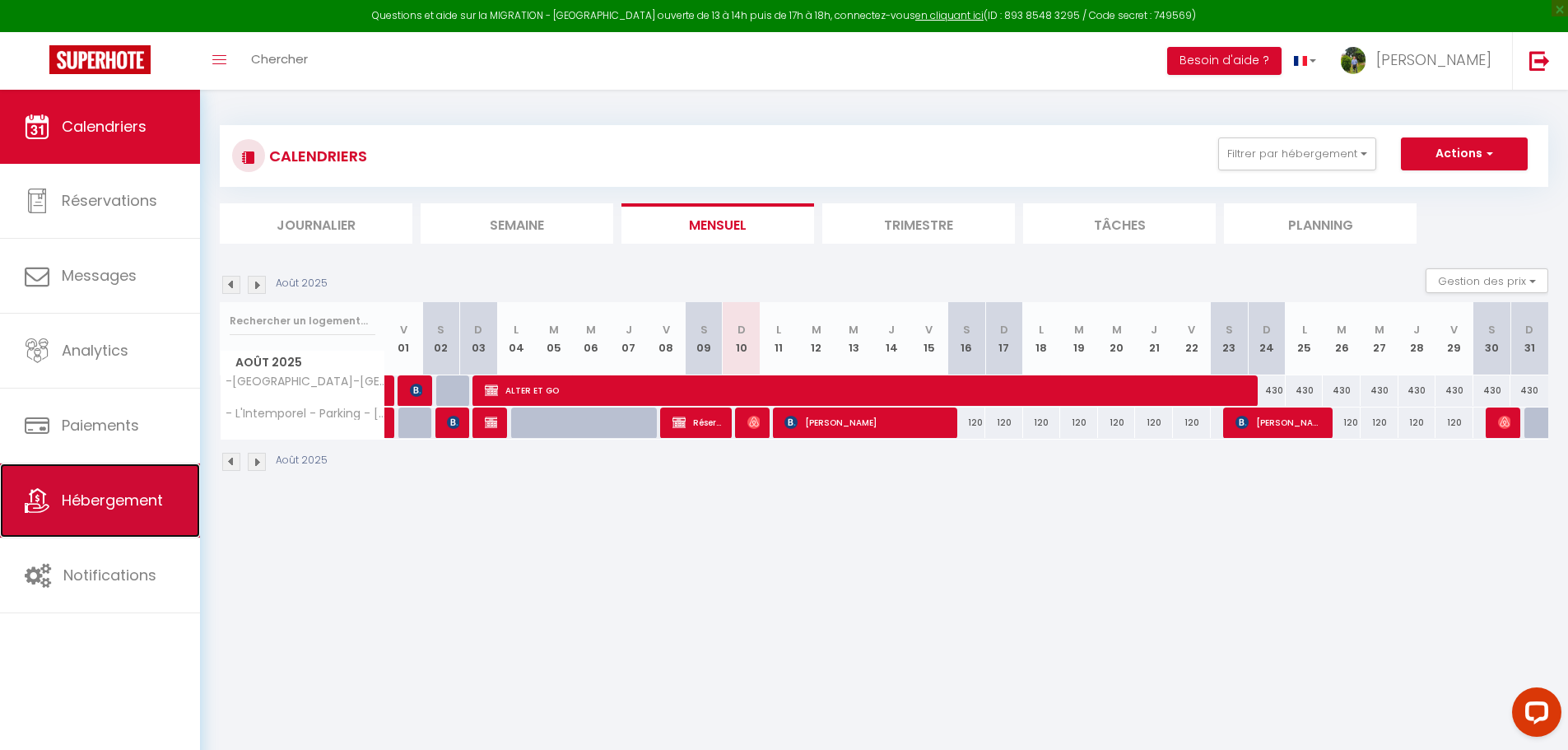
click at [167, 502] on link "Hébergement" at bounding box center [100, 500] width 200 height 74
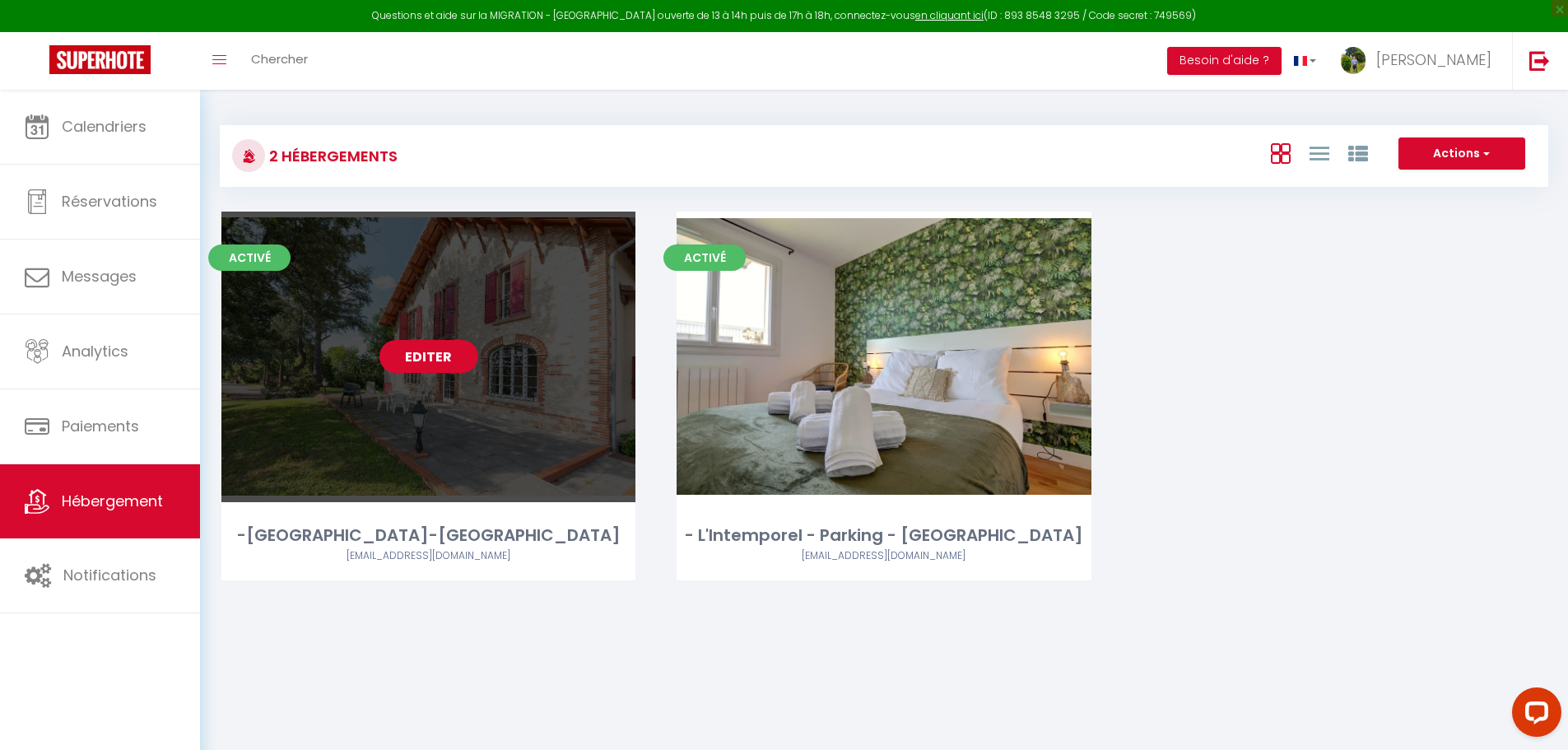
click at [432, 341] on link "Editer" at bounding box center [428, 356] width 98 height 33
select select "3"
select select "2"
select select "1"
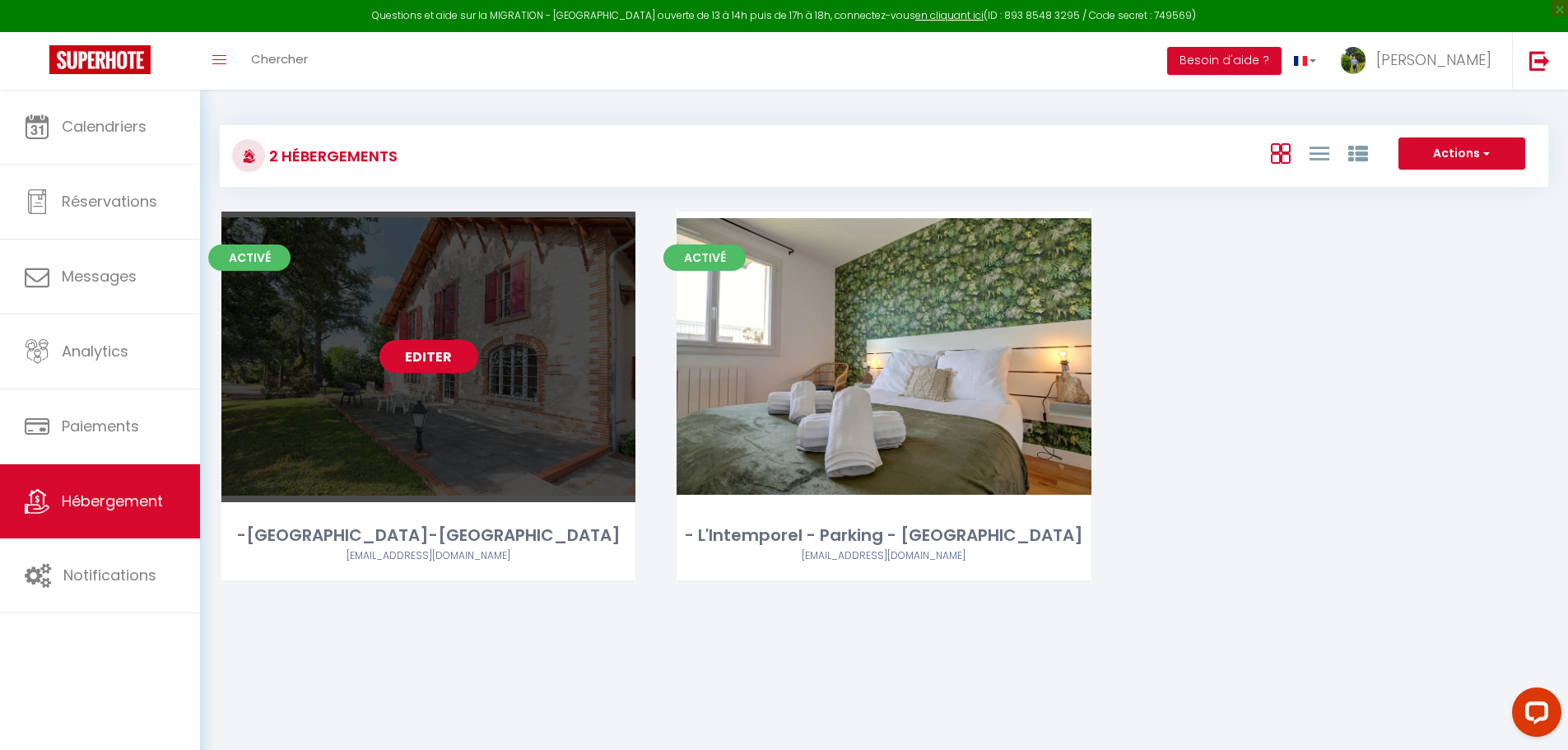
select select "1"
select select "28"
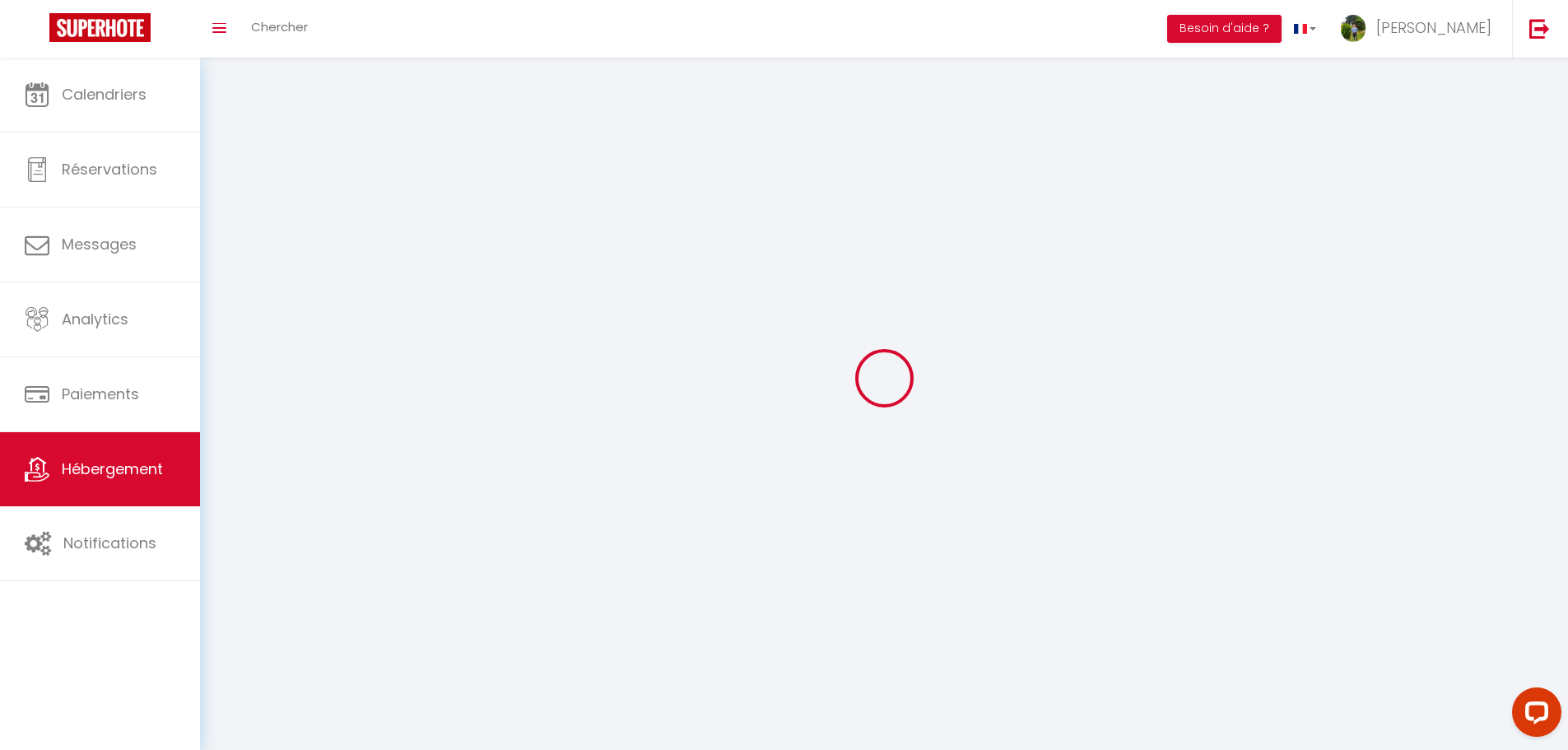
select select
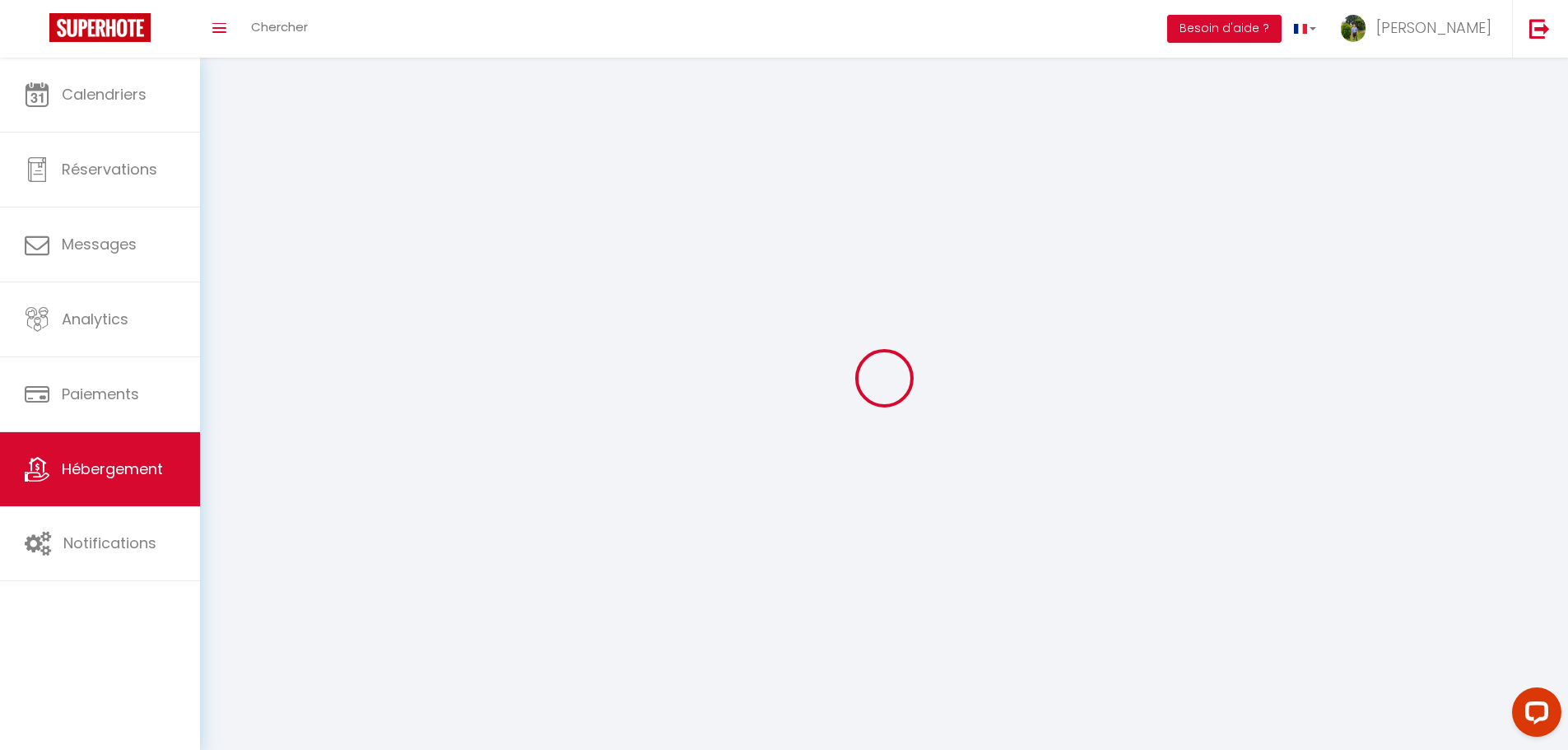
checkbox input "false"
select select
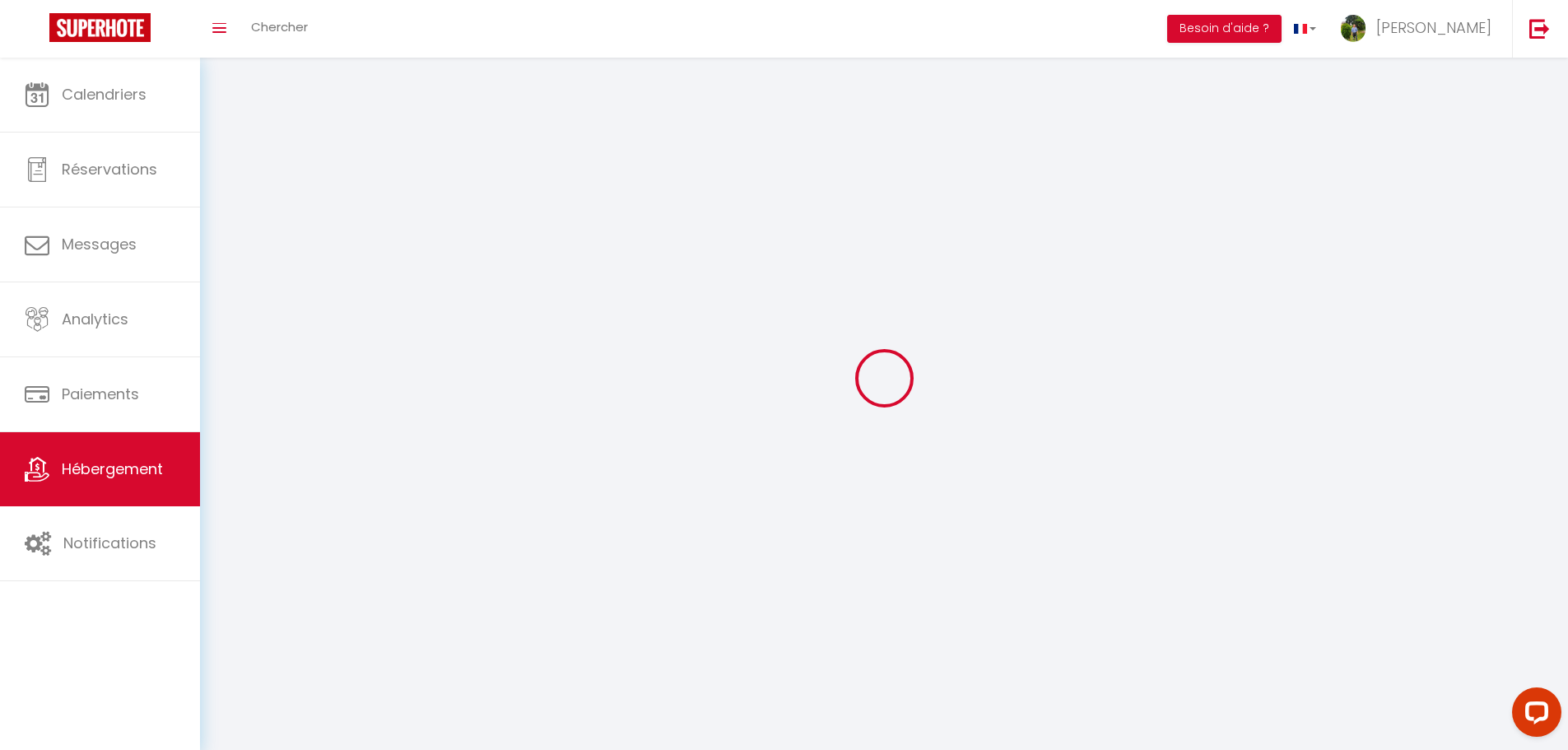
select select
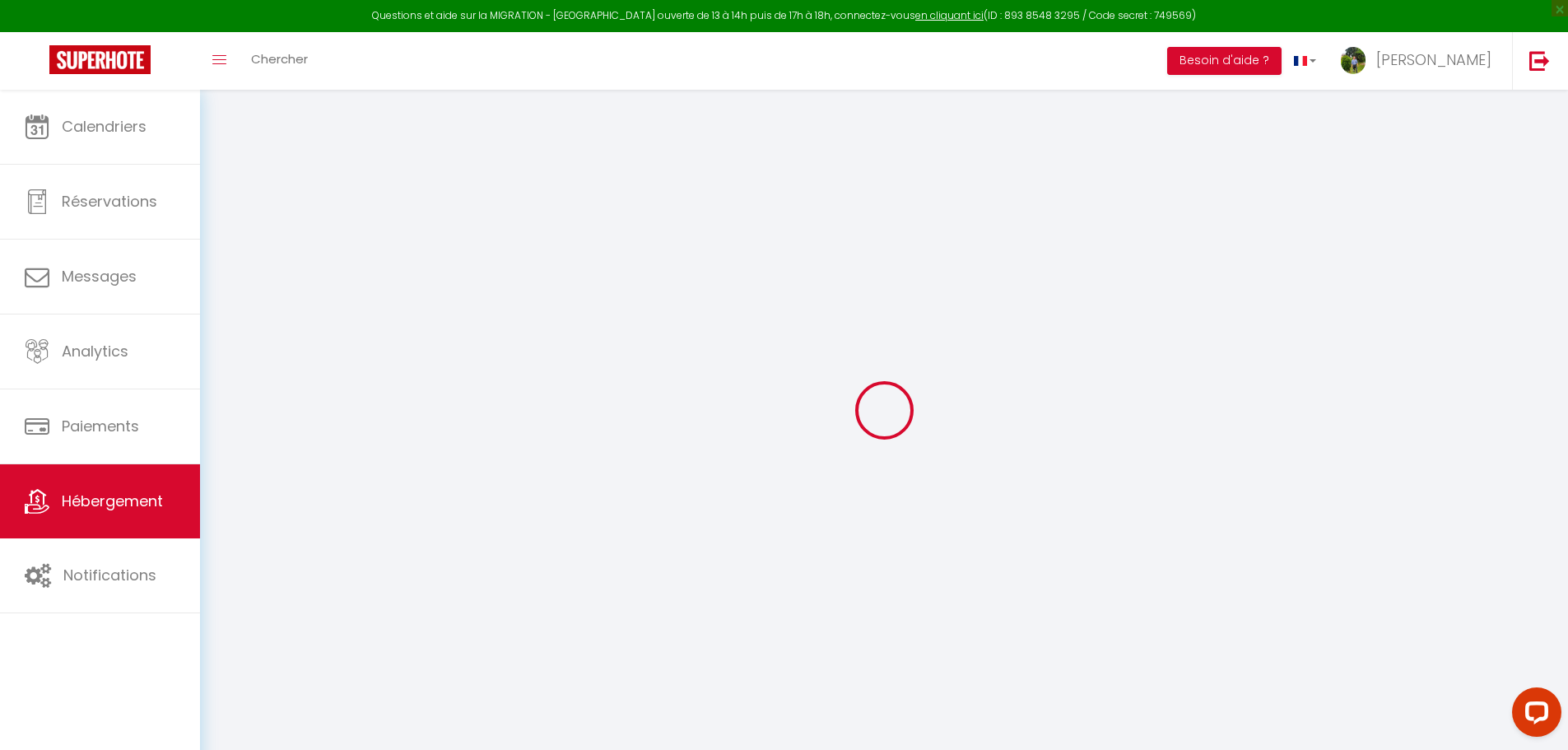
select select
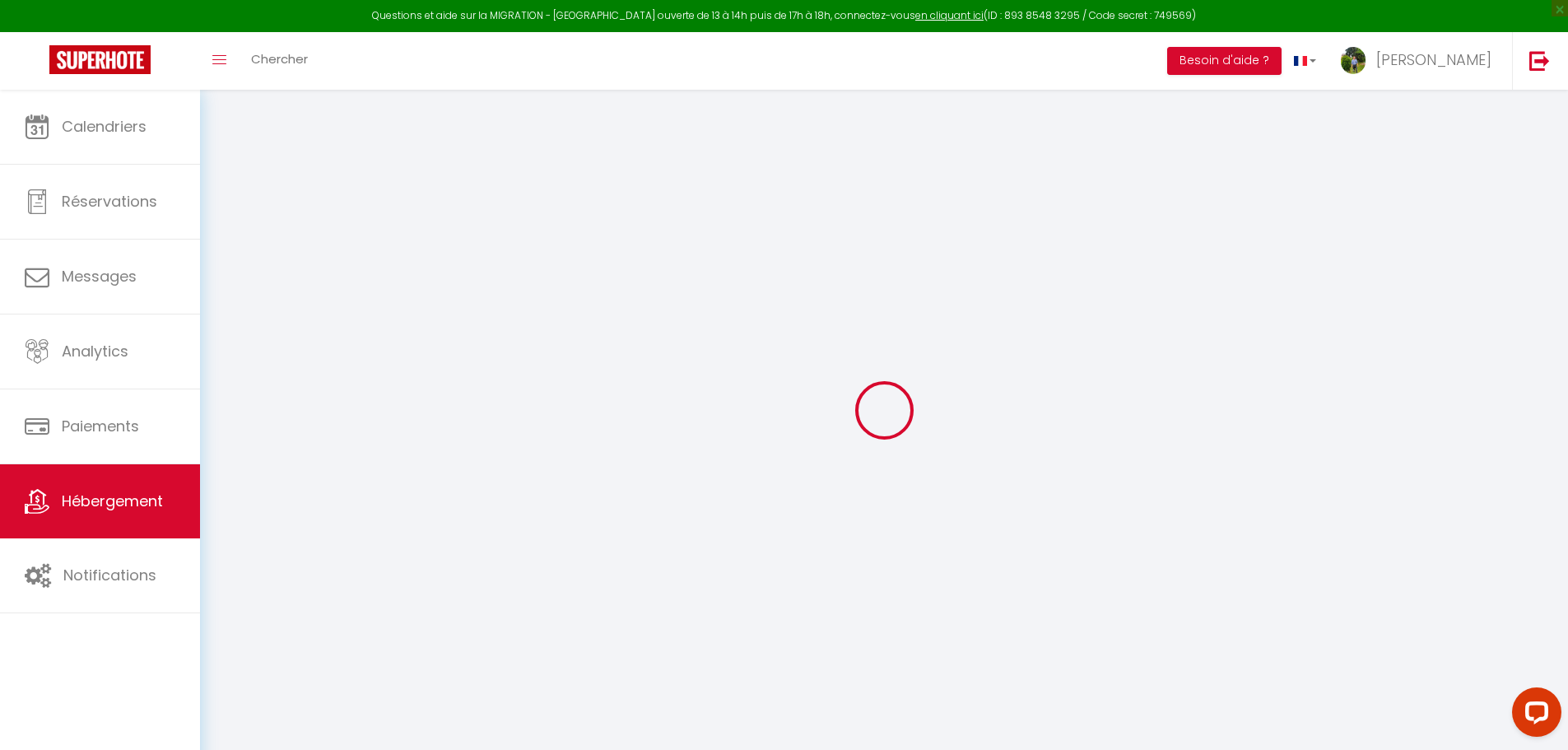
select select
checkbox input "false"
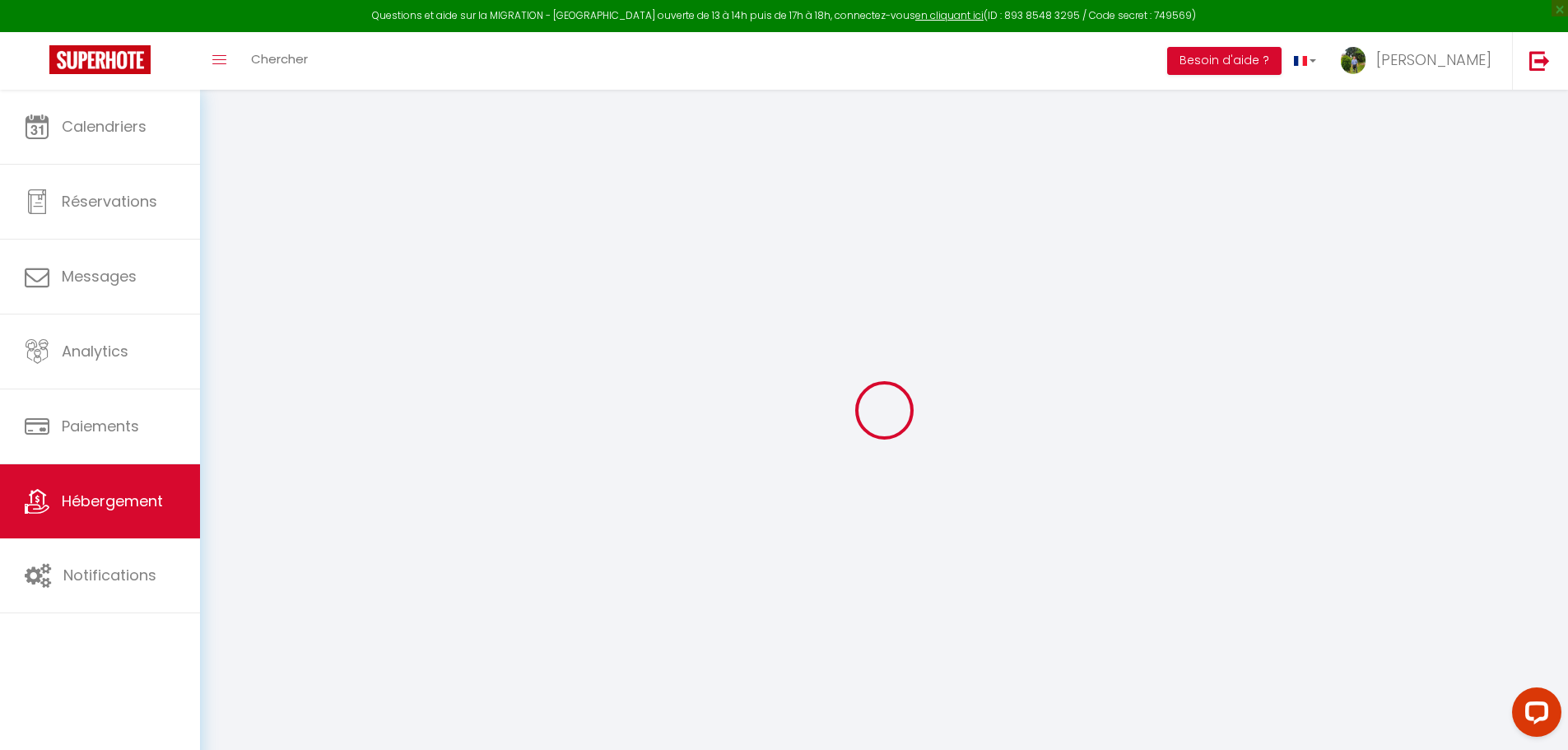
select select
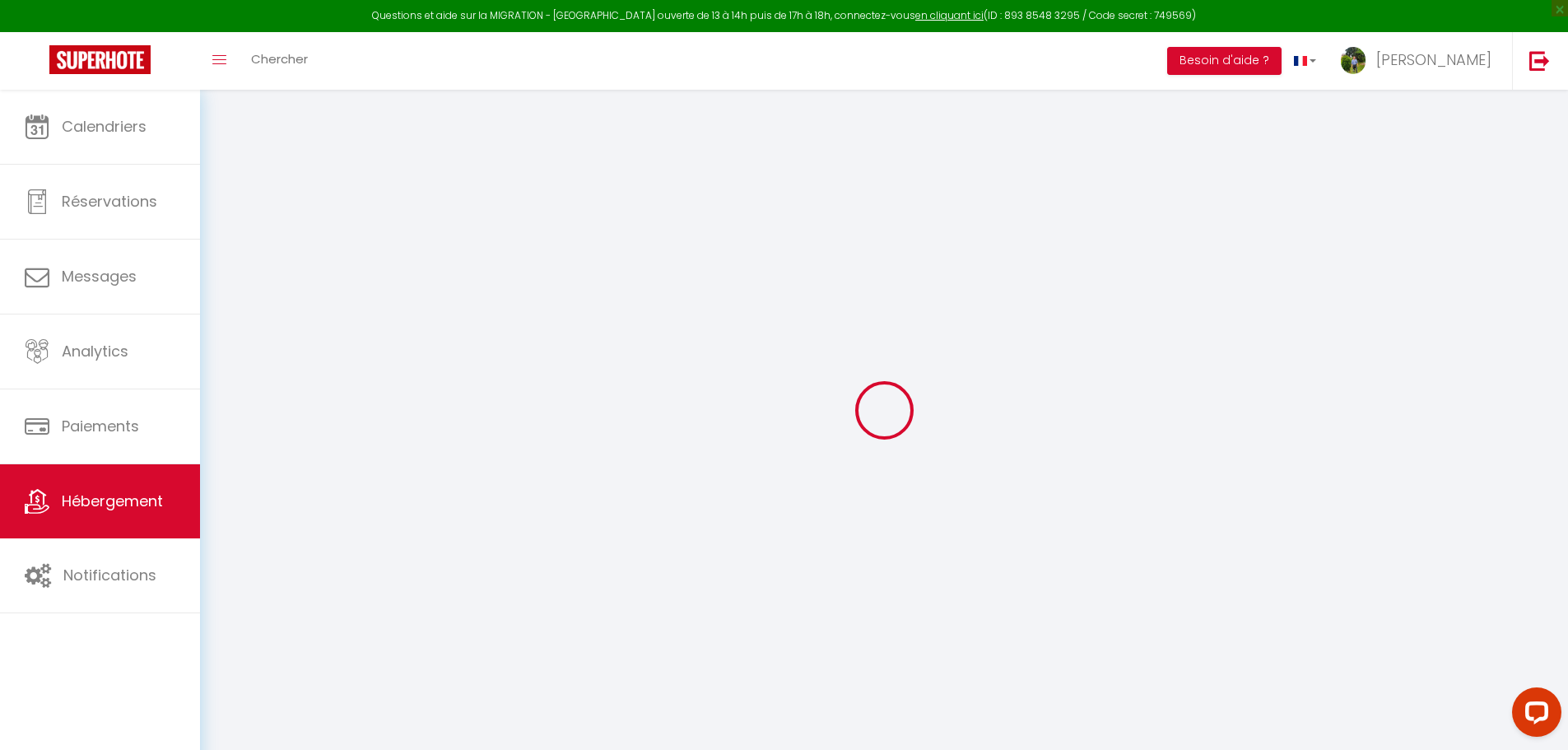
select select
checkbox input "false"
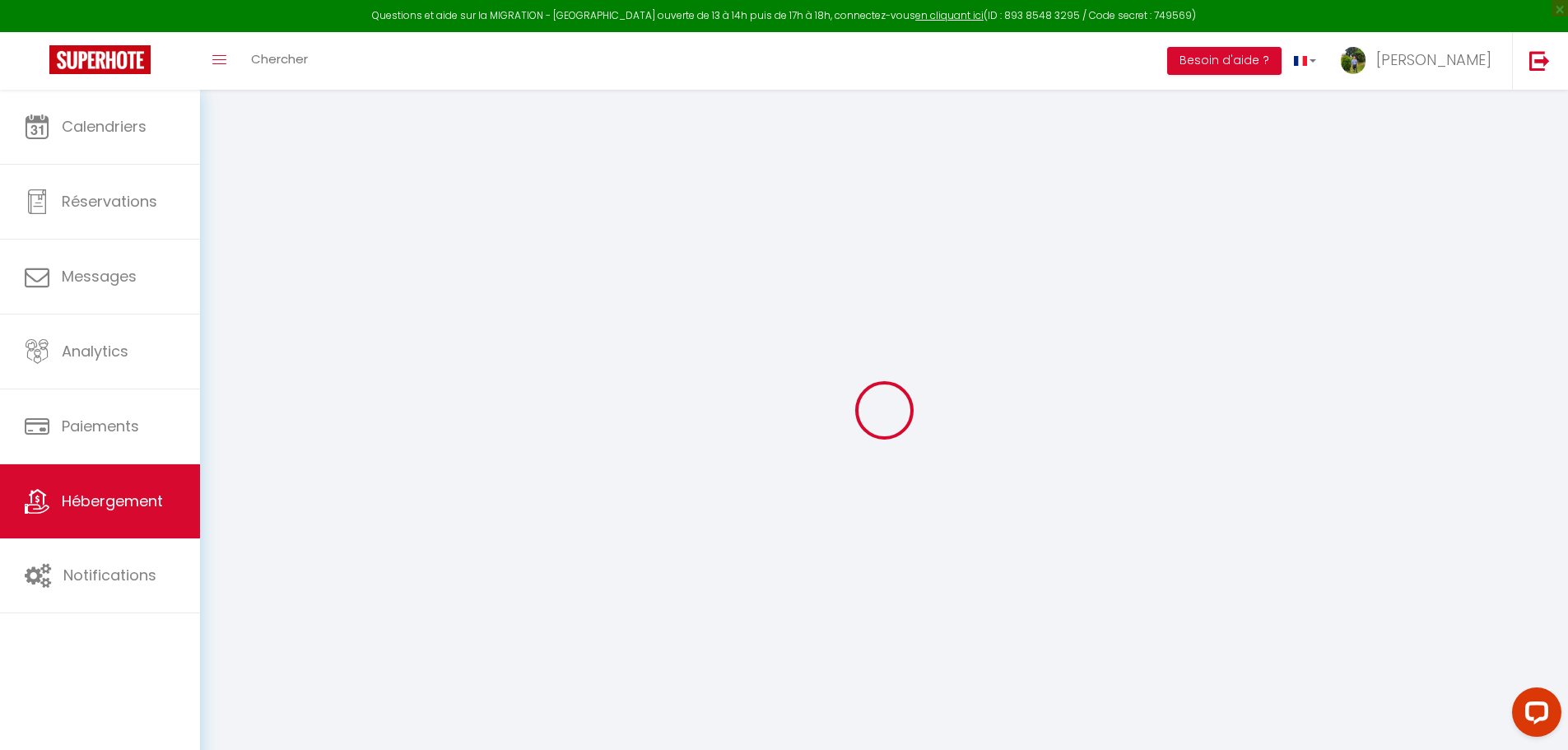
checkbox input "false"
select select
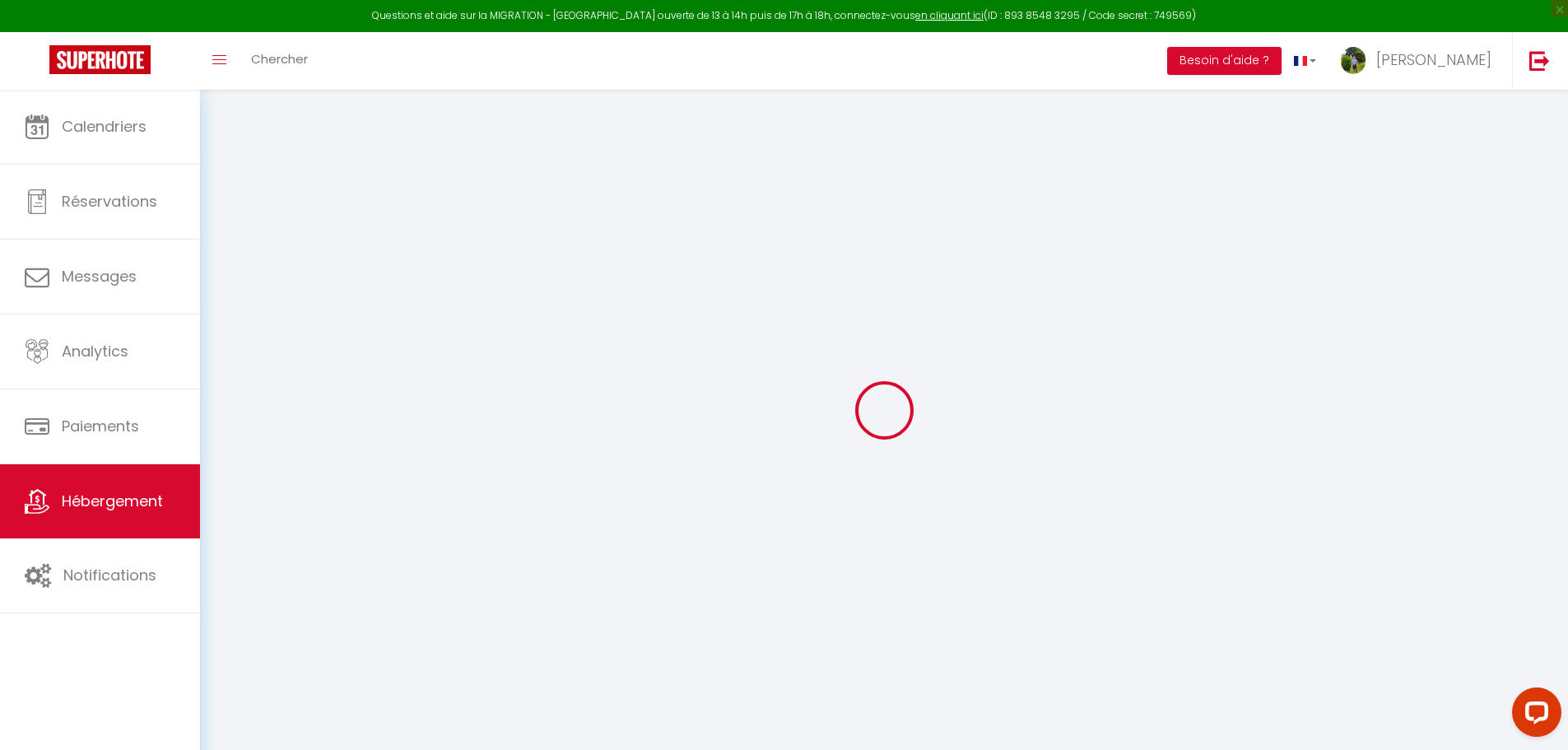
select select
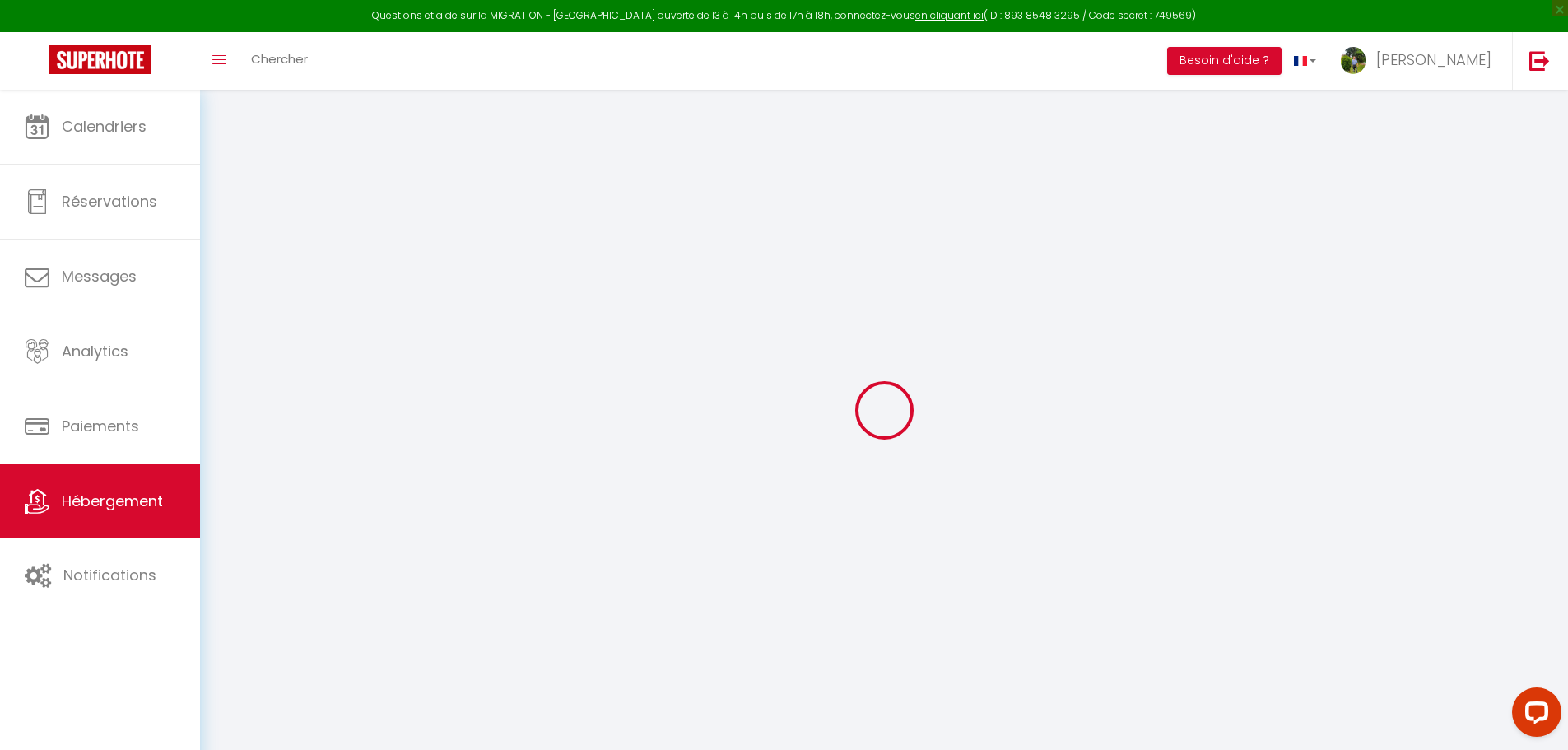
checkbox input "false"
select select
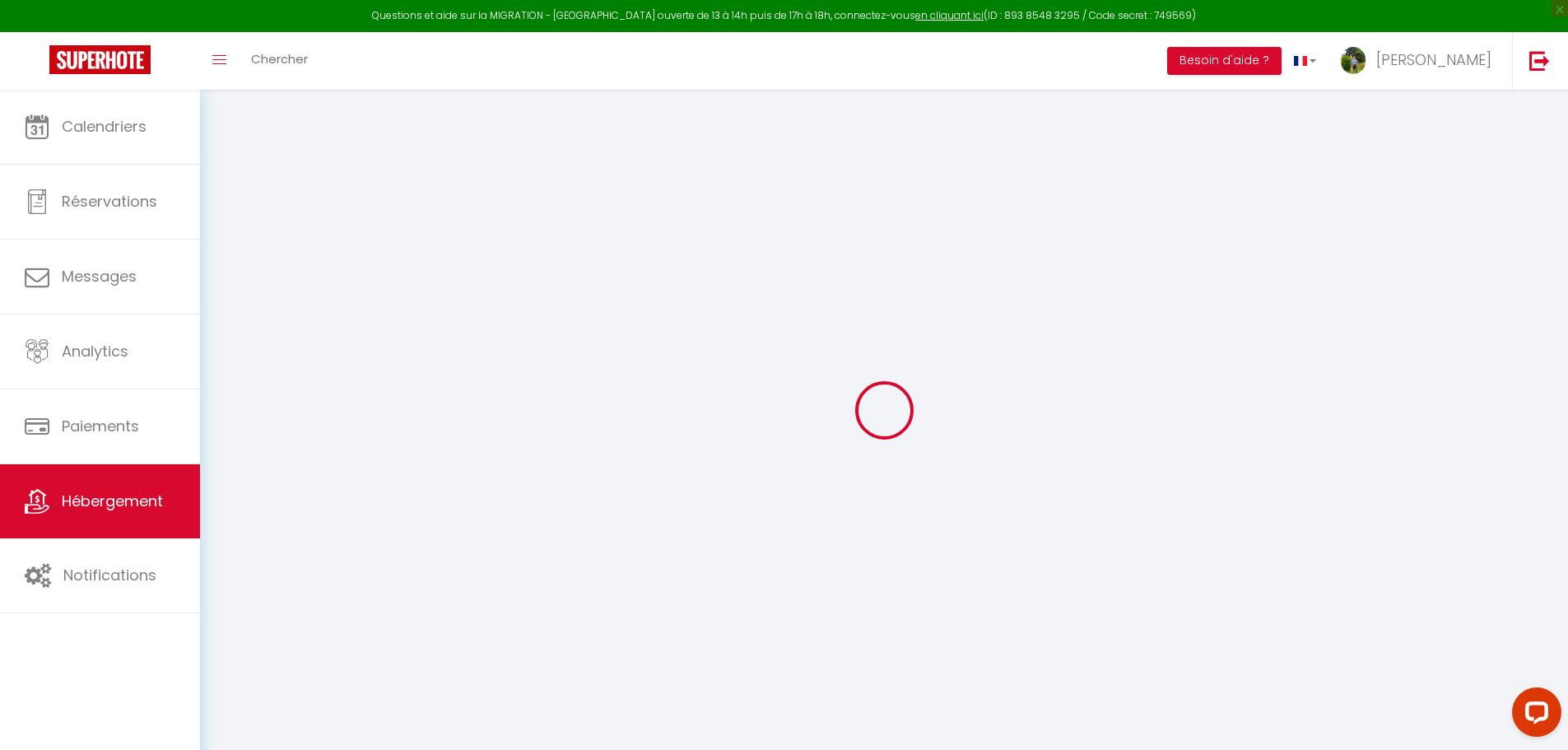
select select
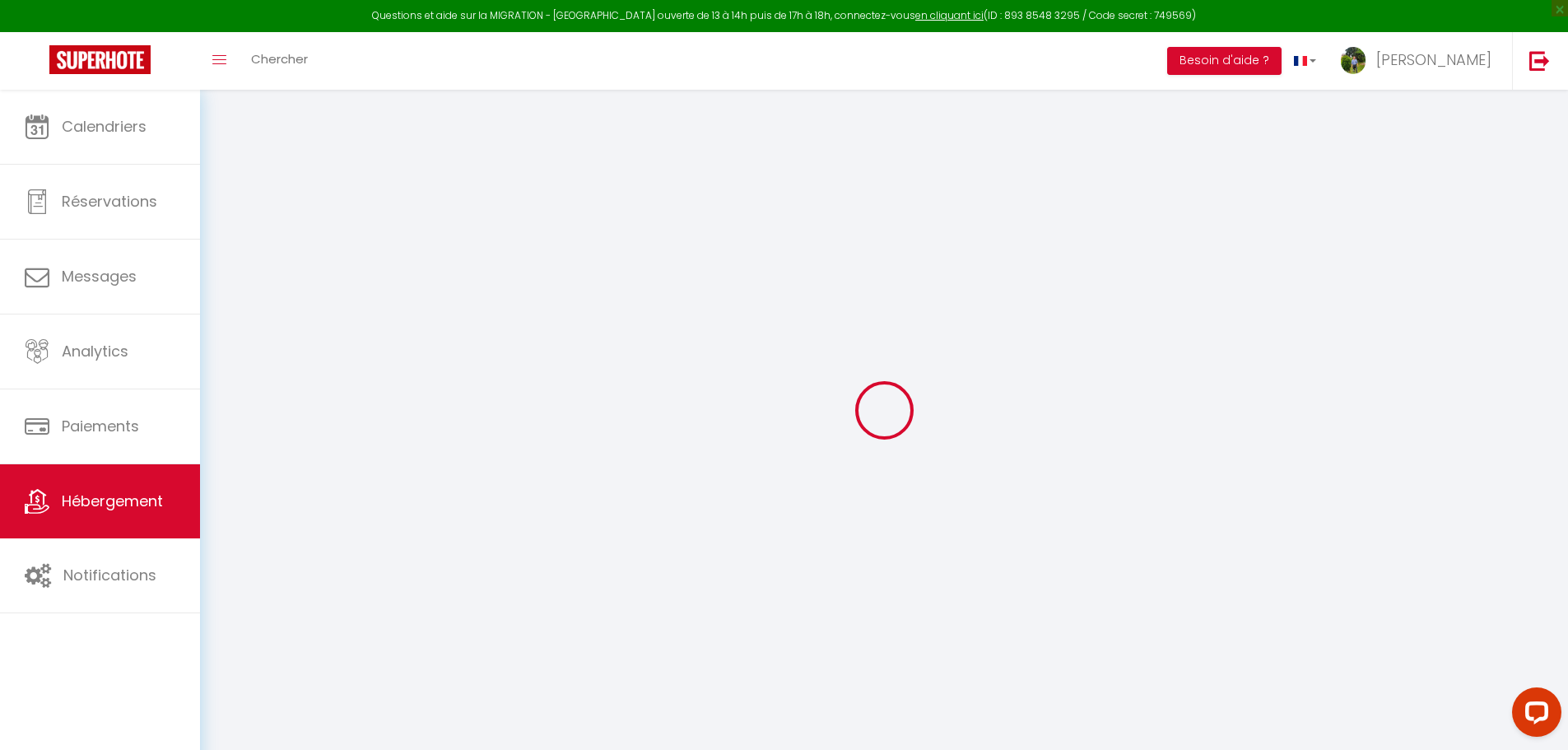
select select
checkbox input "false"
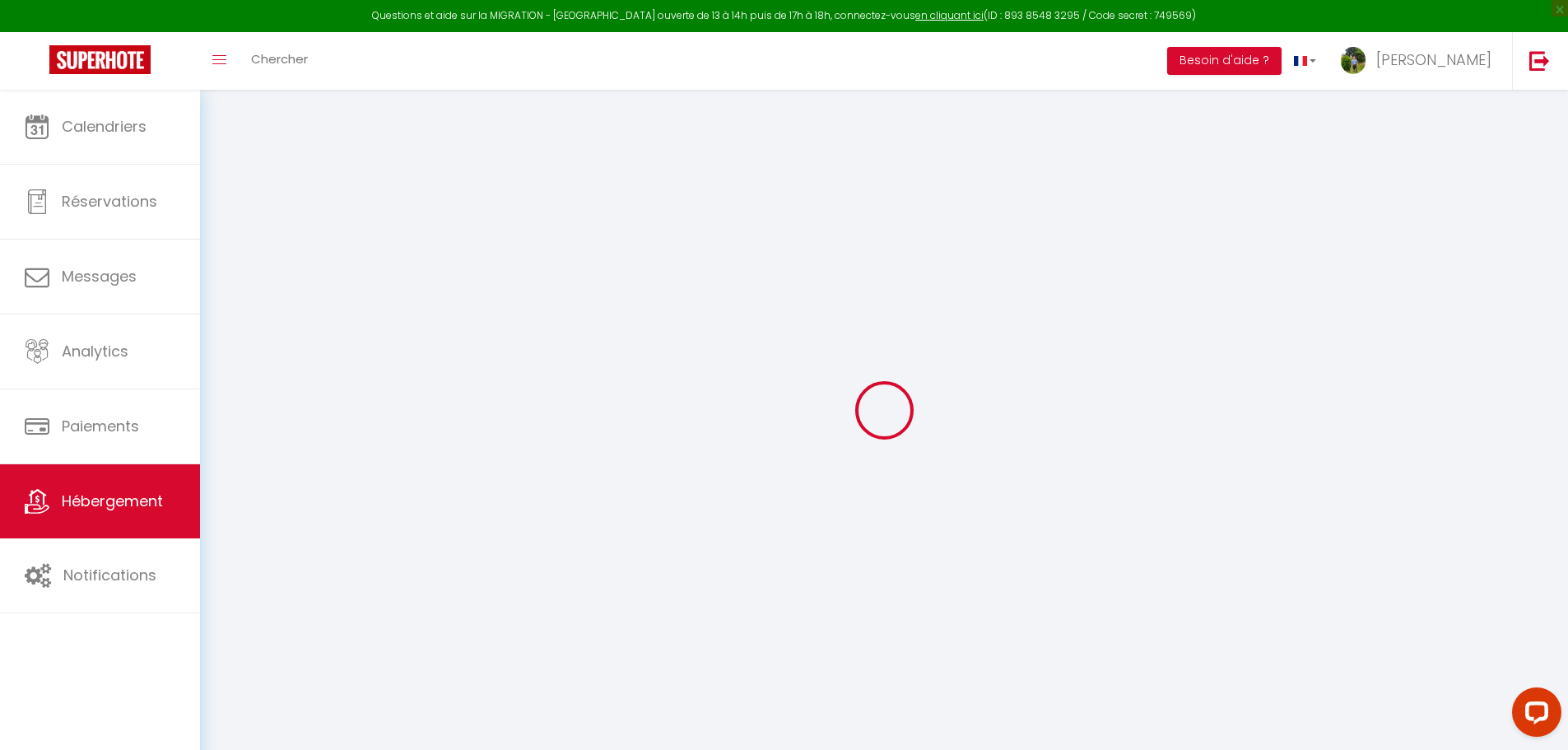
checkbox input "false"
select select
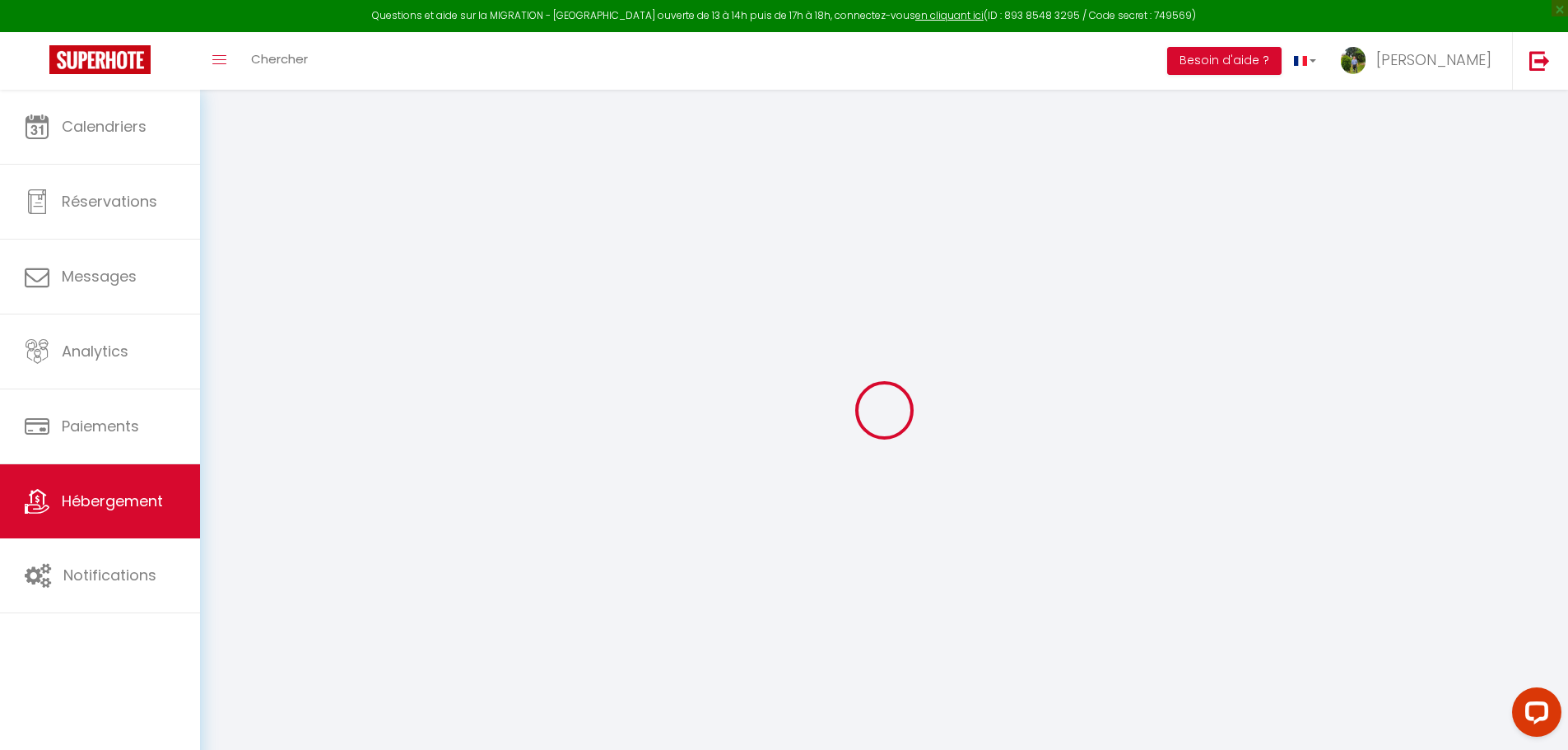
select select
checkbox input "false"
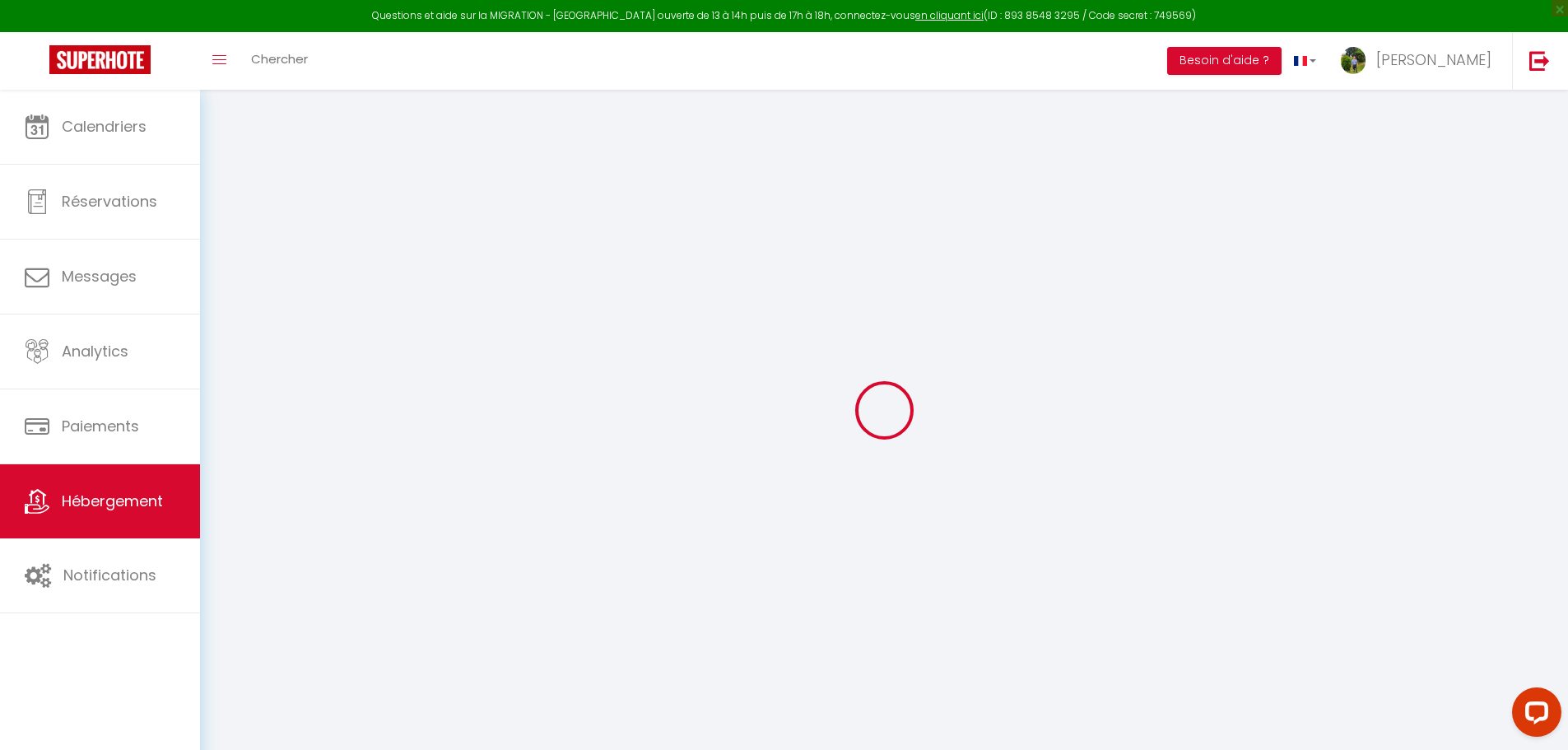
checkbox input "false"
select select
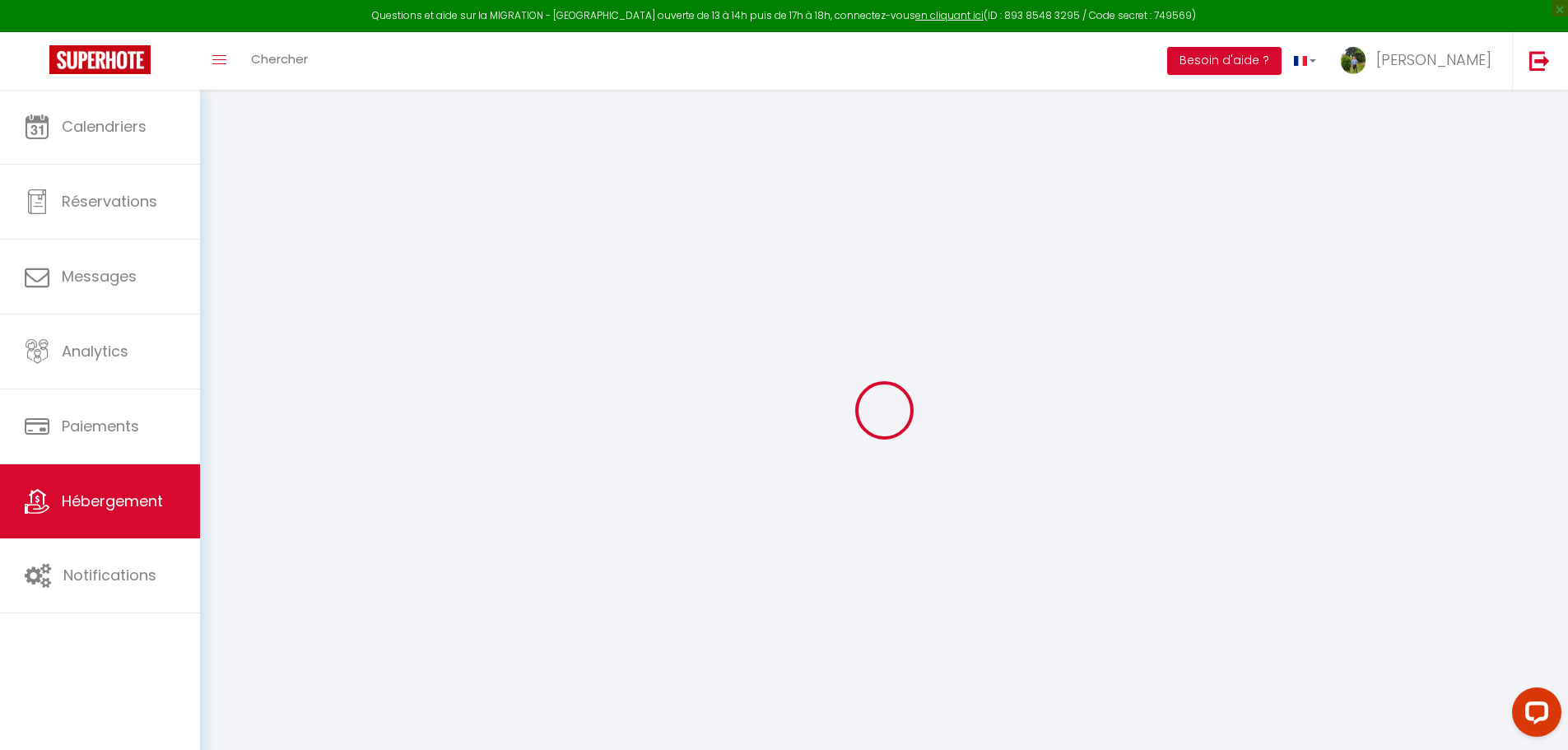
select select
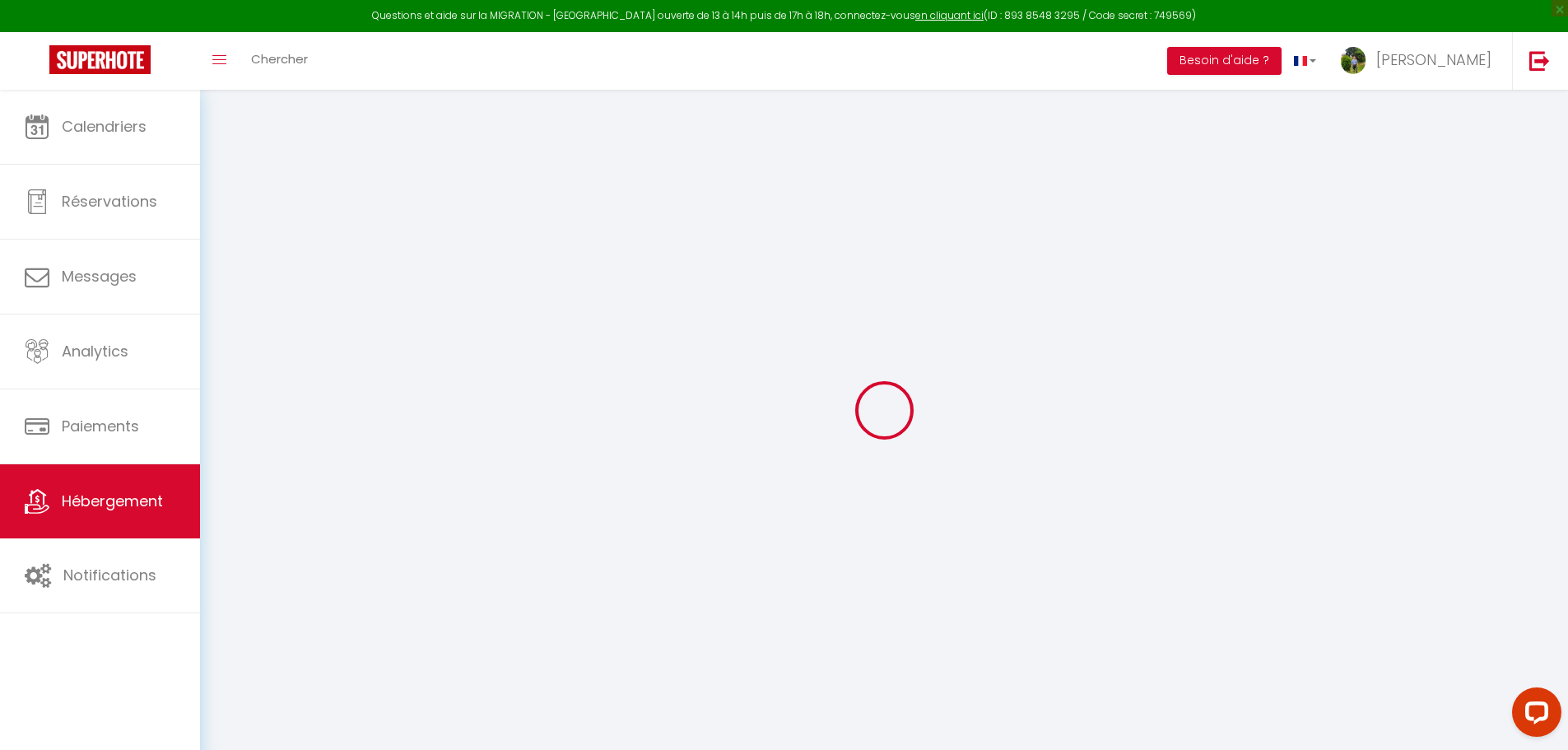
select select
checkbox input "false"
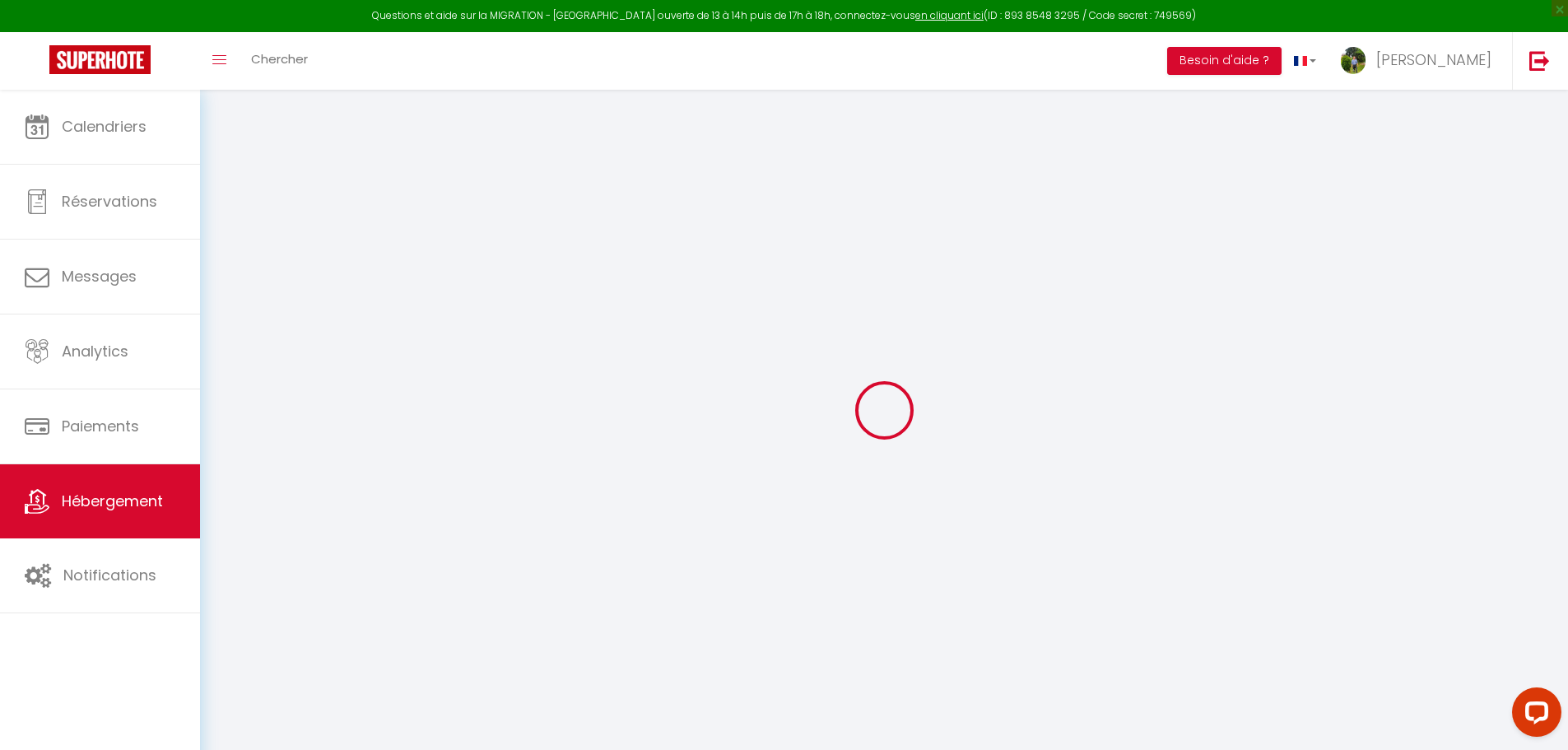
select select
type input "-[GEOGRAPHIC_DATA]-[GEOGRAPHIC_DATA]"
type input "Venez dormir chez nous"
type input "[STREET_ADDRESS]"
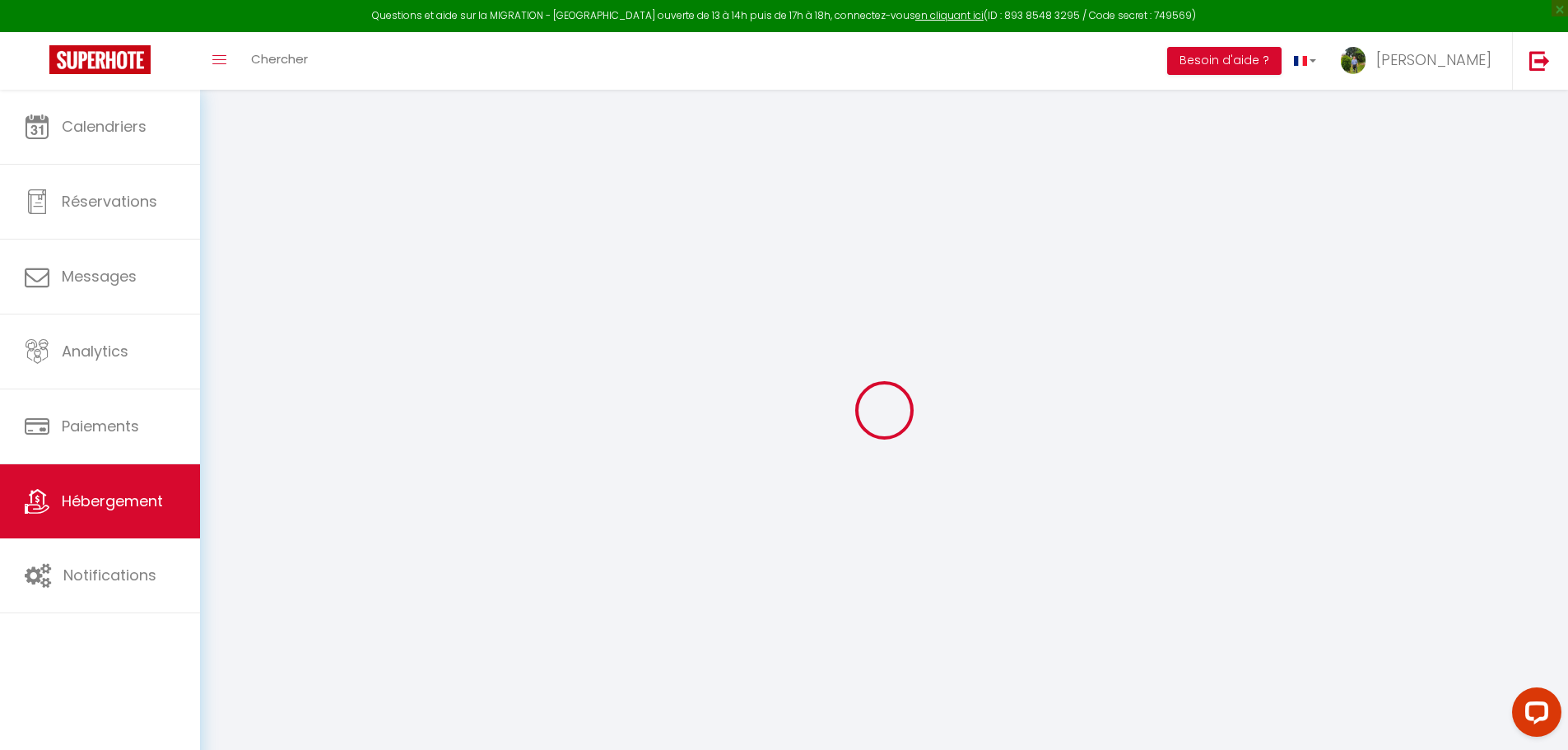
type input "81400"
type input "Carmaux"
select select "houses"
select select "14"
select select "7"
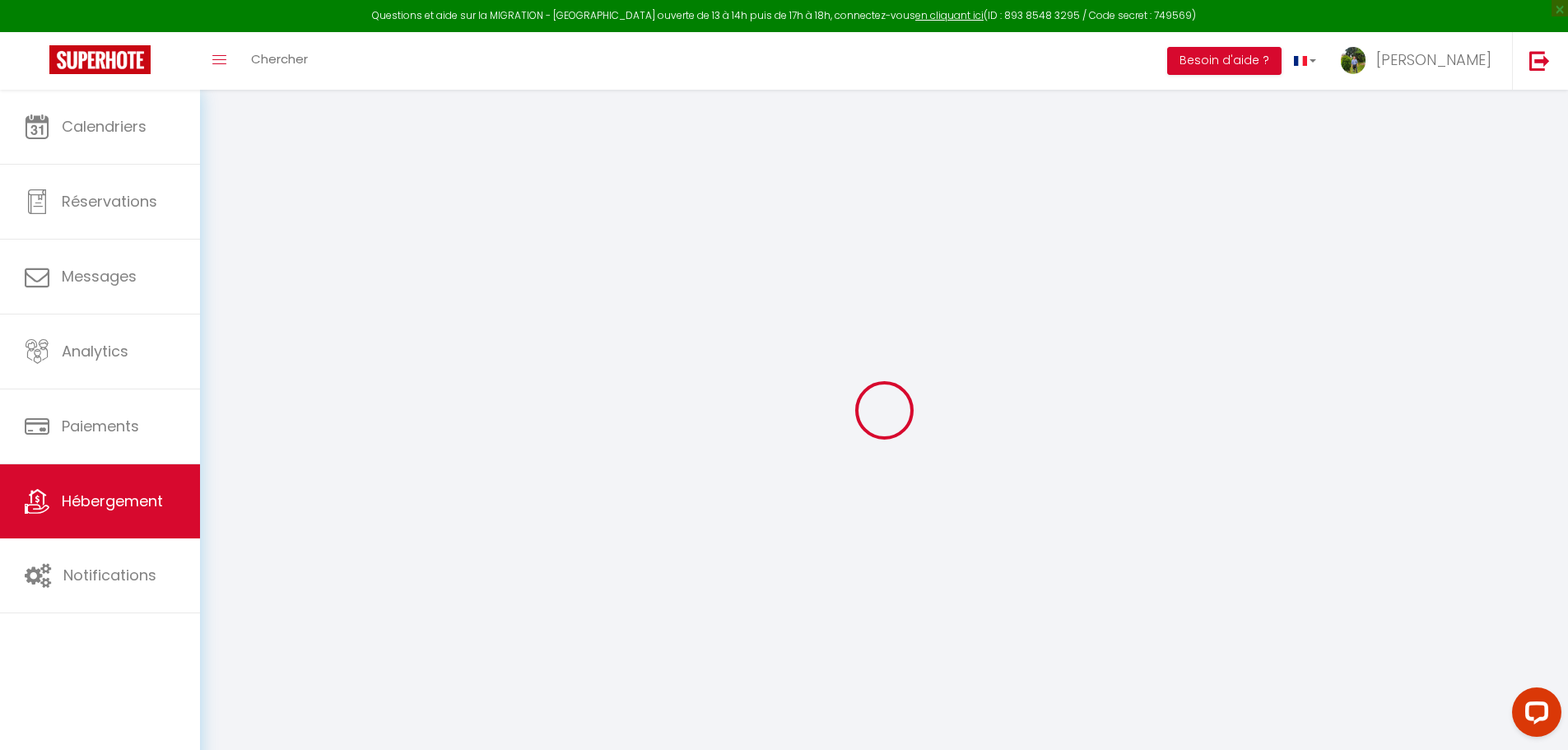
select select "7"
type input "350"
type input "295"
type input "2.00"
type input "1000"
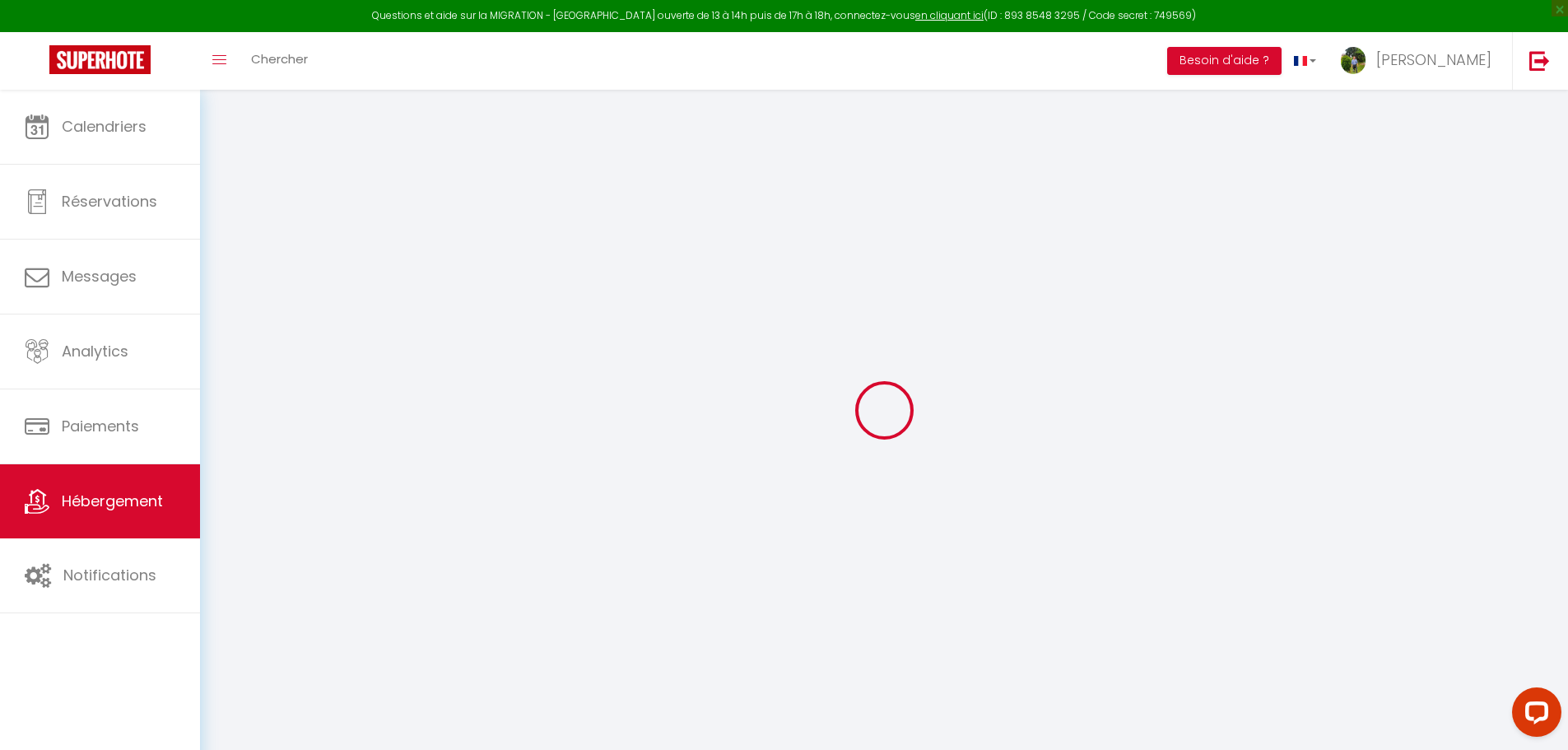
select select
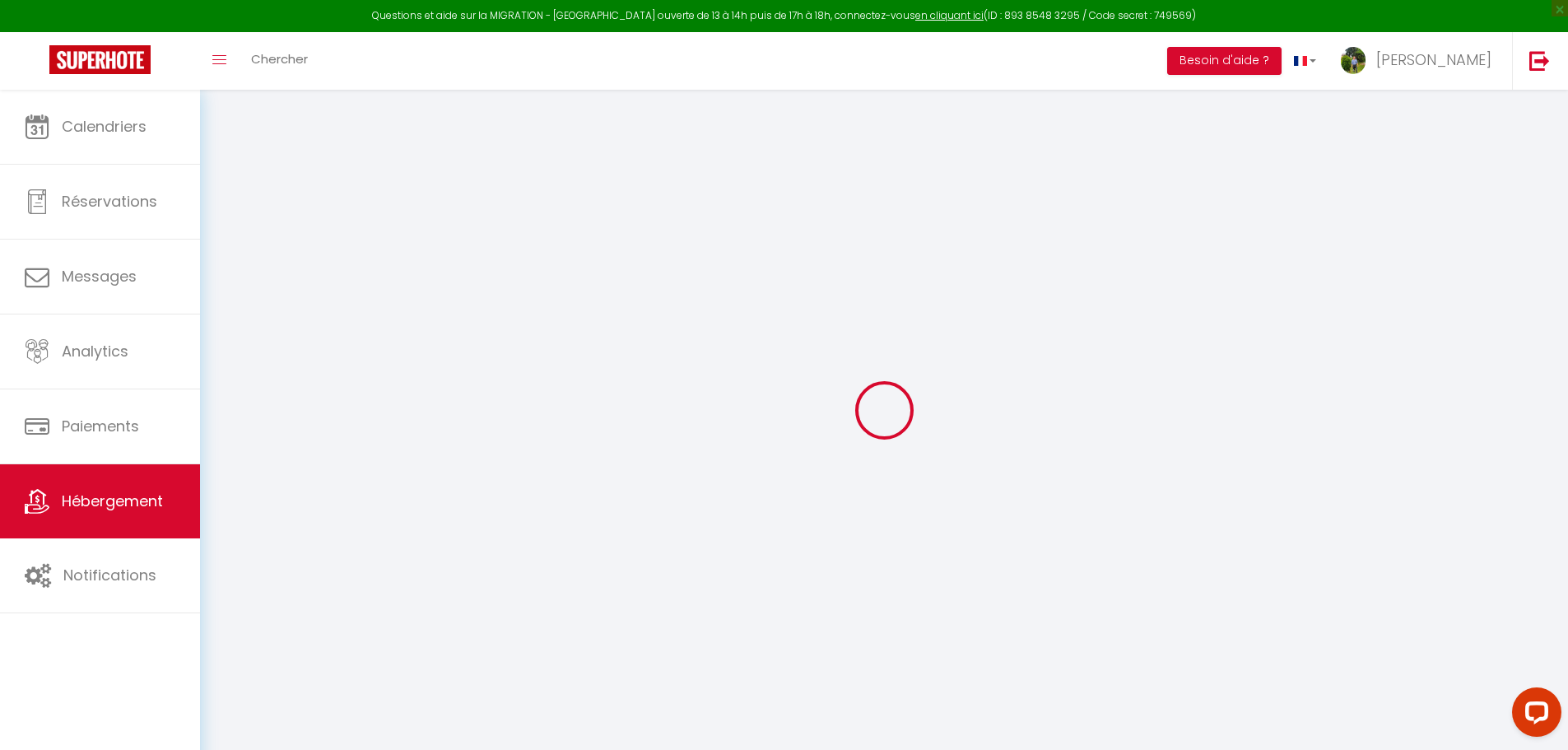
select select
type input "[STREET_ADDRESS]"
type input "81400"
type input "Carmaux"
type input "[EMAIL_ADDRESS][DOMAIN_NAME]"
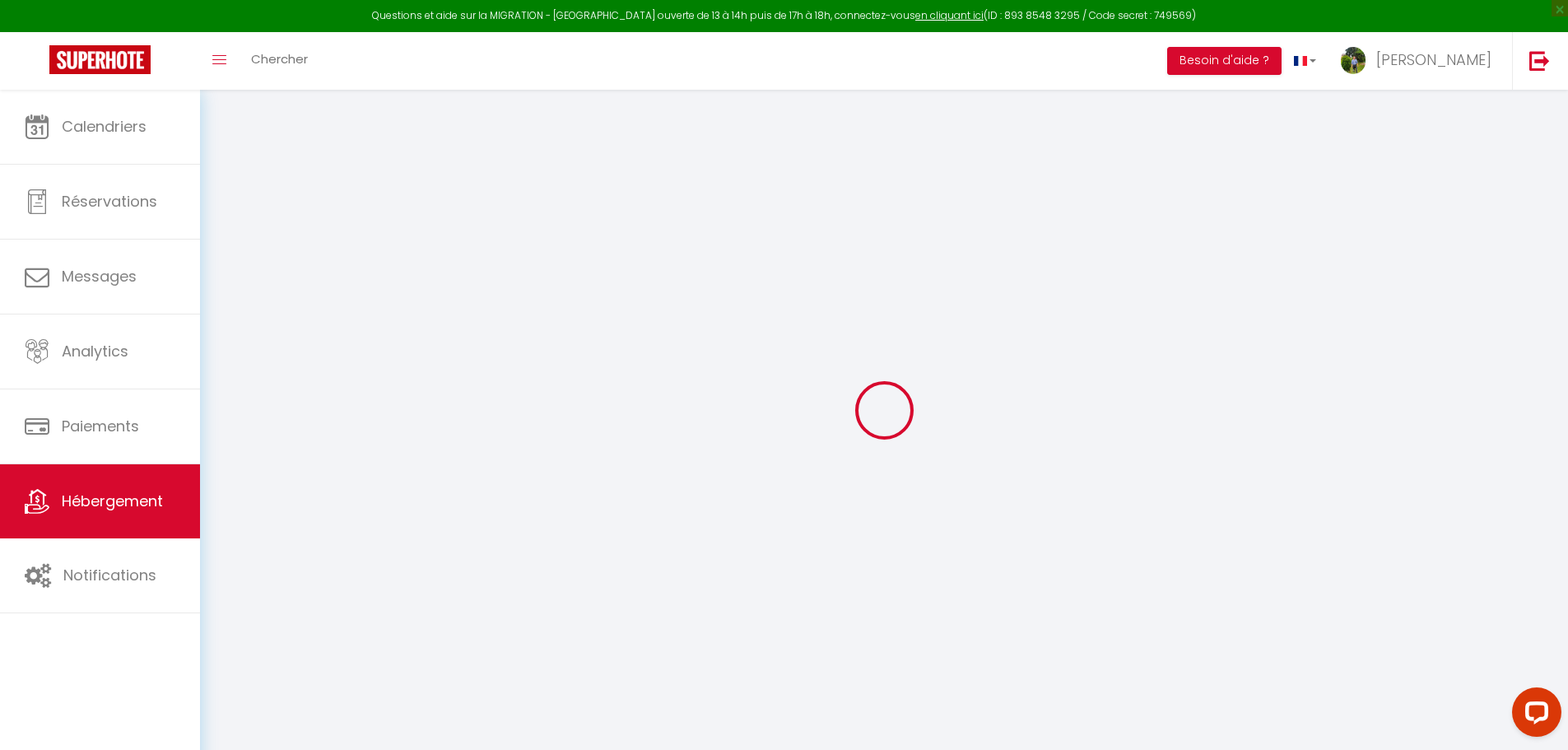
select select "4538"
checkbox input "false"
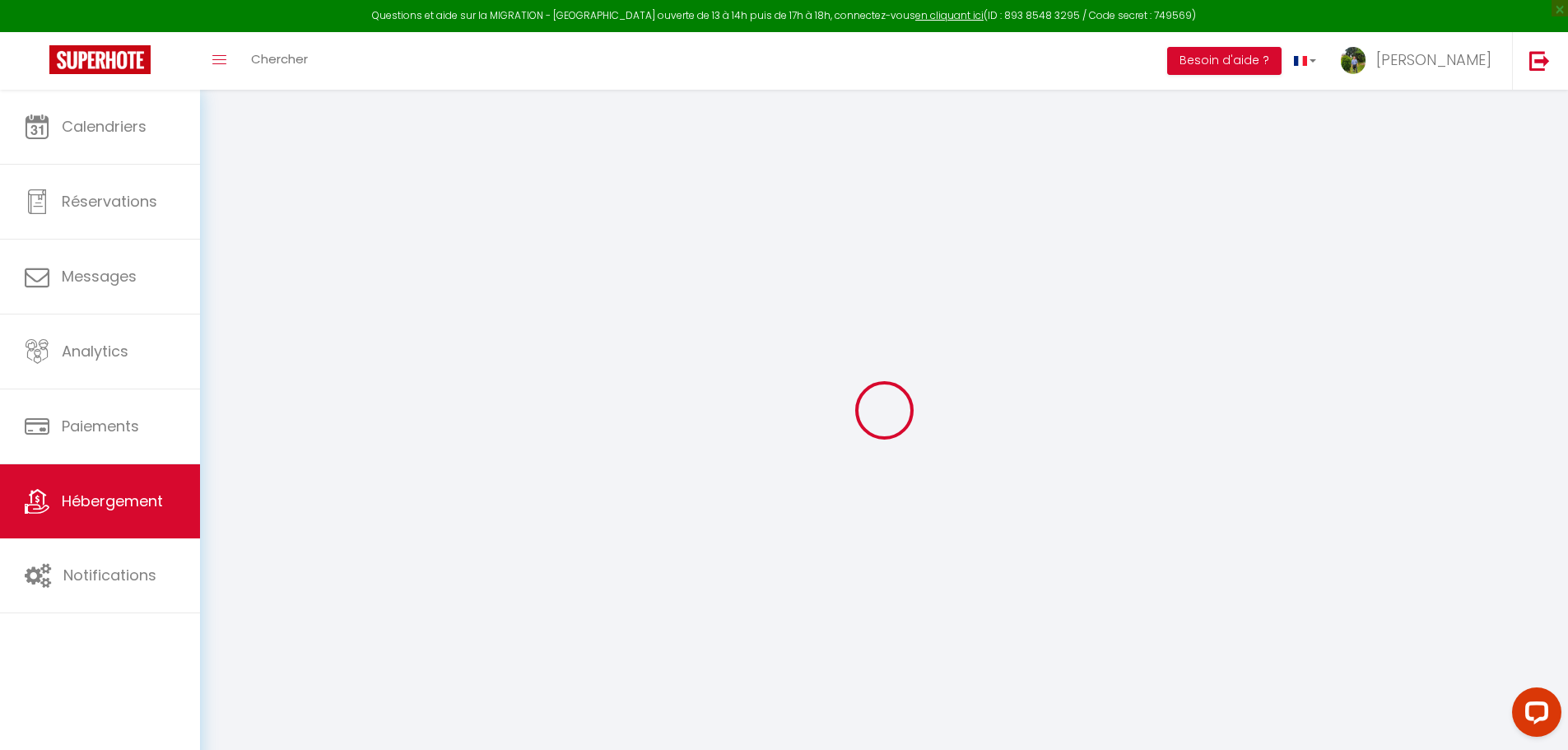
type input "0"
select select
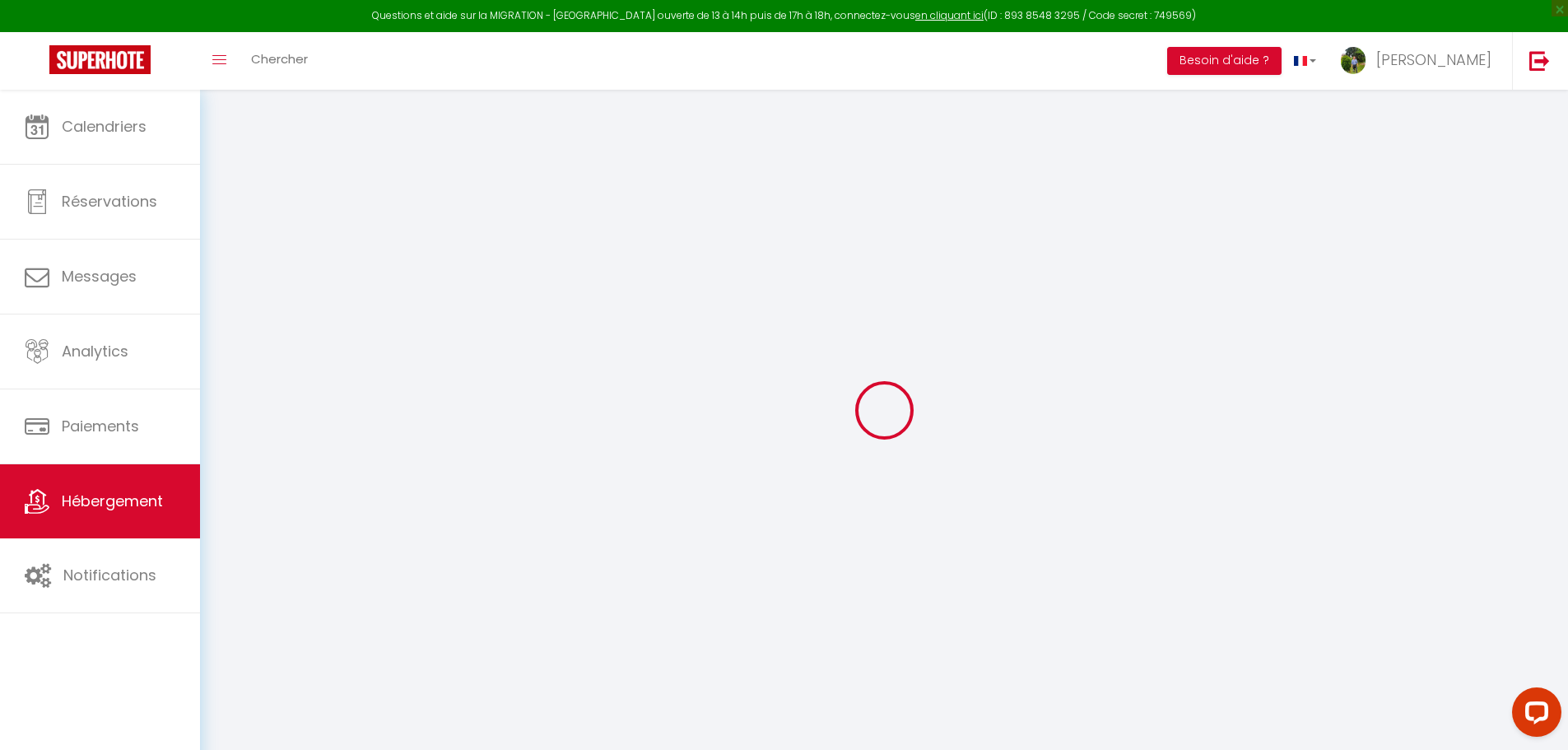
select select
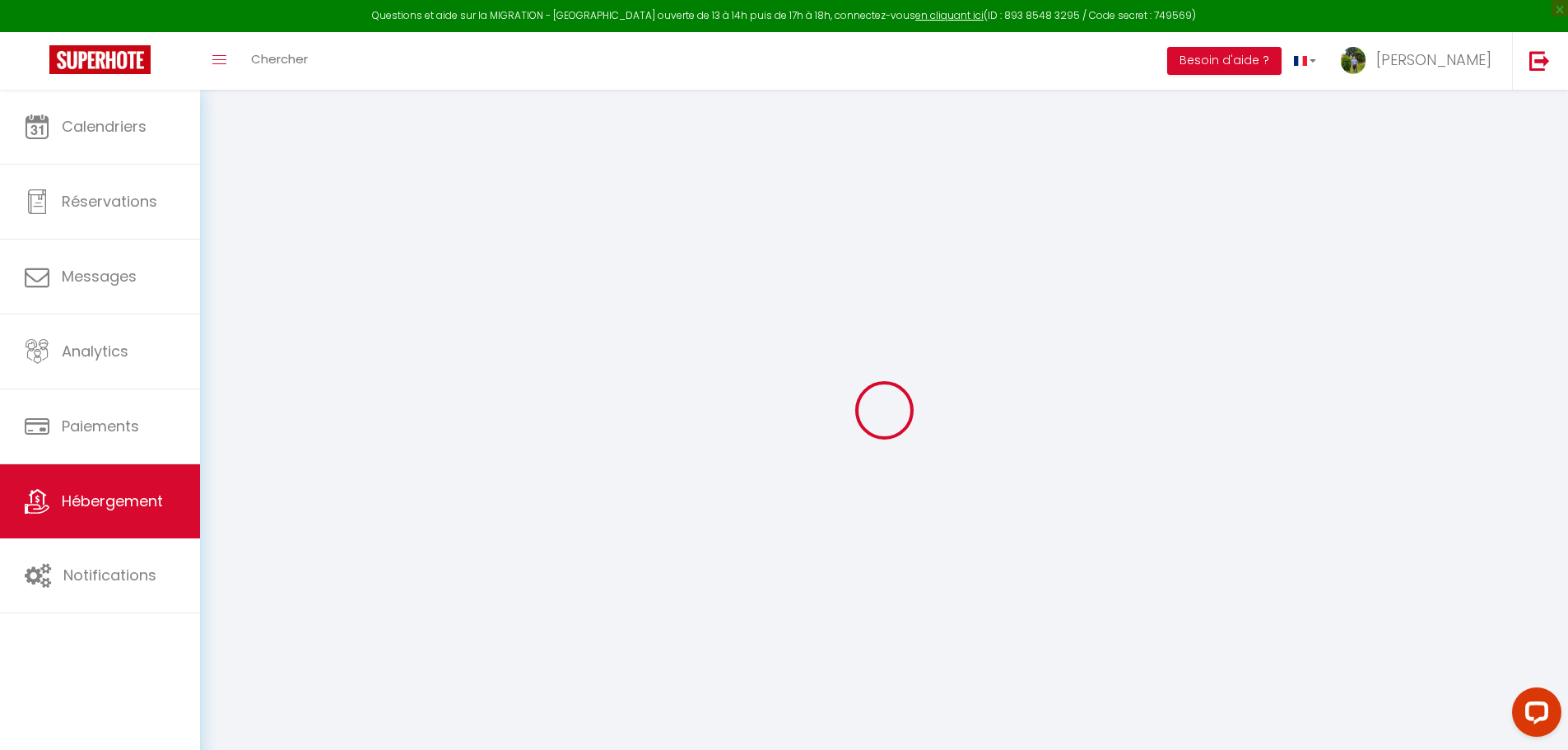
checkbox input "false"
select select
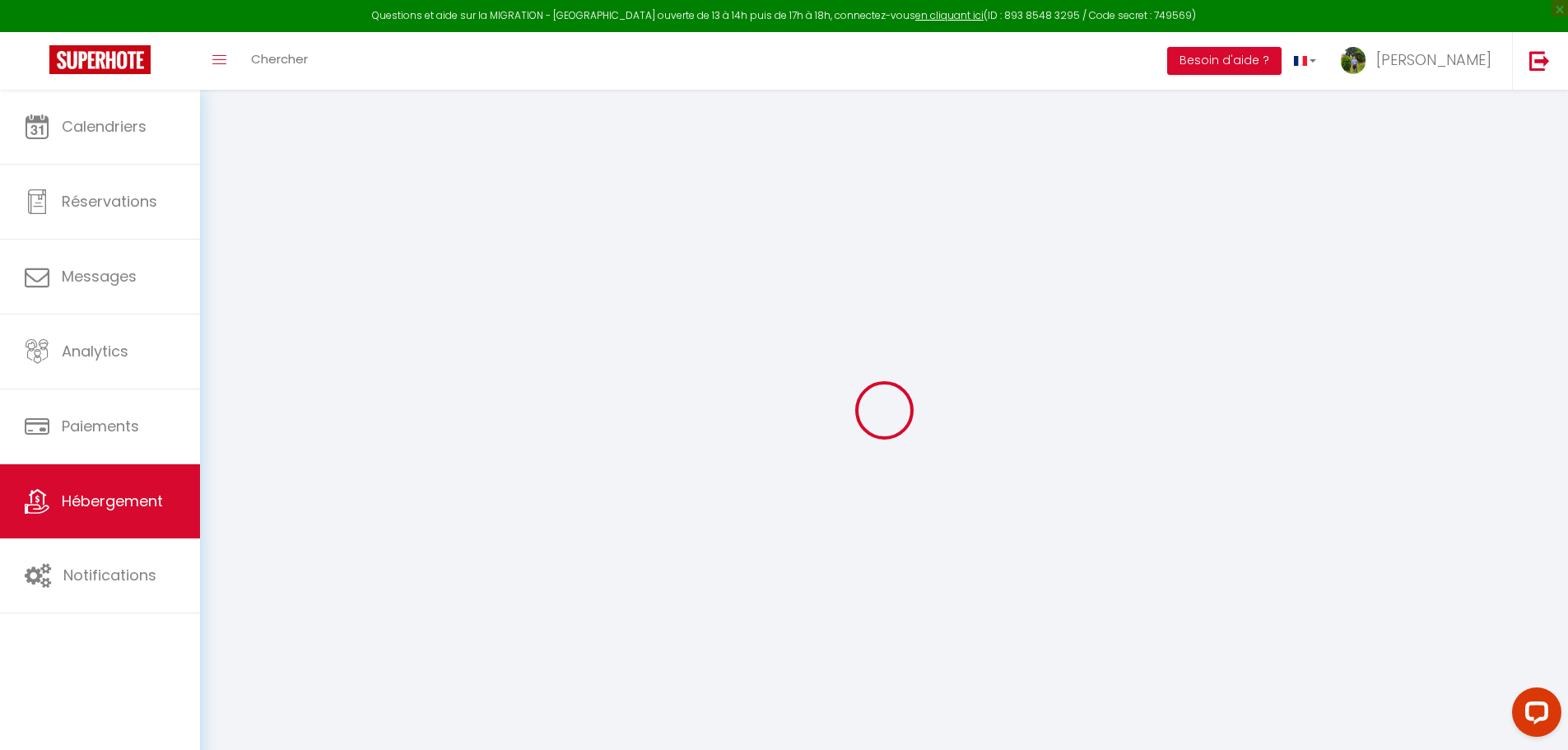
select select
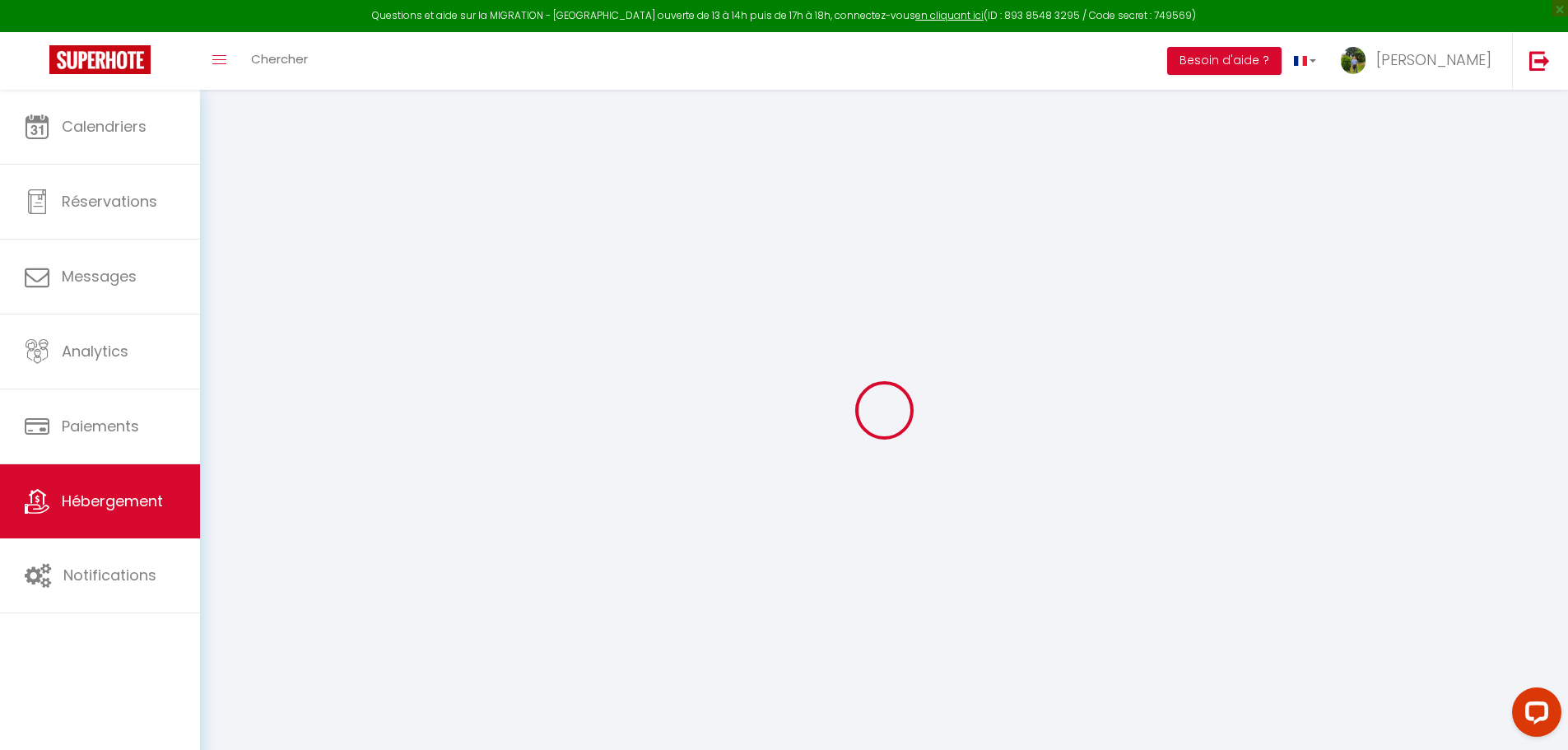
checkbox input "false"
select select "+ 10 %"
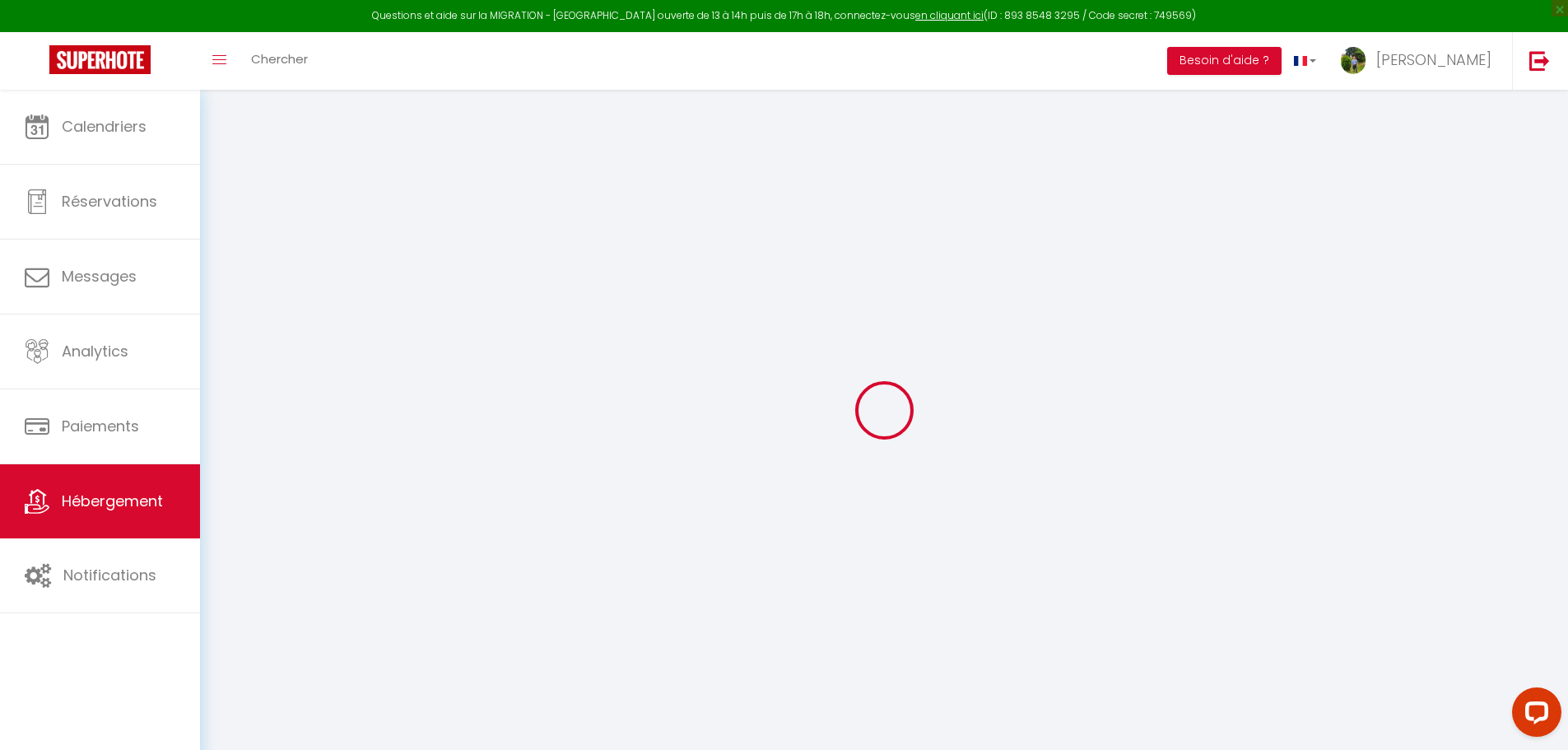
select select "+ 20 %"
select select "17:00"
select select
select select "11:00"
select select "30"
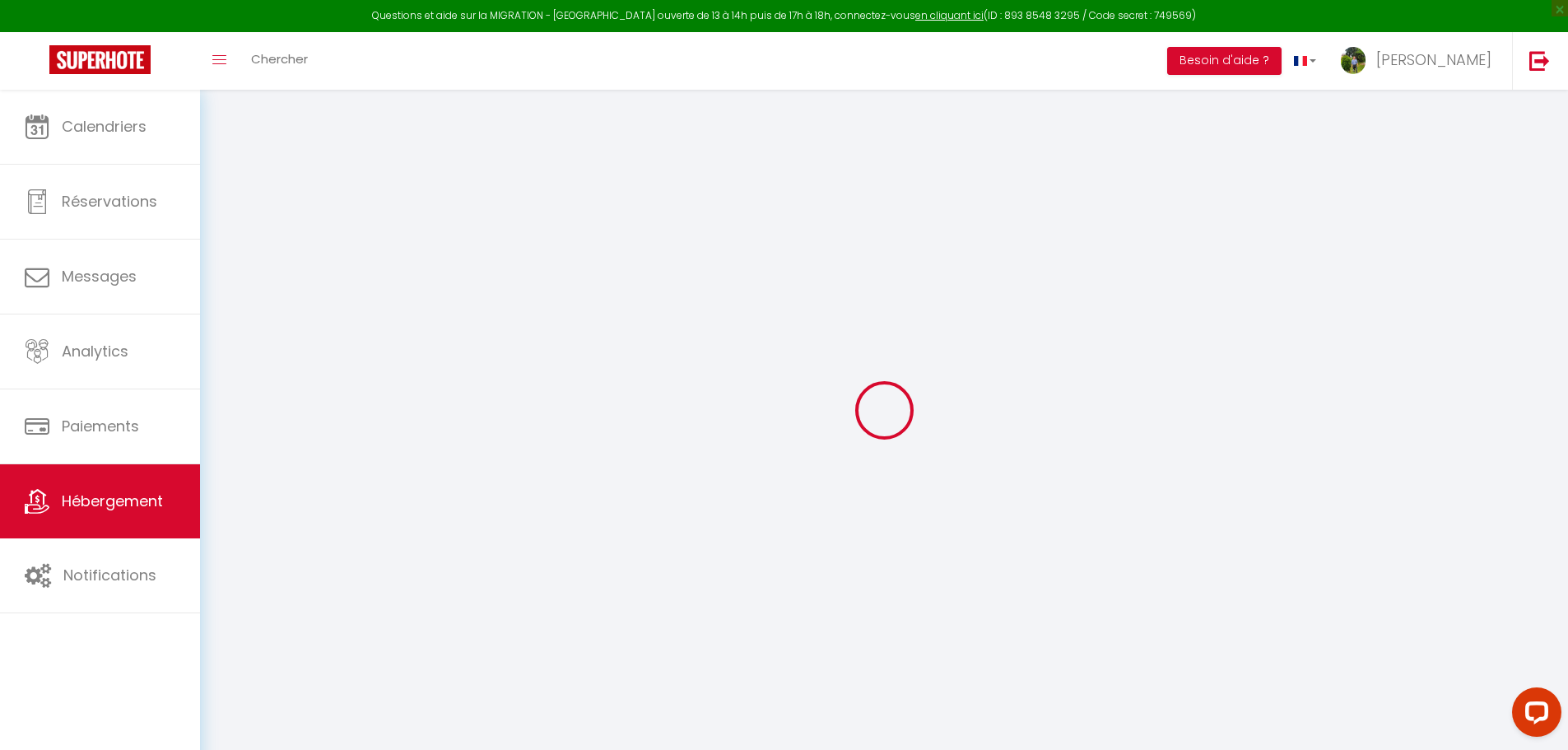
select select "120"
select select "22:00"
select select
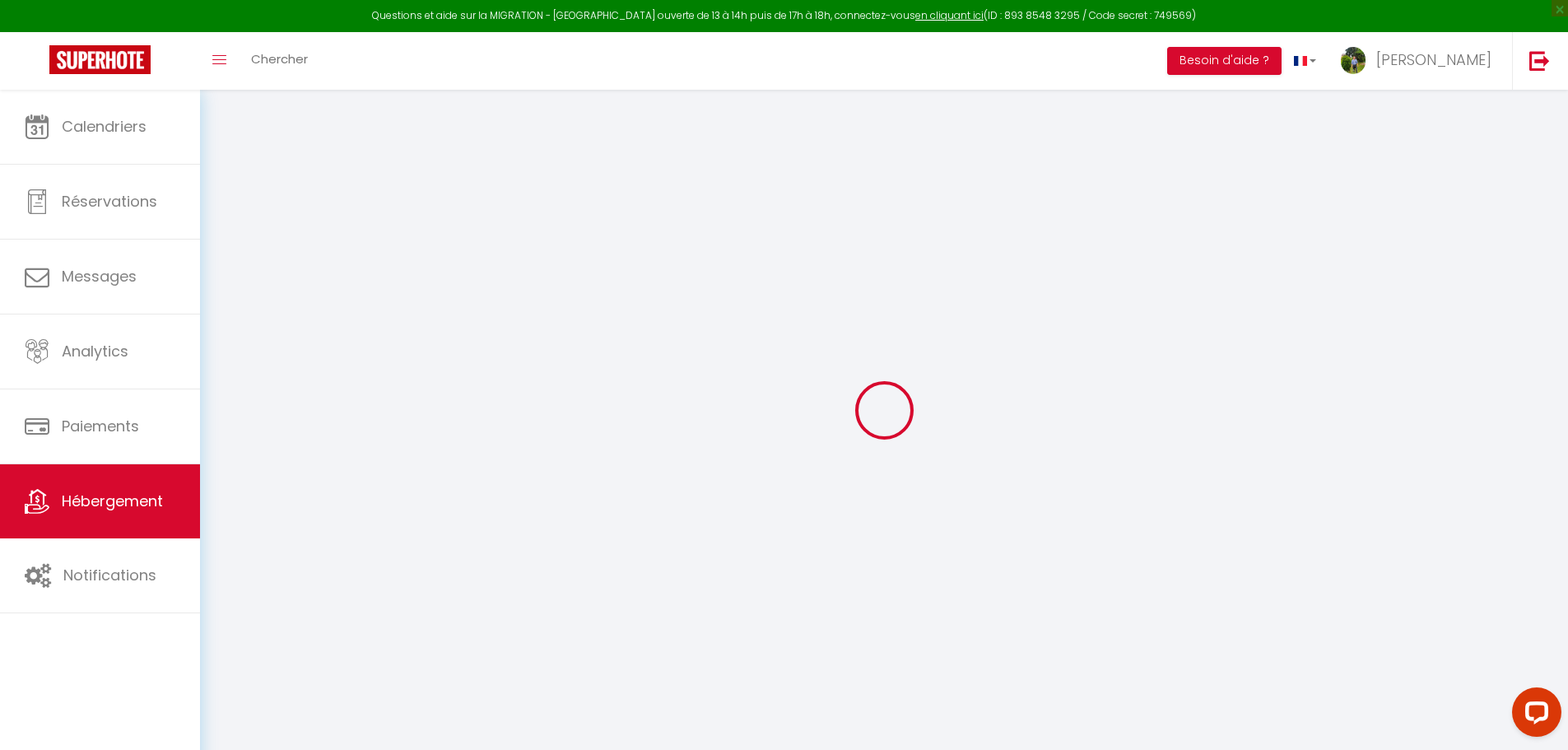
select select
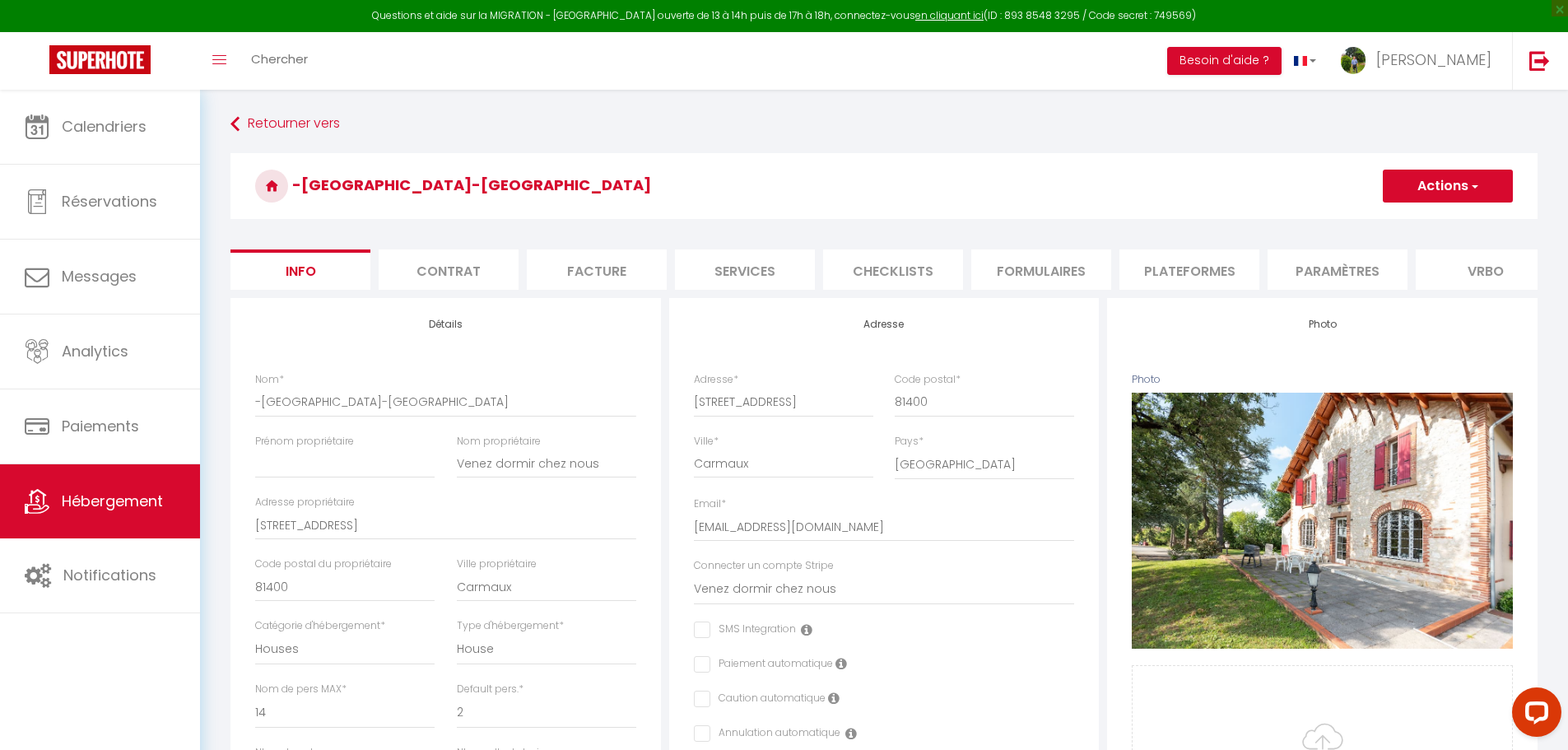
select select
checkbox input "false"
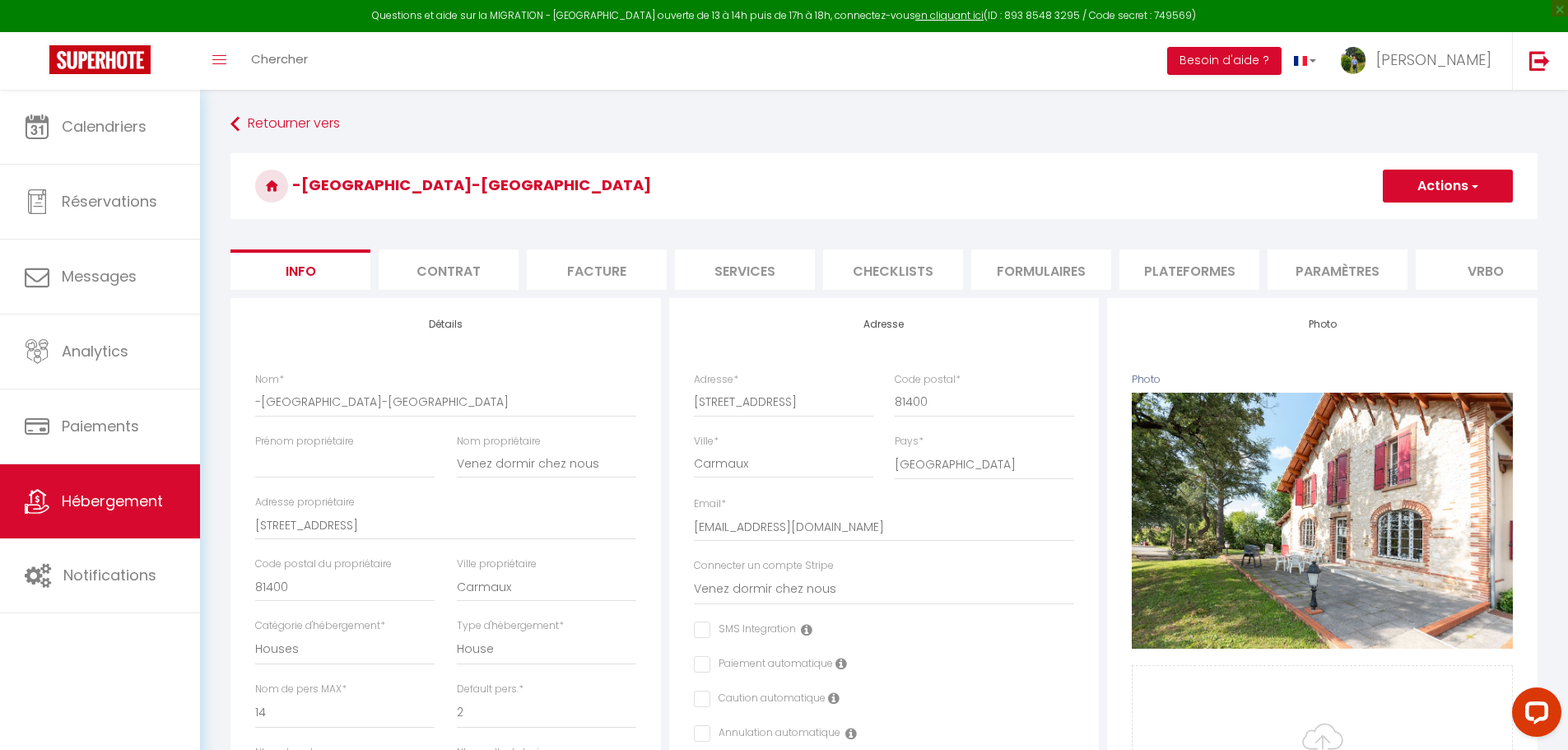
select select "3350-923210862801234110"
click at [1234, 275] on li "Plateformes" at bounding box center [1189, 269] width 140 height 40
select select
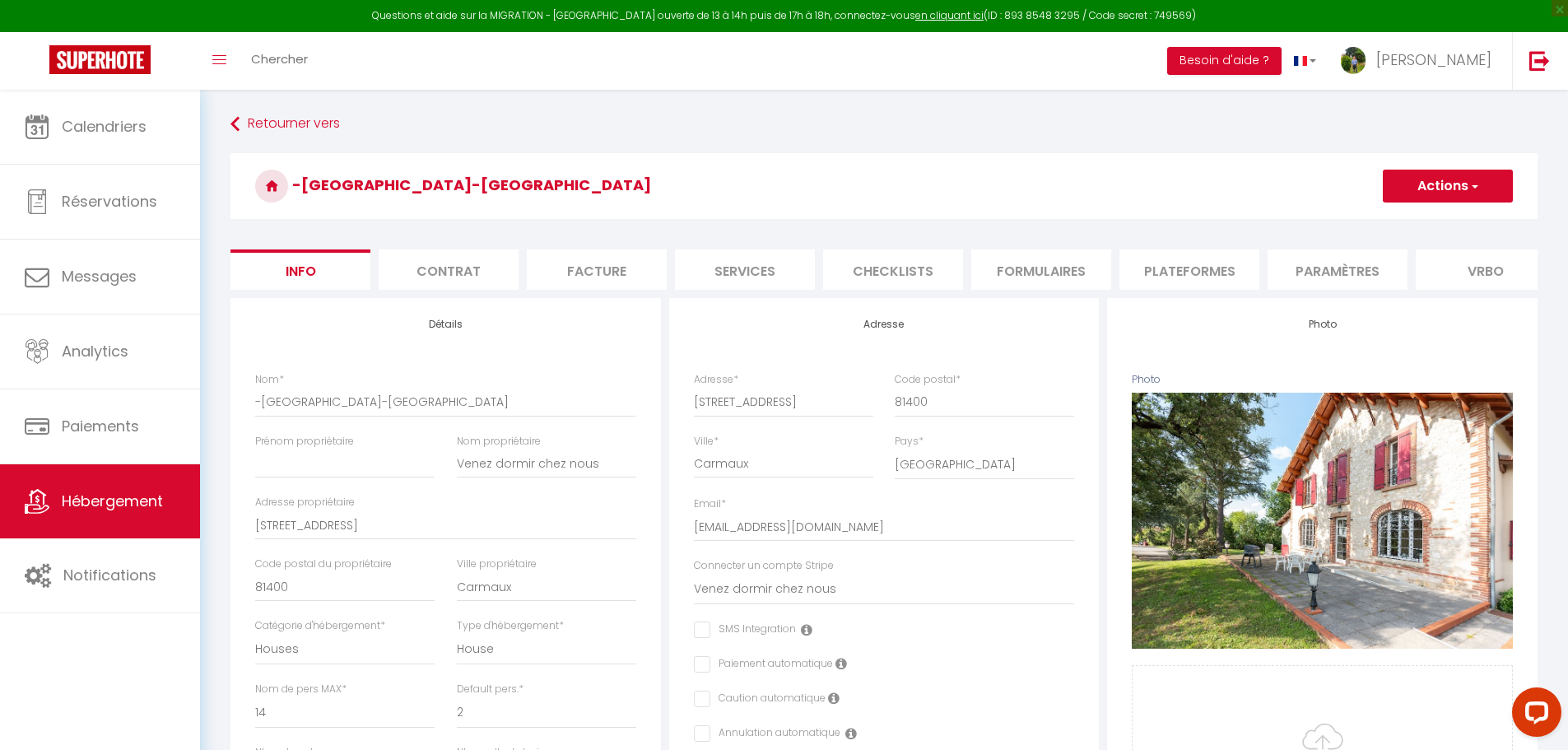
select select
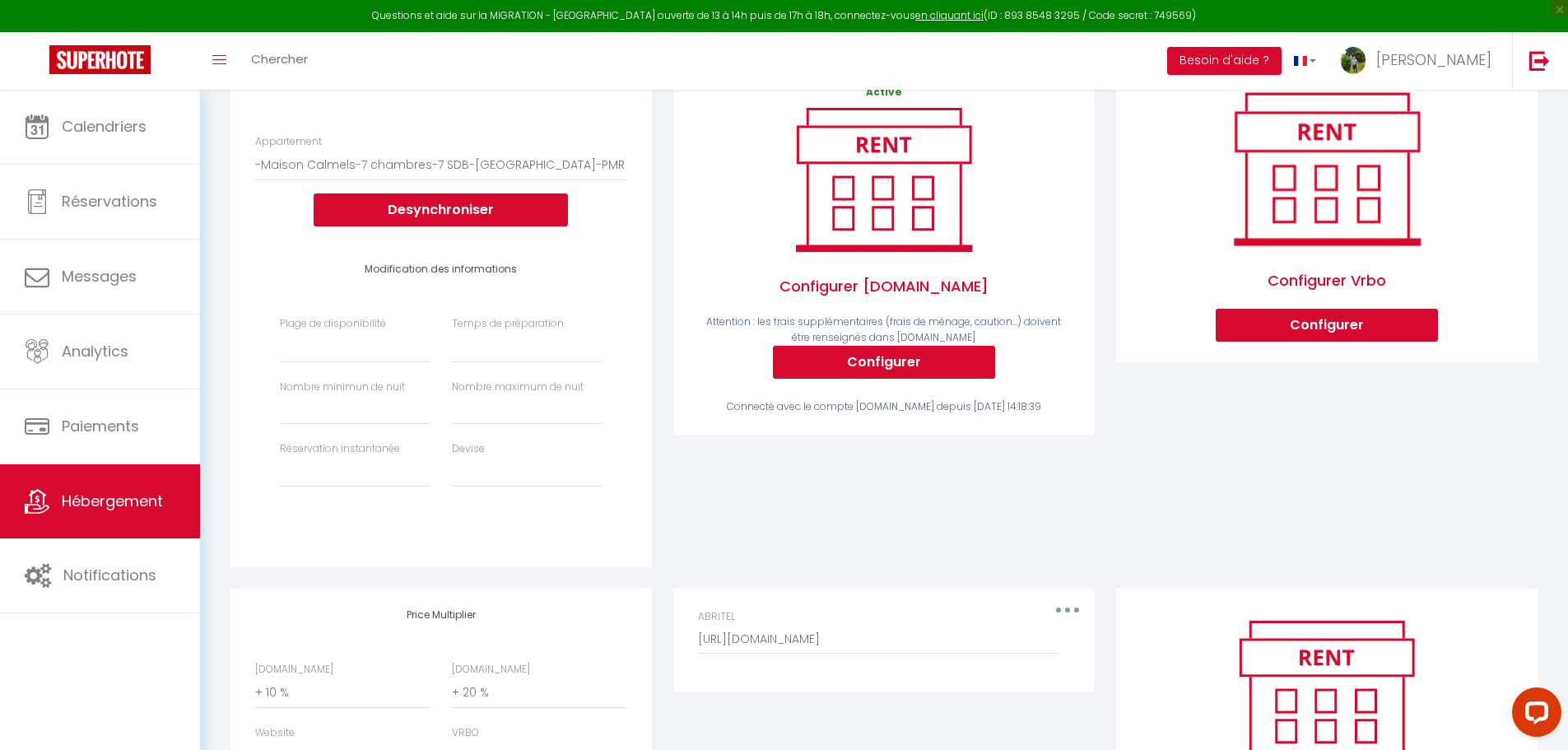
scroll to position [247, 0]
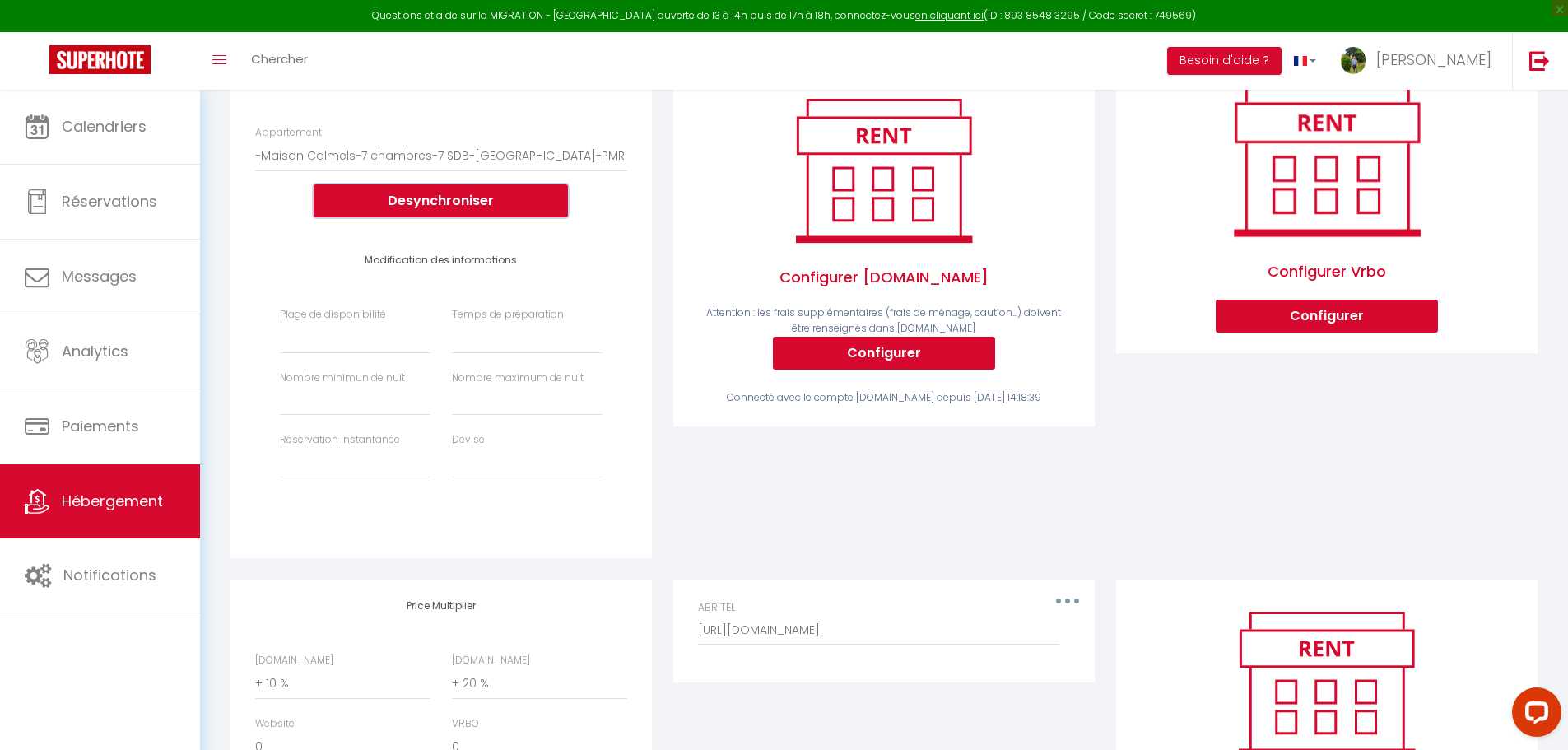
click at [422, 217] on button "Desynchroniser" at bounding box center [441, 200] width 255 height 33
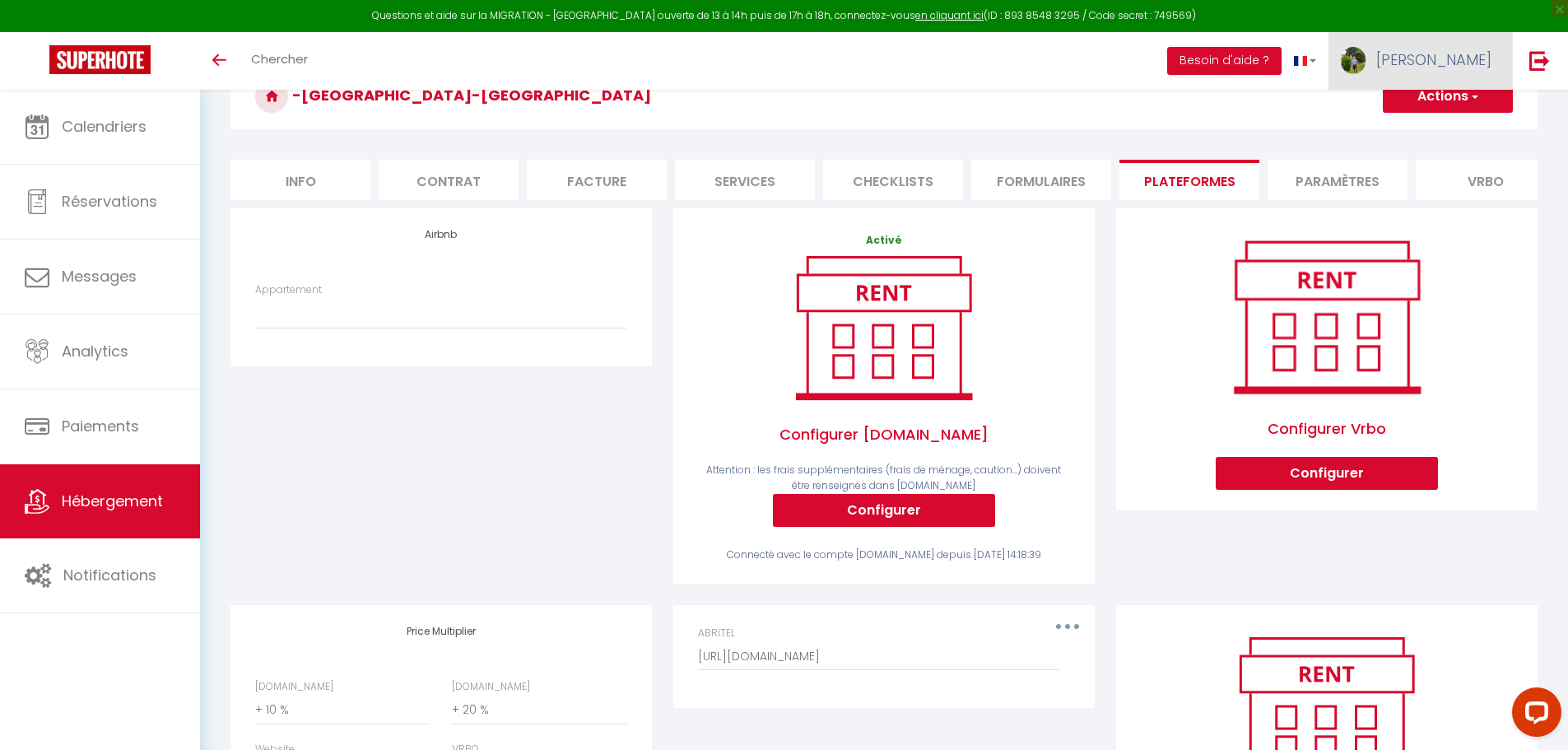
click at [1366, 55] on img at bounding box center [1353, 60] width 25 height 27
click at [1416, 102] on link "Paramètres" at bounding box center [1446, 114] width 122 height 28
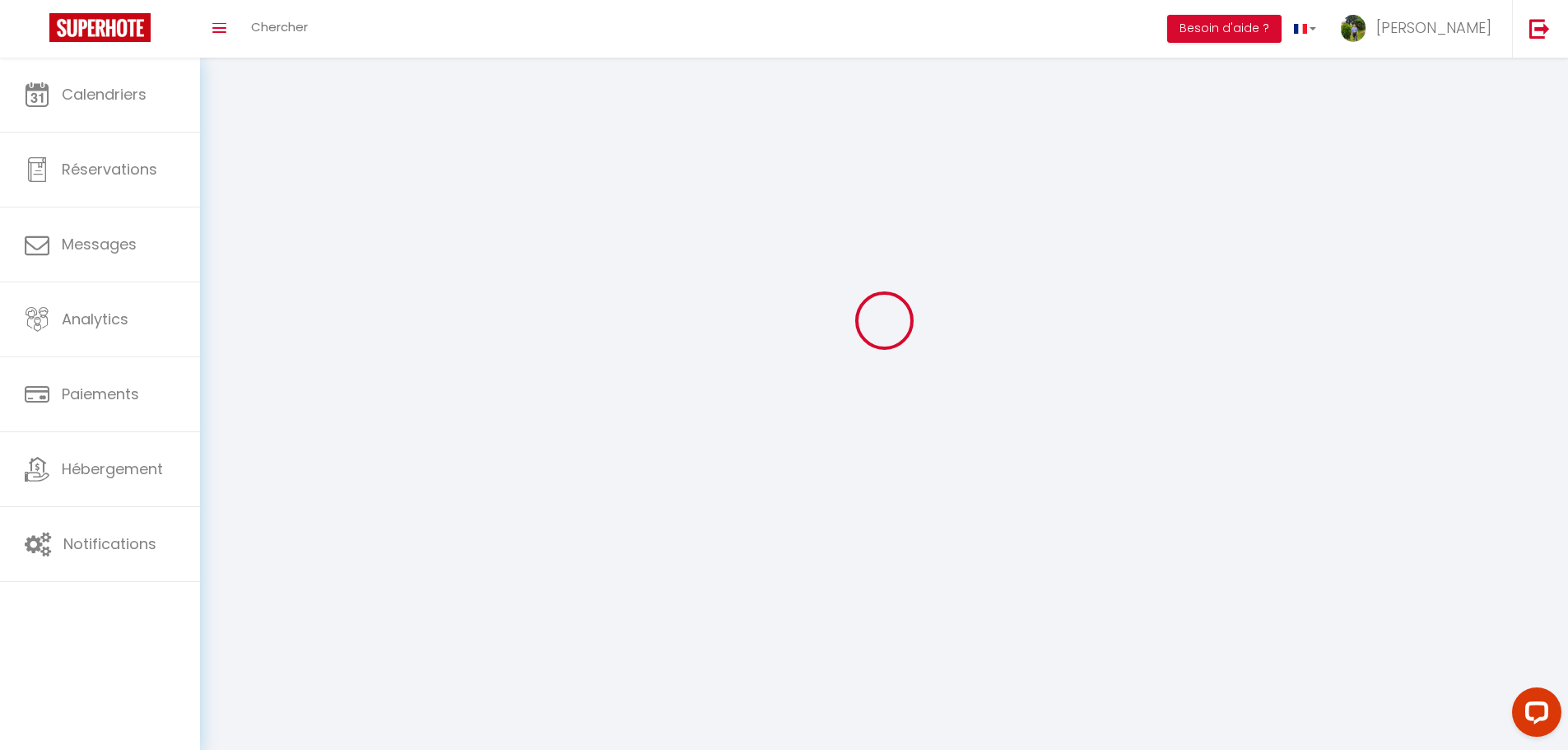
select select "28"
select select "fr"
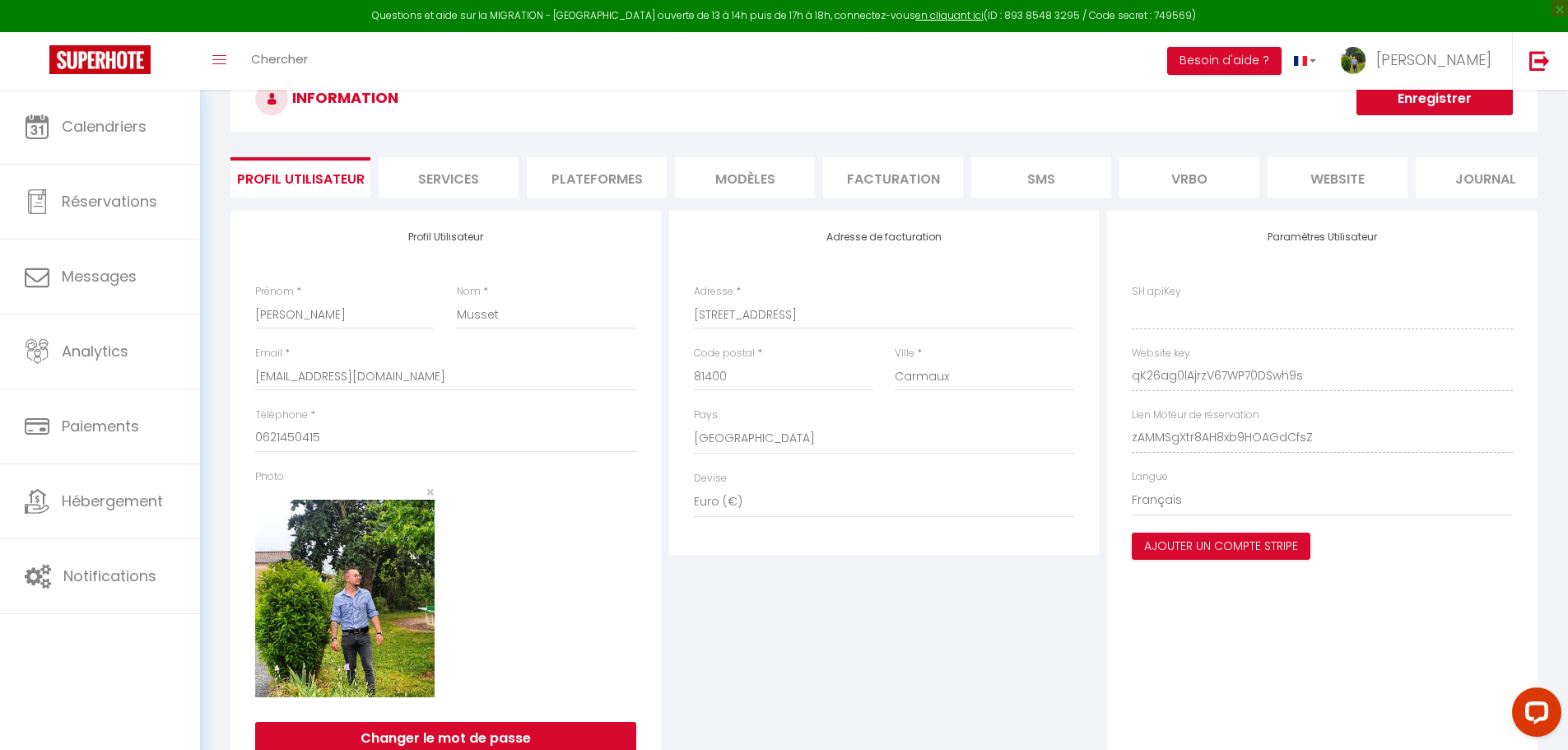
type input "qK26ag0lAjrzV67WP70DSwh9s"
type input "zAMMSgXtr8AH8xb9HOAGdCfsZ"
type input "https://app.superhote.com/#/get-available-rentals/zAMMSgXtr8AH8xb9HOAGdCfsZ"
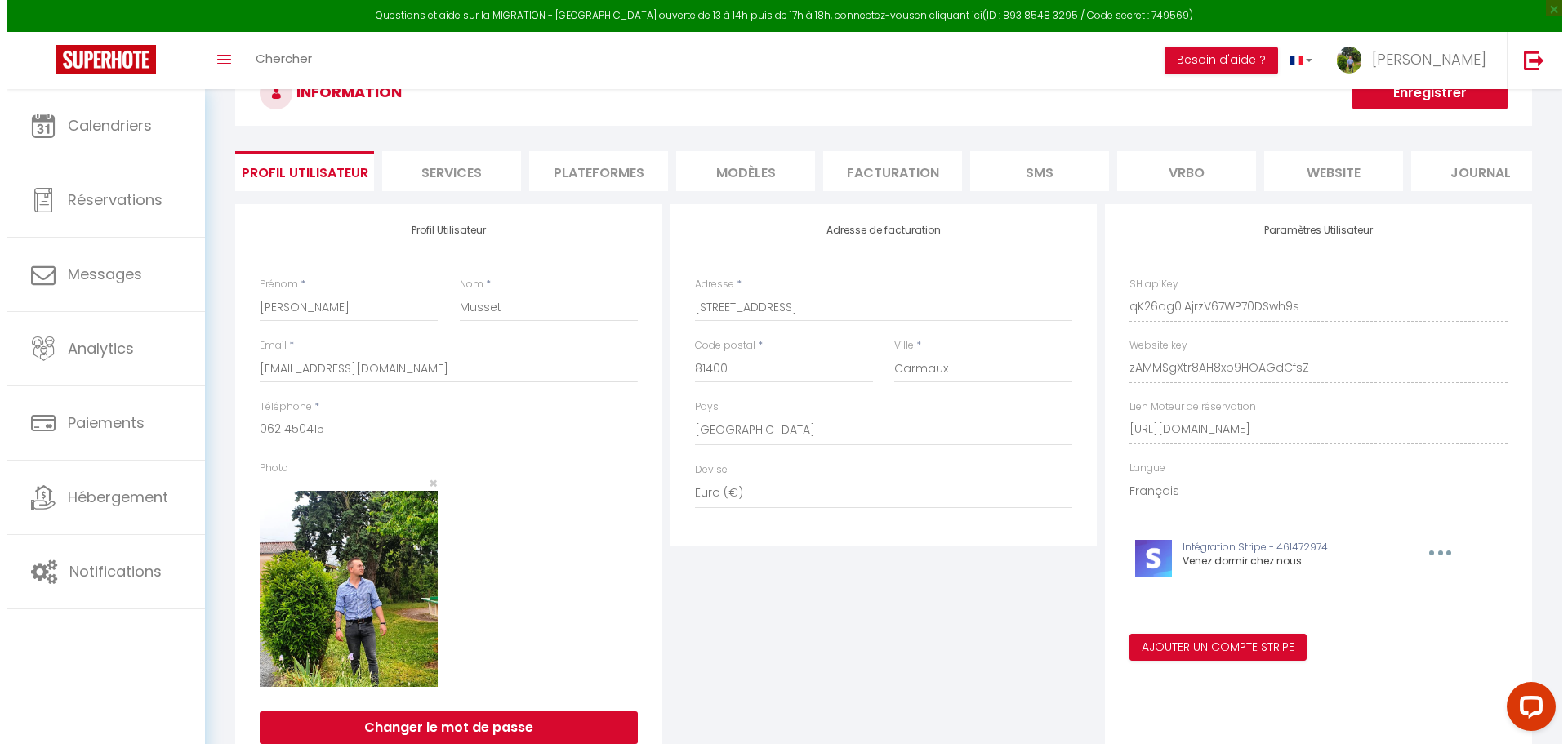
scroll to position [59, 0]
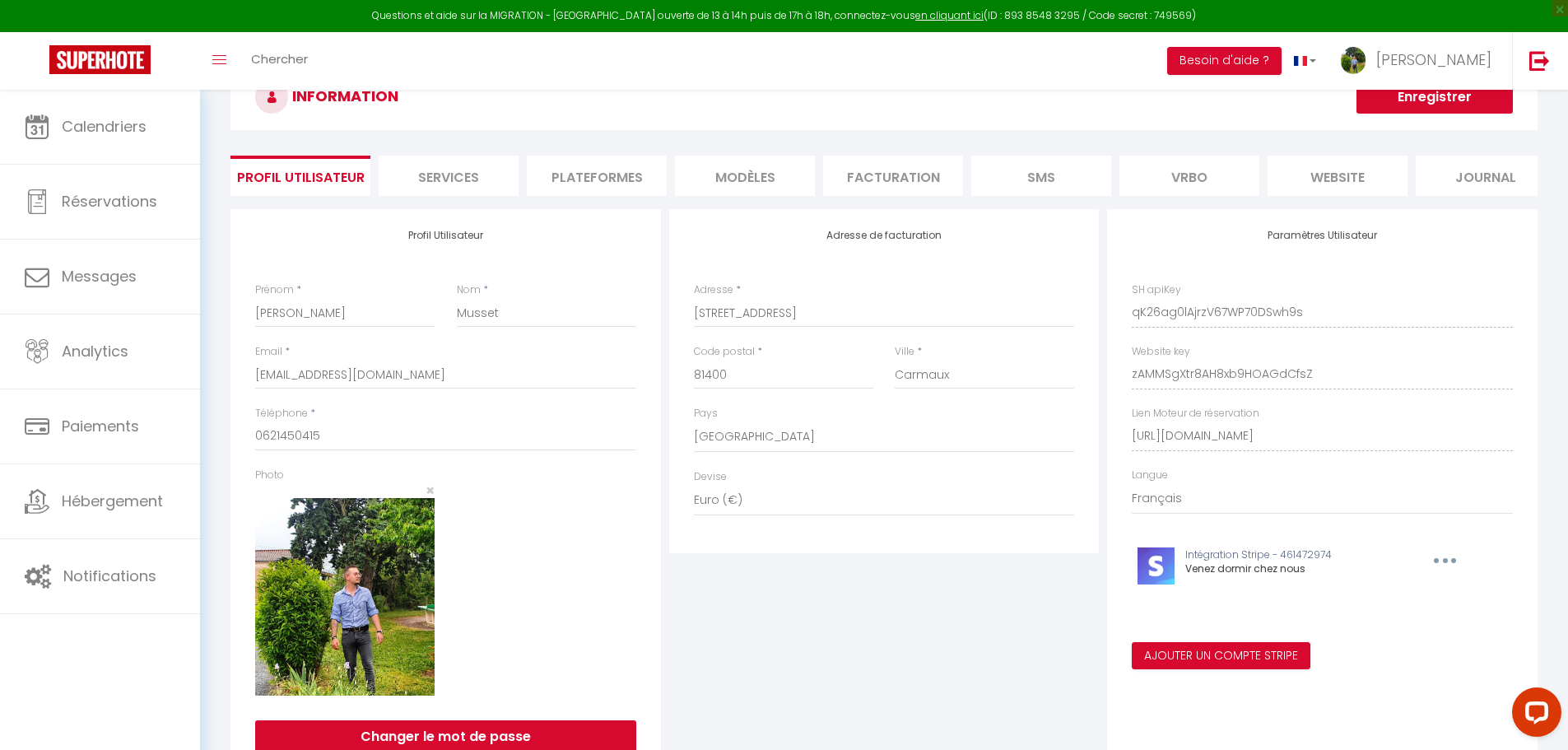
click at [624, 184] on li "Plateformes" at bounding box center [596, 175] width 140 height 40
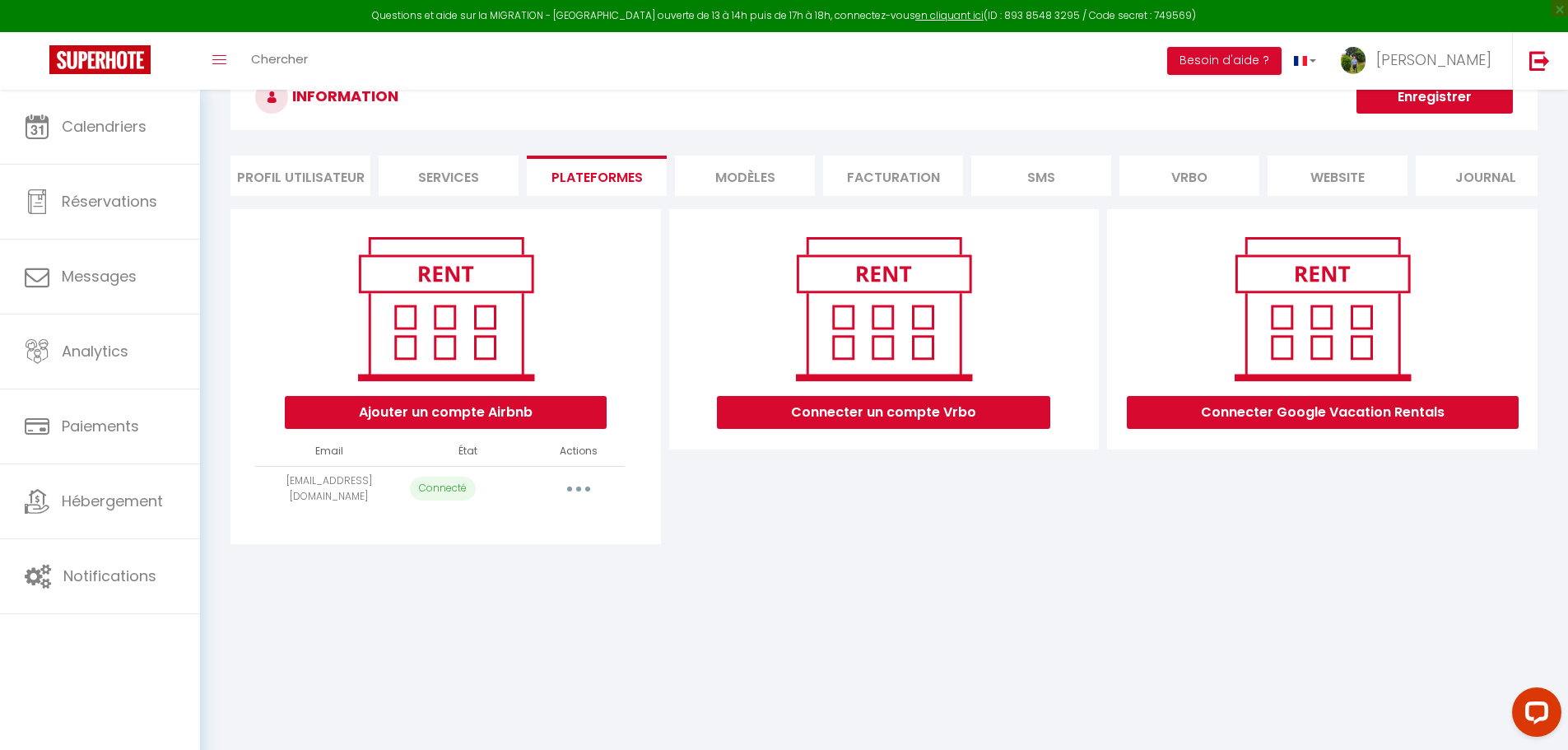
click at [579, 492] on icon "button" at bounding box center [579, 489] width 5 height 5
click at [533, 535] on link "Importer les appartements" at bounding box center [505, 526] width 181 height 28
select select "22917"
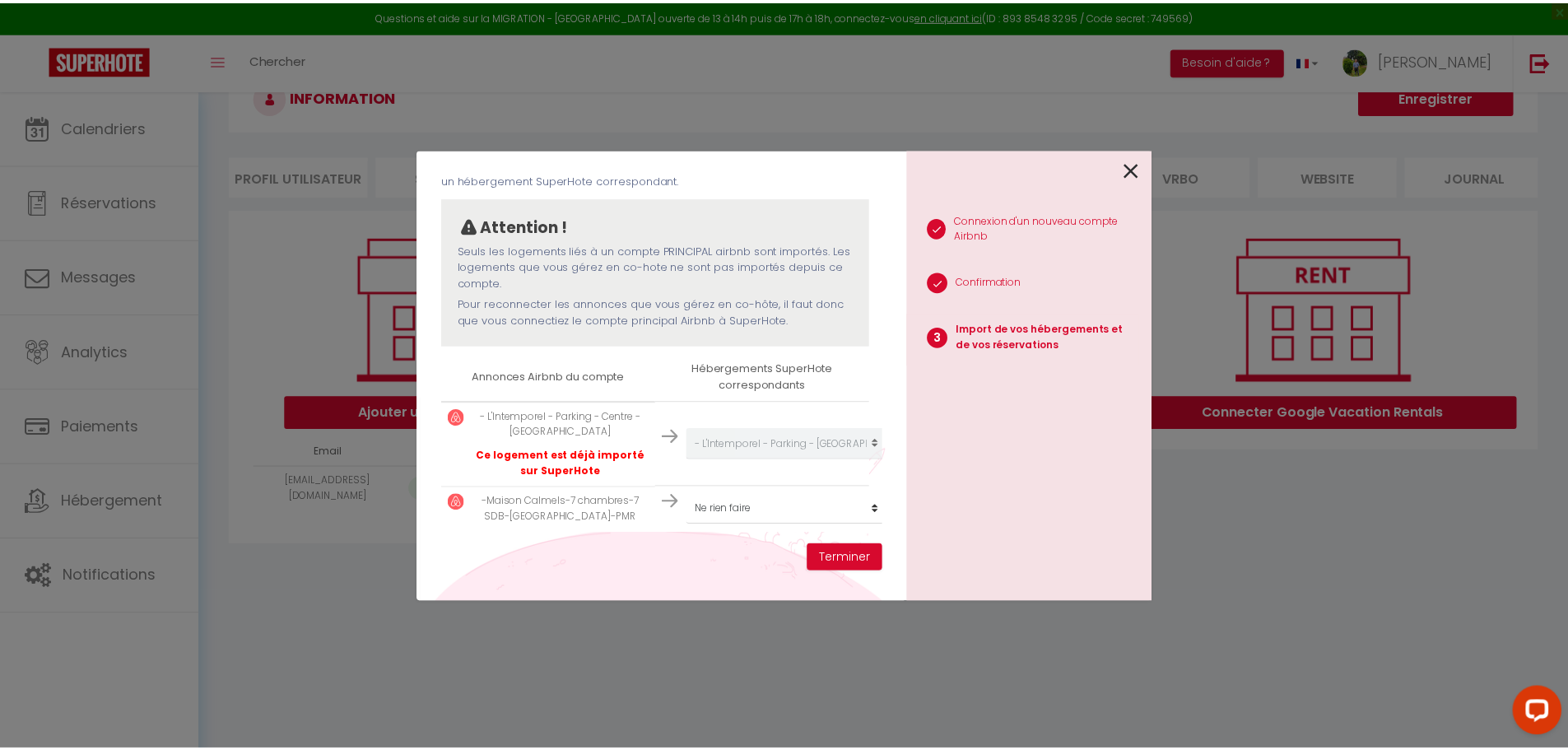
scroll to position [122, 0]
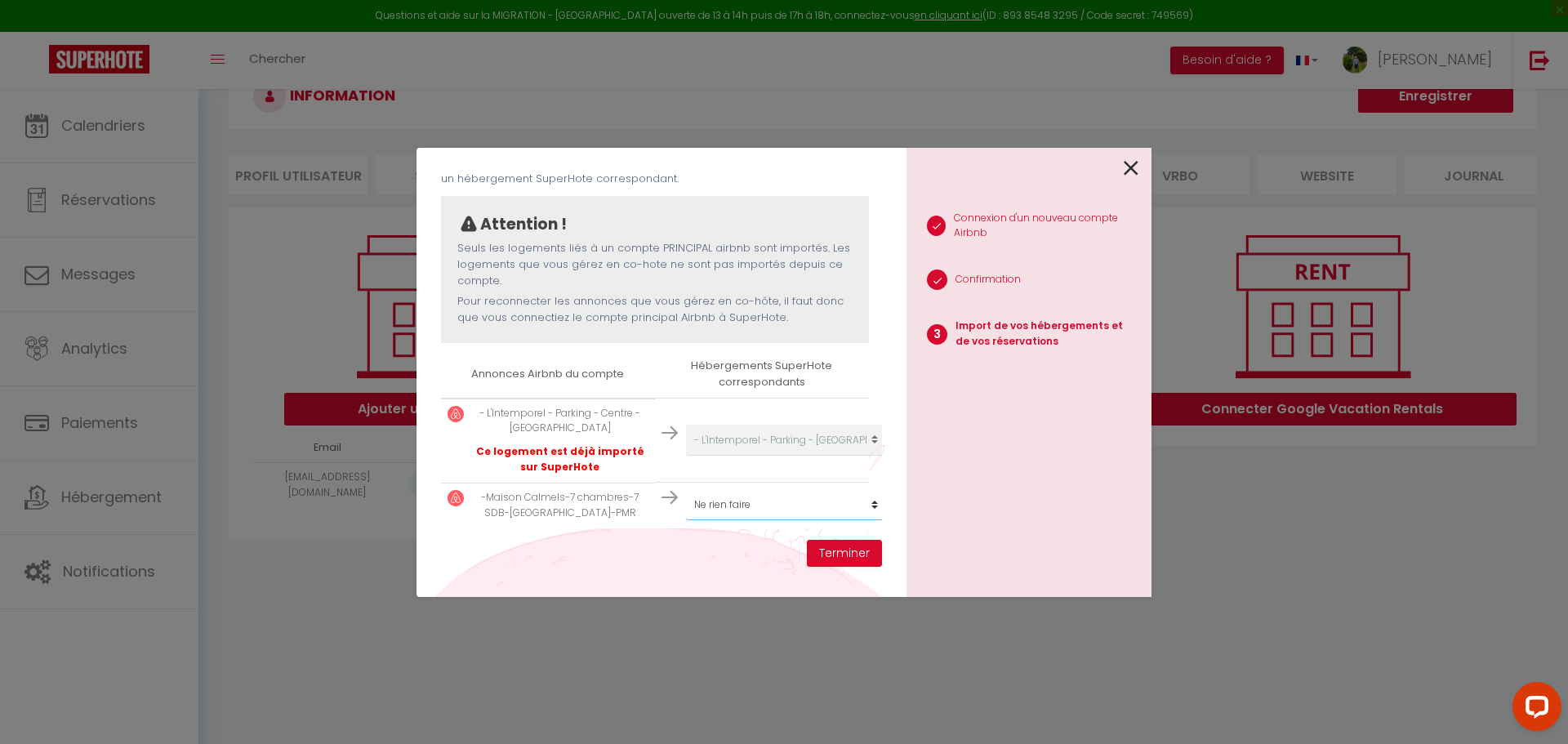
click at [730, 456] on select "Créer un nouveau hébergement Ne rien faire -Maison Calmels-Parc-proche Albi - L…" at bounding box center [786, 440] width 201 height 31
select select "22918"
click at [686, 456] on select "Créer un nouveau hébergement Ne rien faire -Maison Calmels-Parc-proche Albi - L…" at bounding box center [786, 440] width 201 height 31
click at [829, 552] on button "Terminer" at bounding box center [844, 553] width 75 height 27
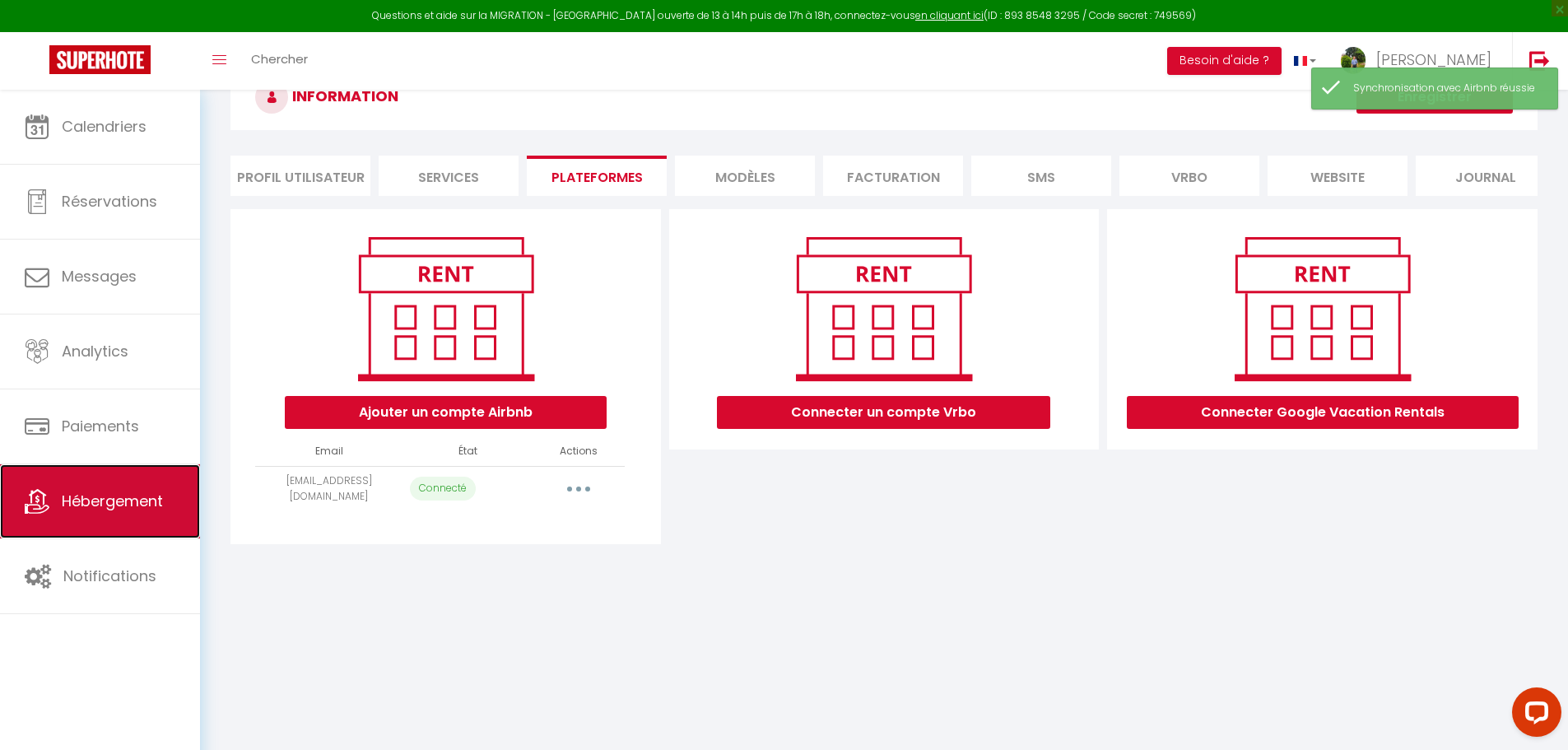
click at [150, 497] on span "Hébergement" at bounding box center [112, 501] width 101 height 21
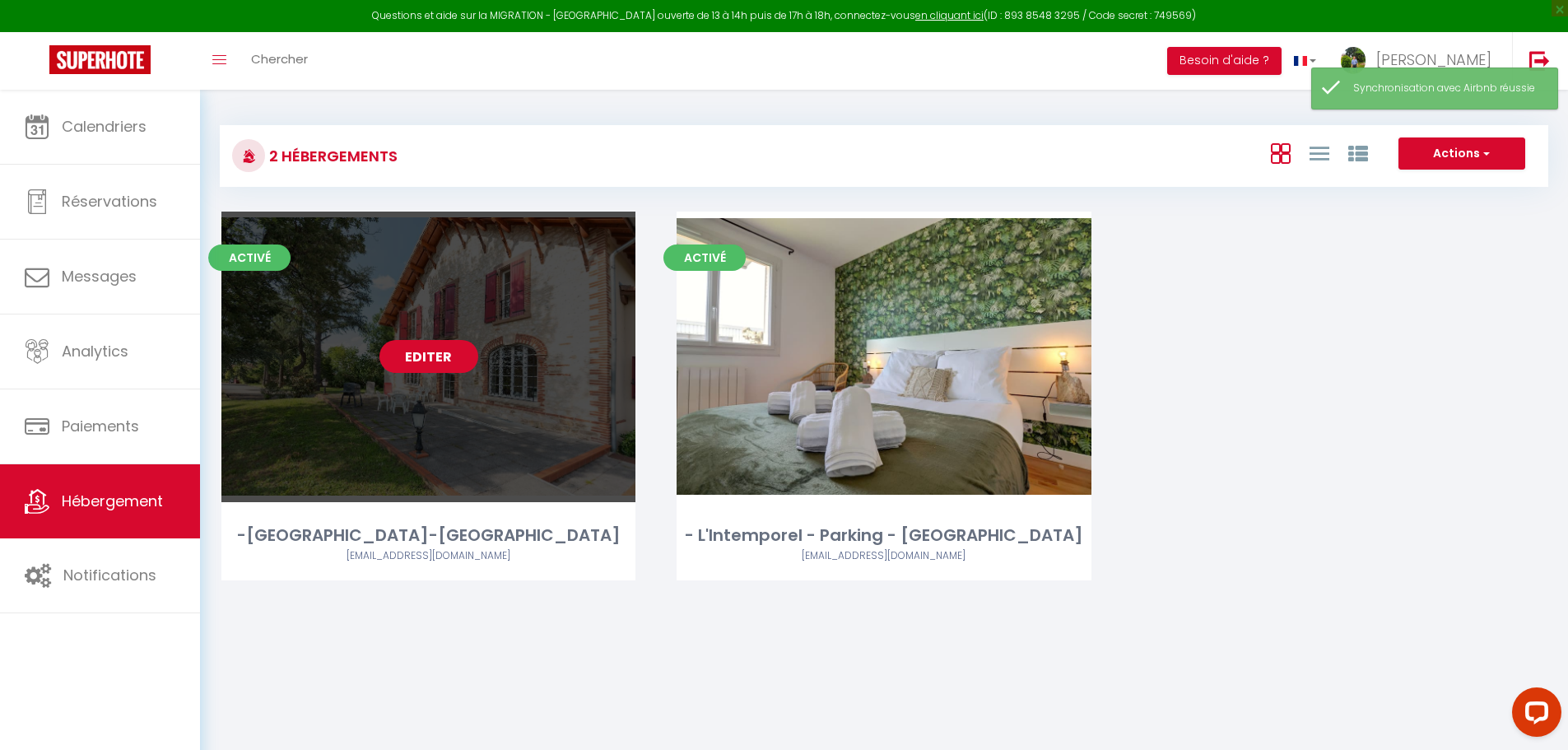
click at [445, 357] on link "Editer" at bounding box center [428, 356] width 98 height 33
select select "3"
select select "2"
select select "1"
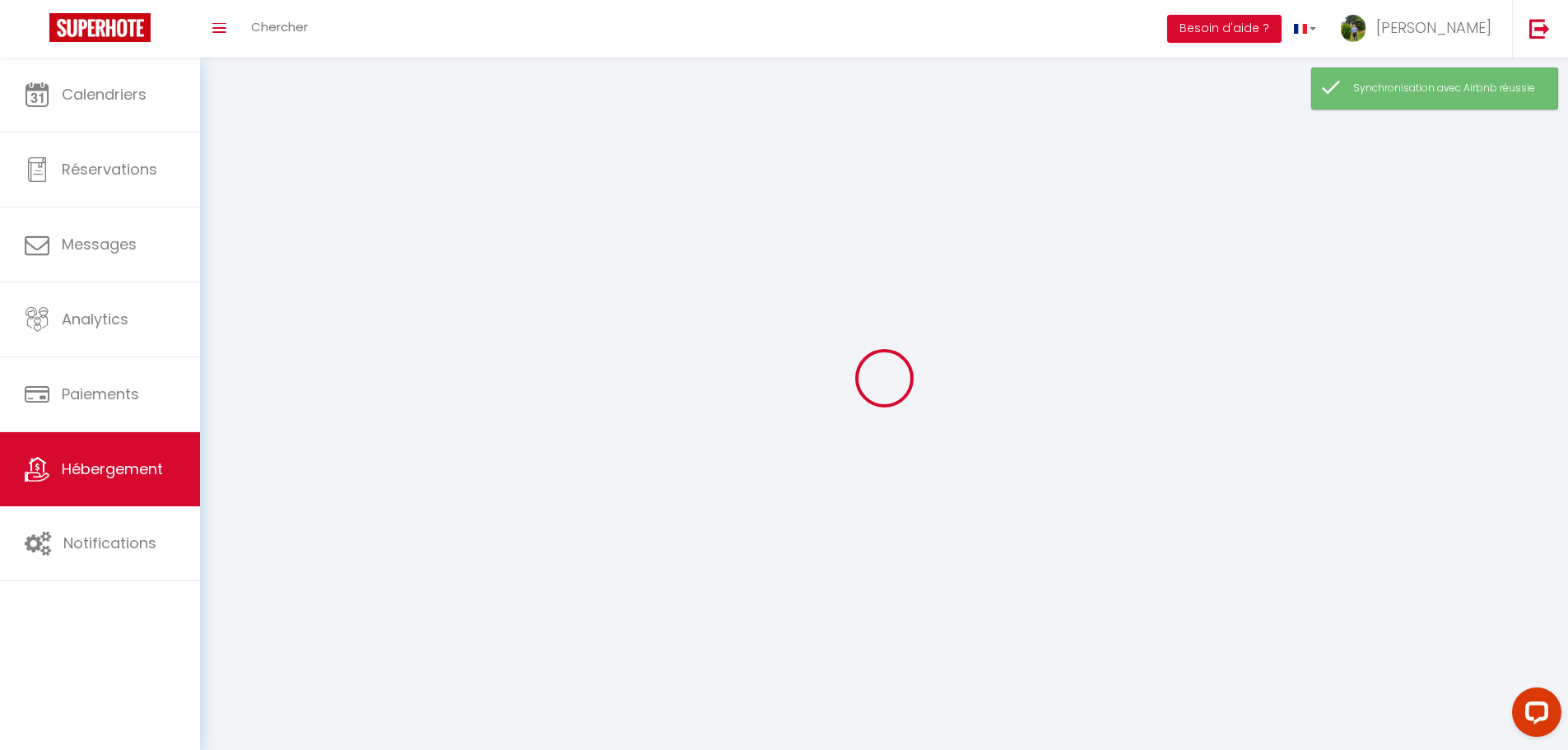
select select
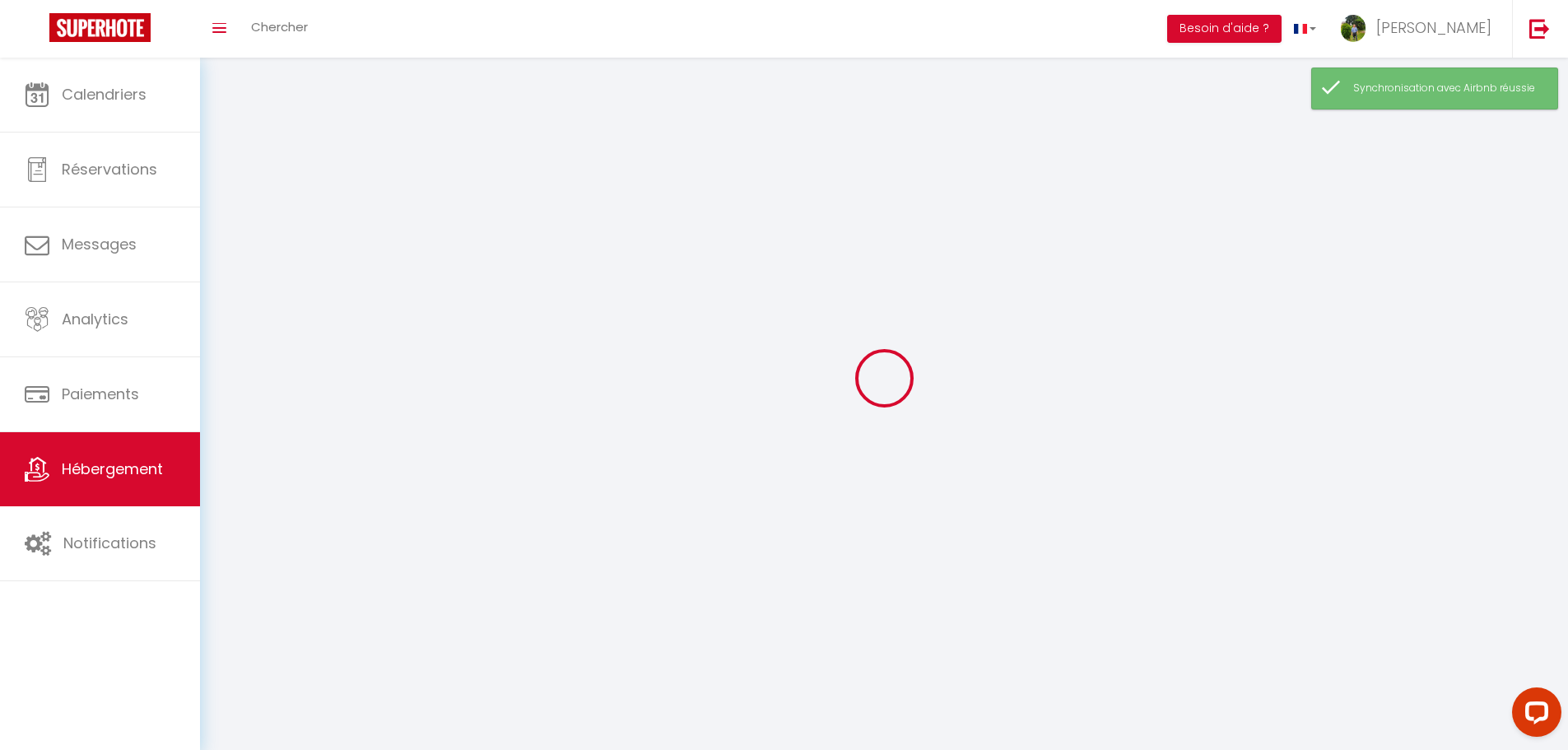
select select
checkbox input "false"
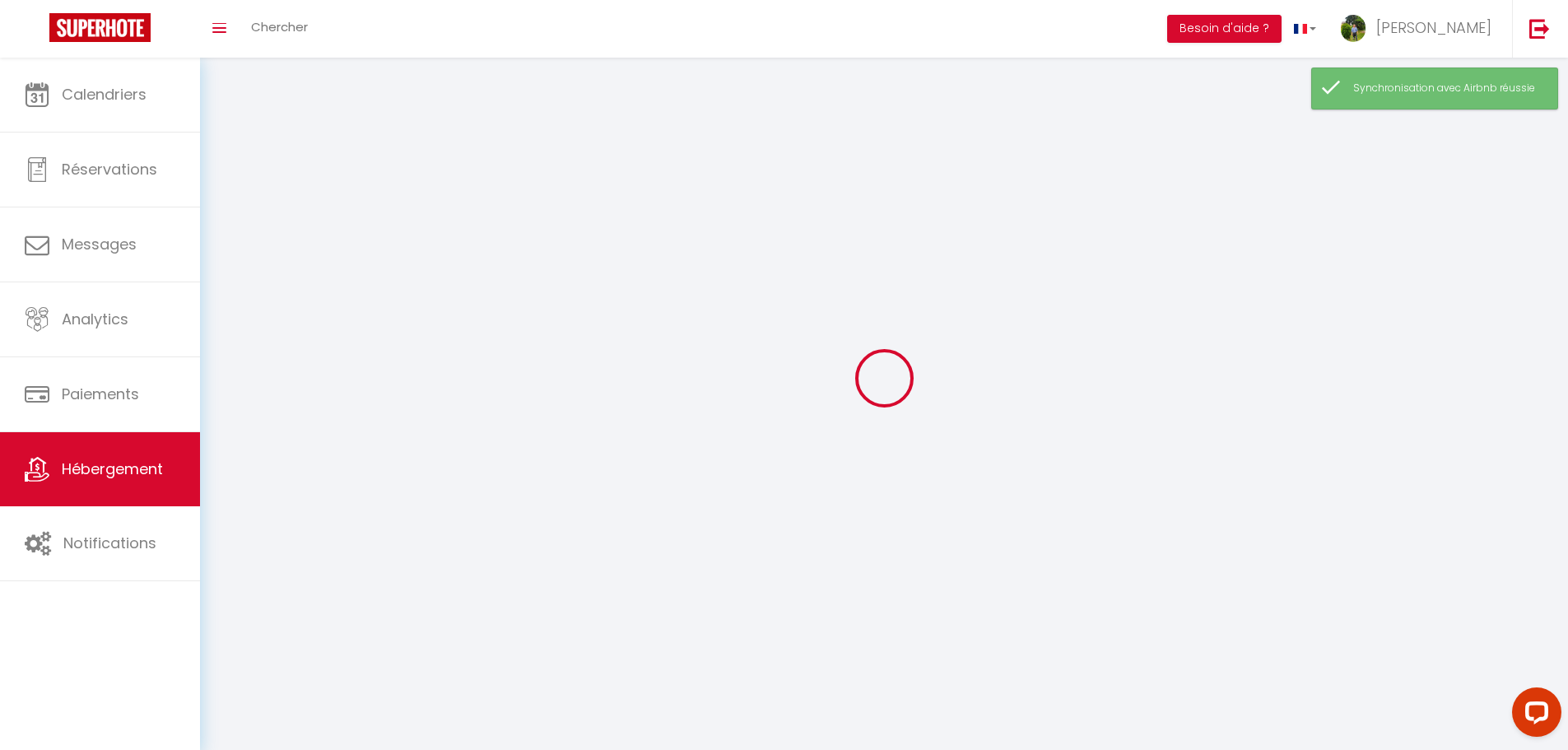
checkbox input "false"
select select
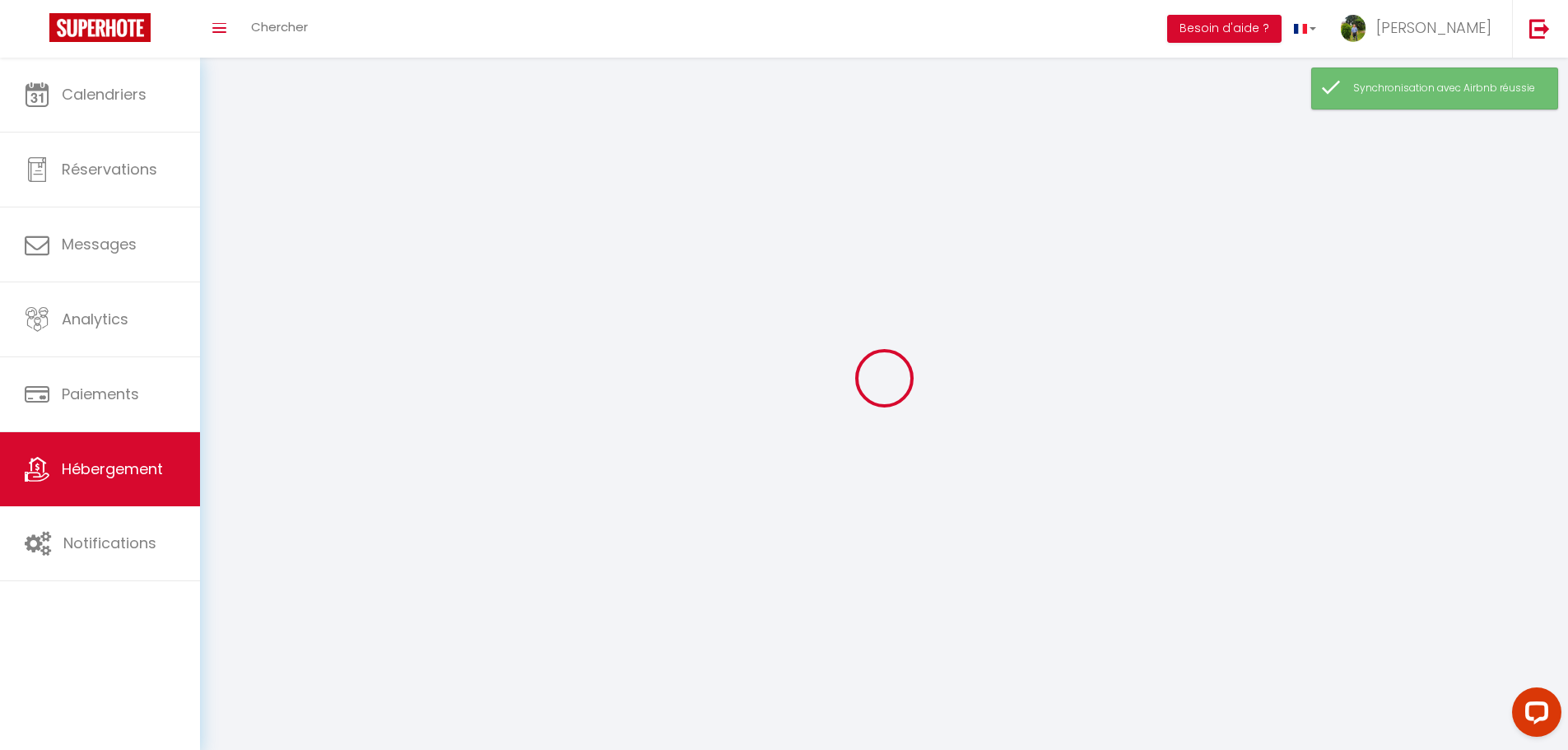
select select
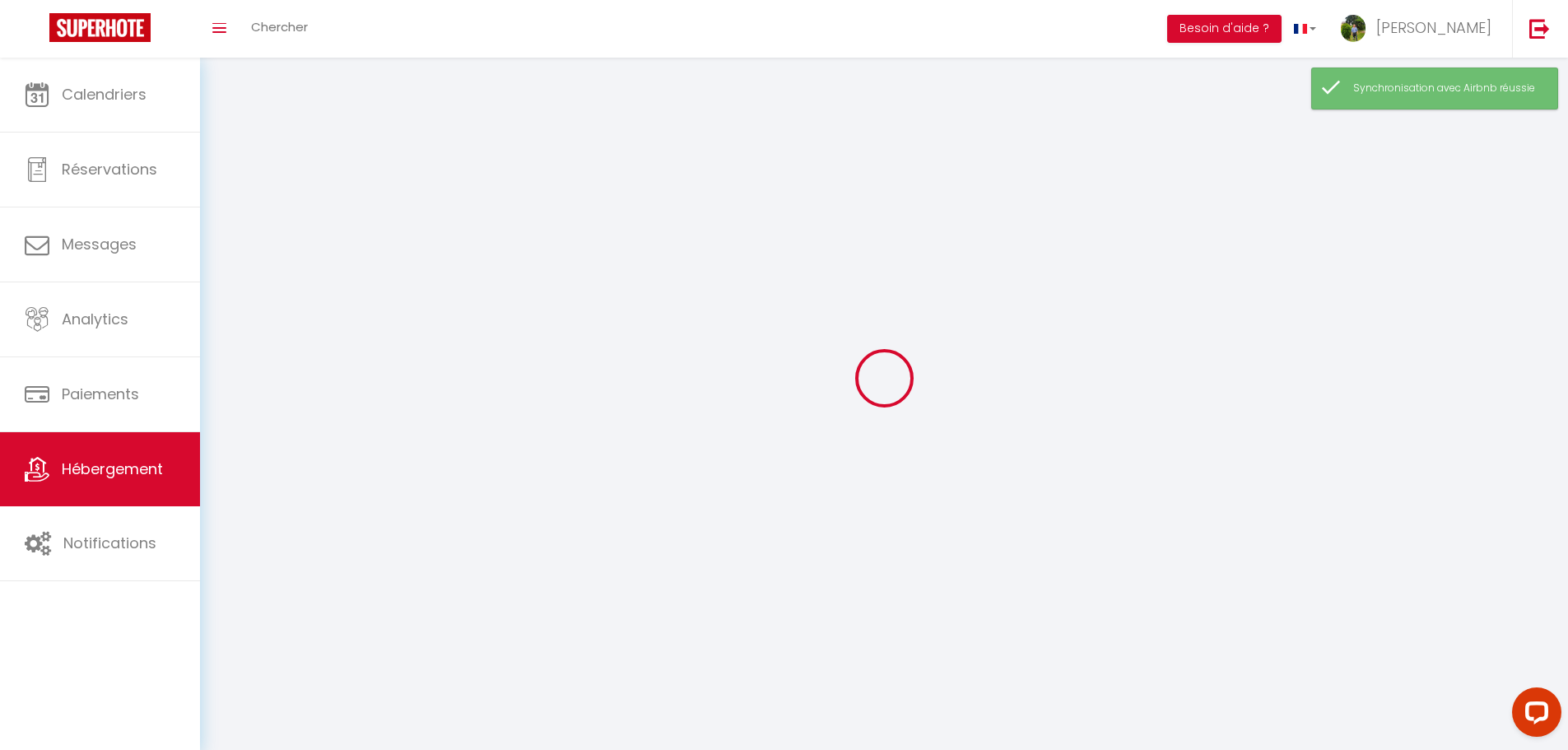
checkbox input "false"
select select
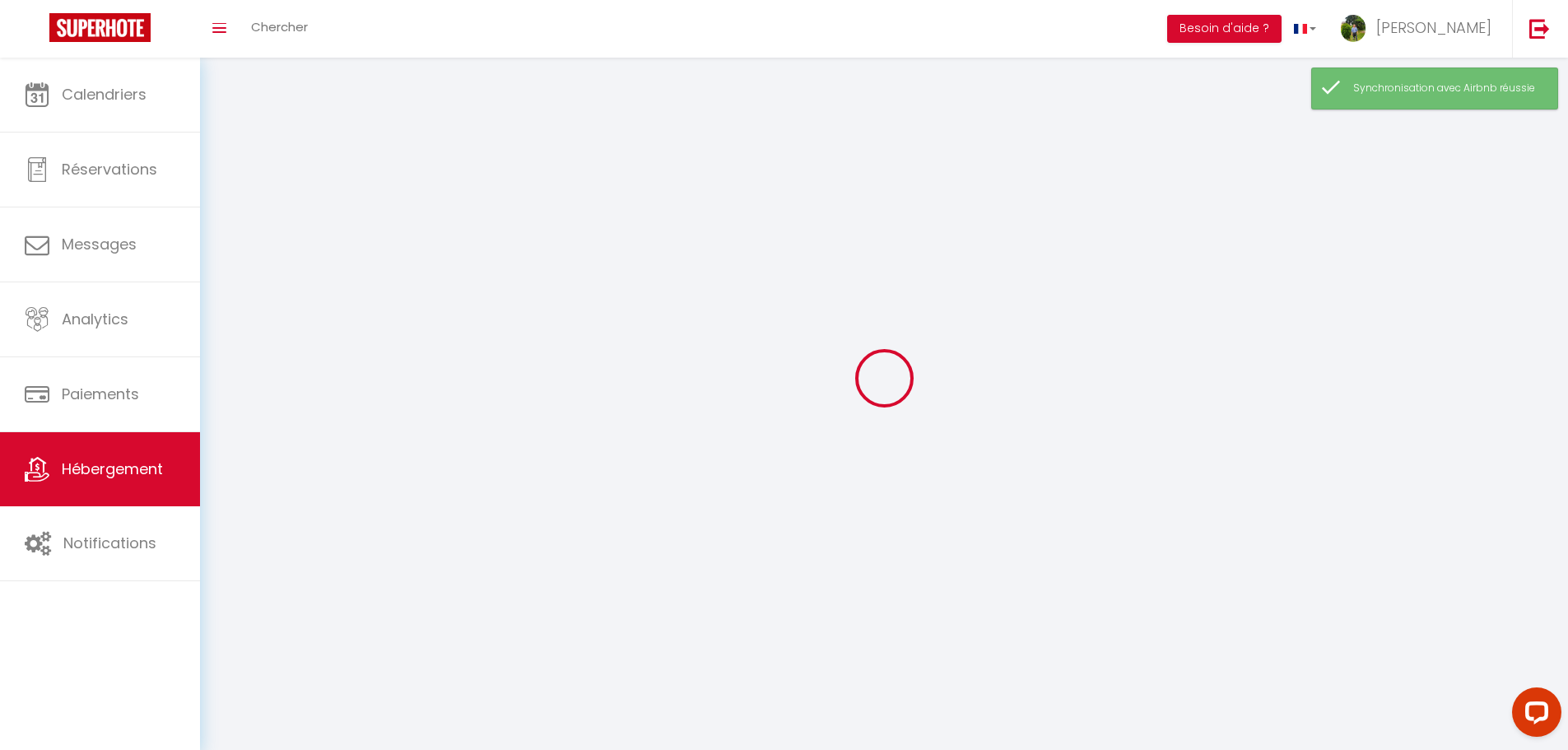
select select
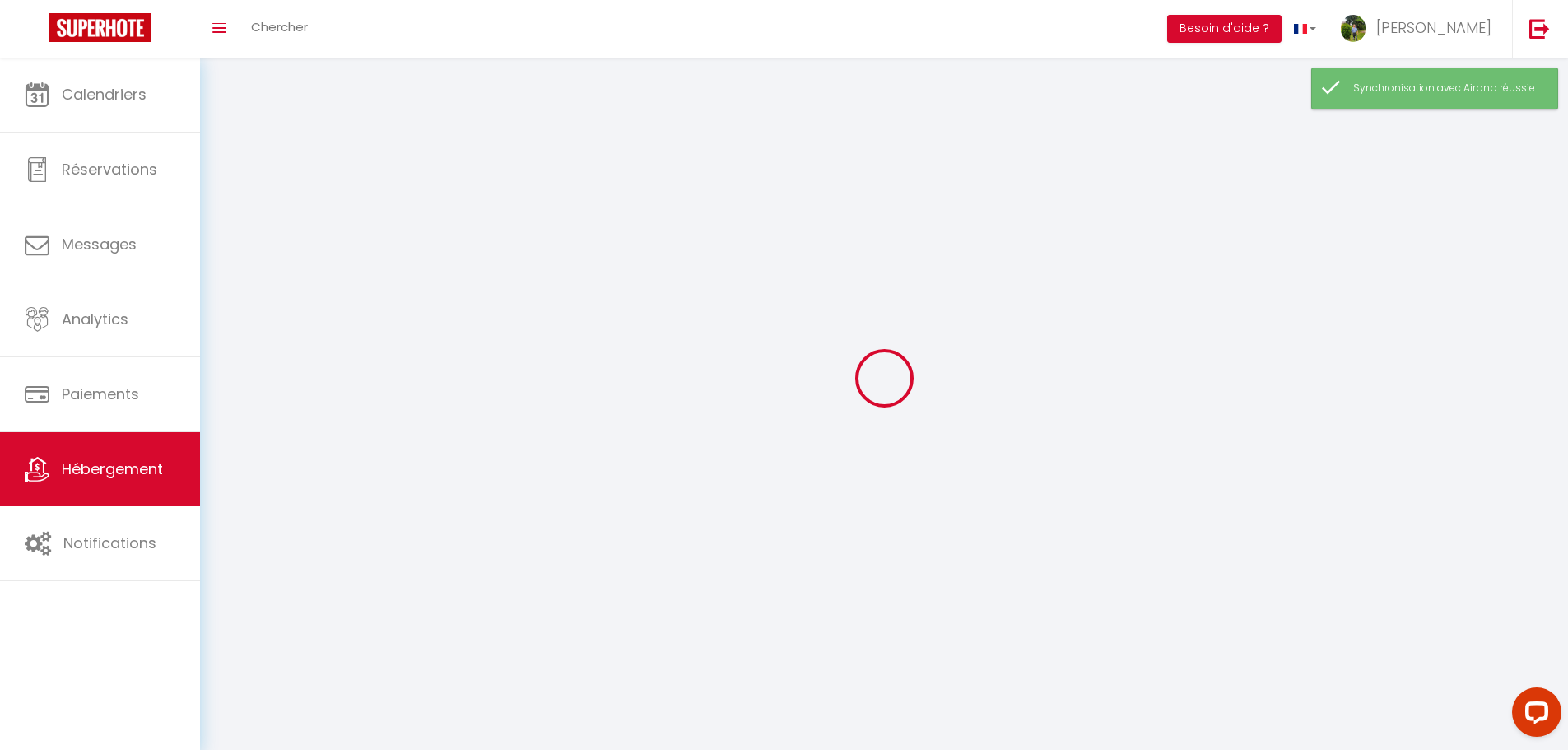
select select
checkbox input "false"
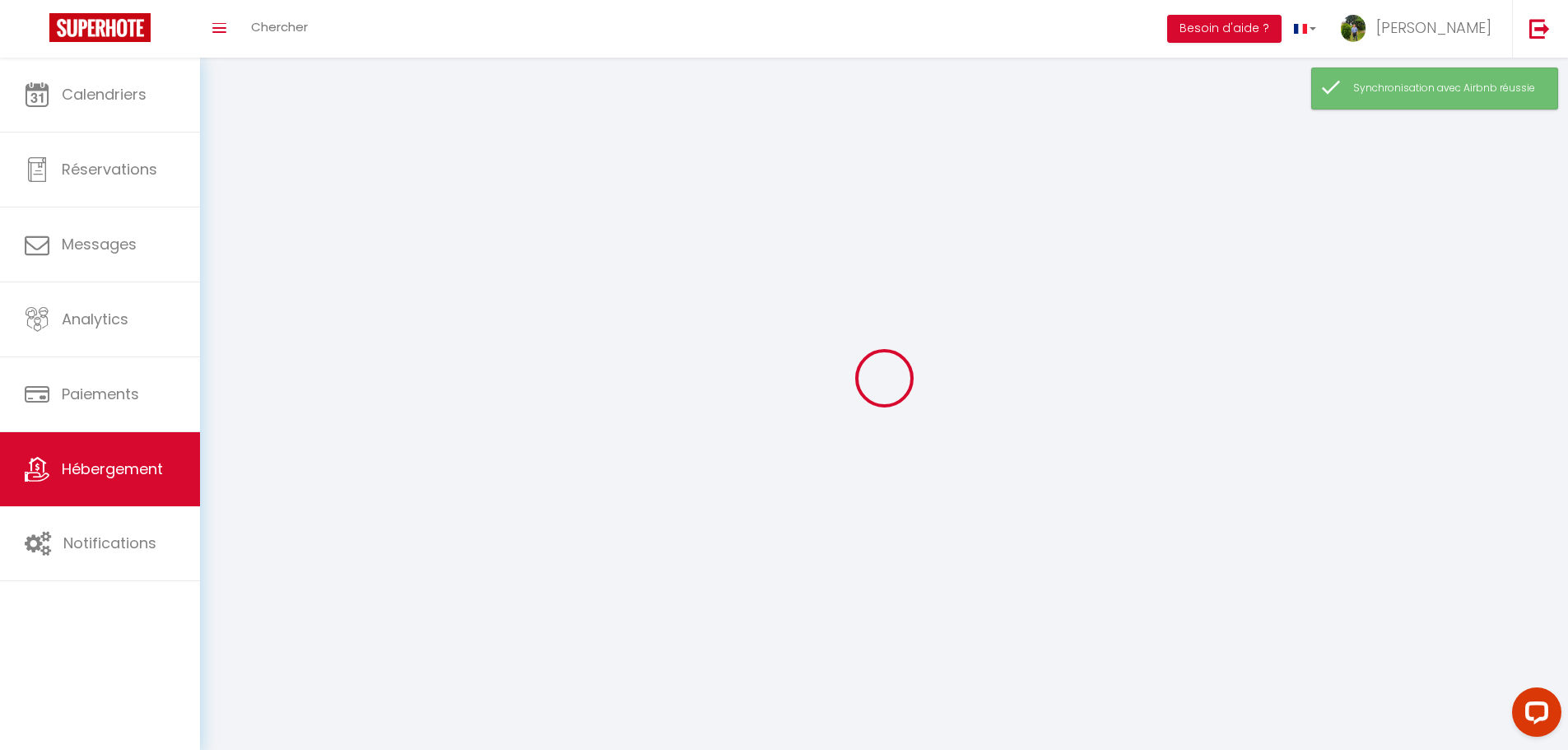
select select
select select "28"
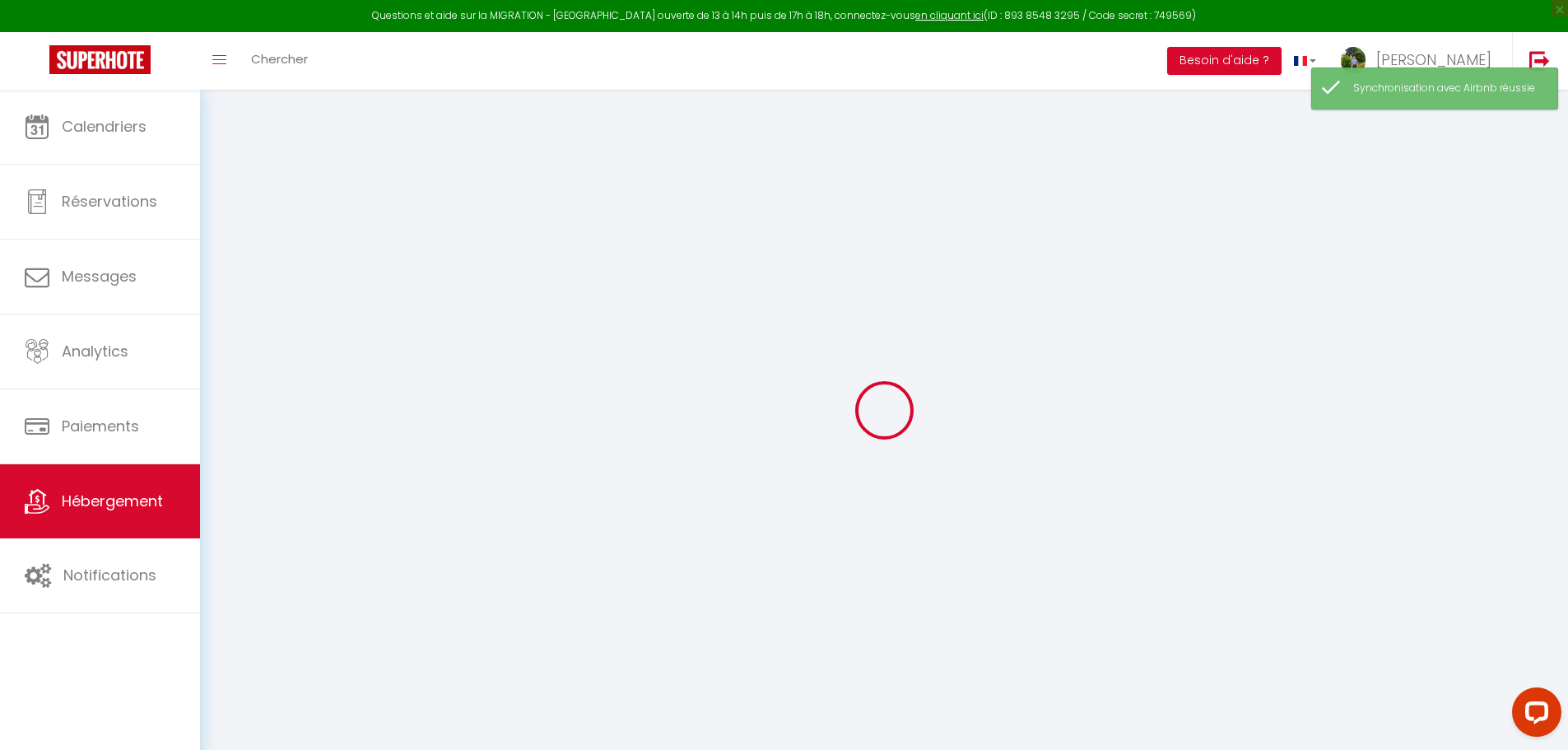
select select
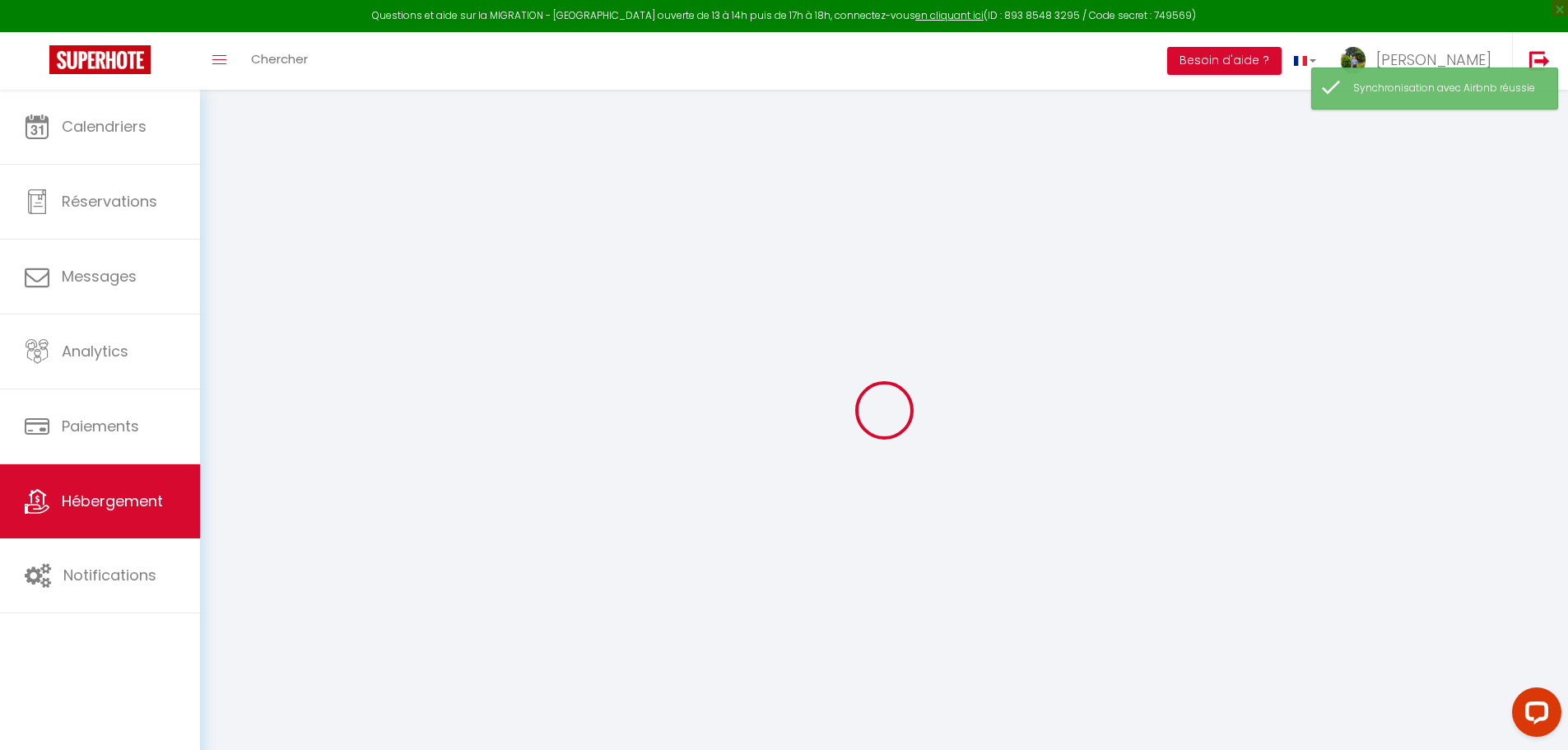
select select
checkbox input "false"
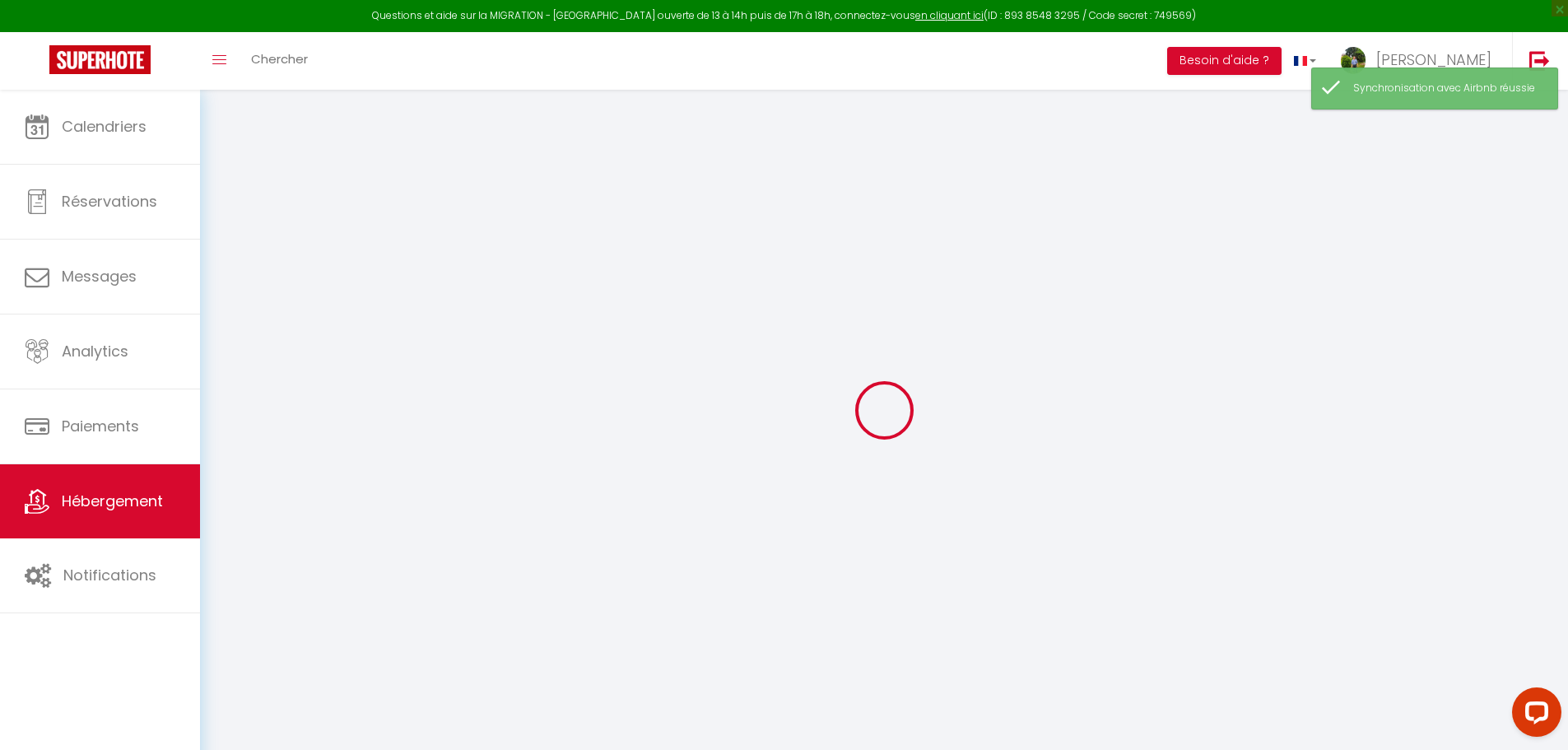
select select
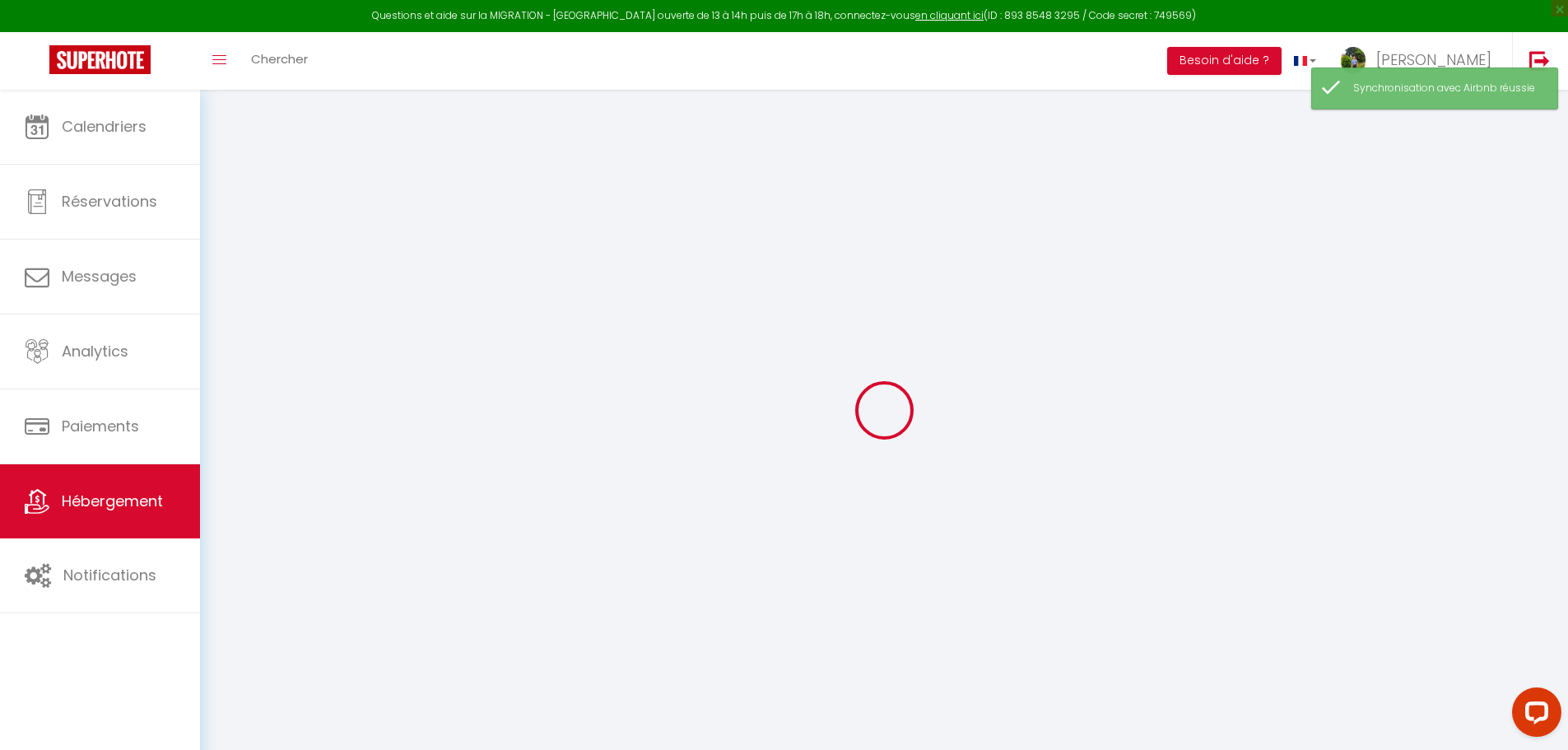
select select
checkbox input "false"
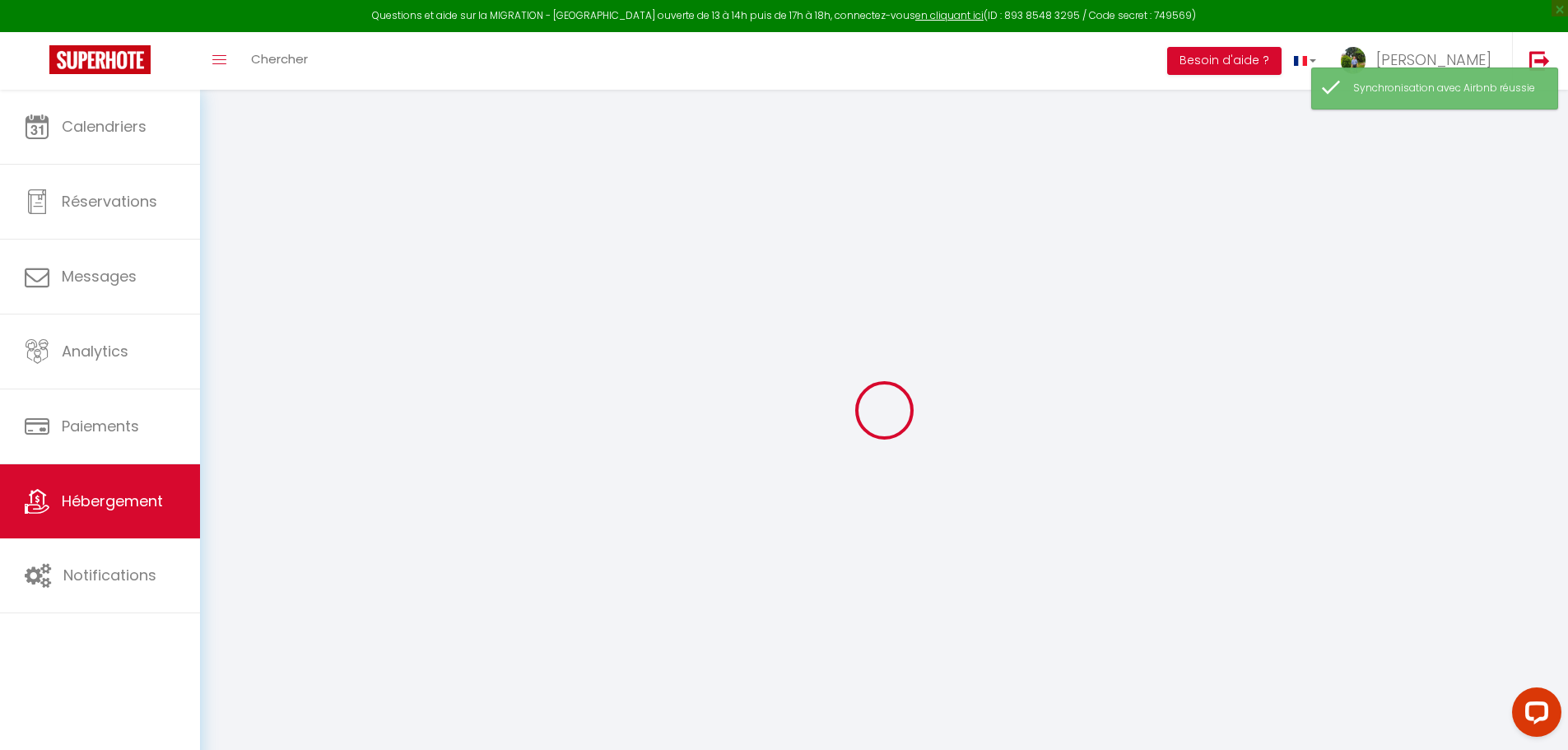
checkbox input "false"
select select
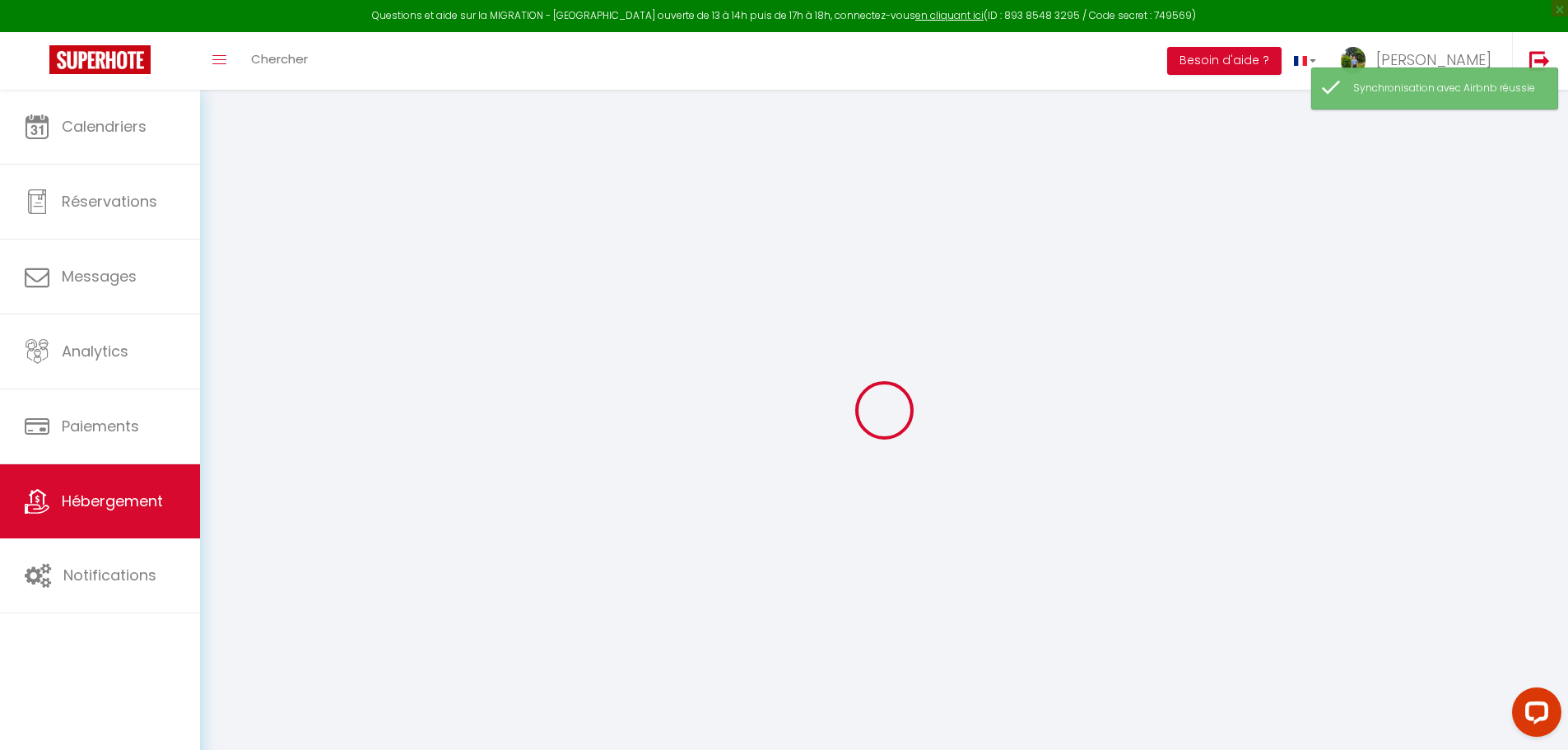
select select
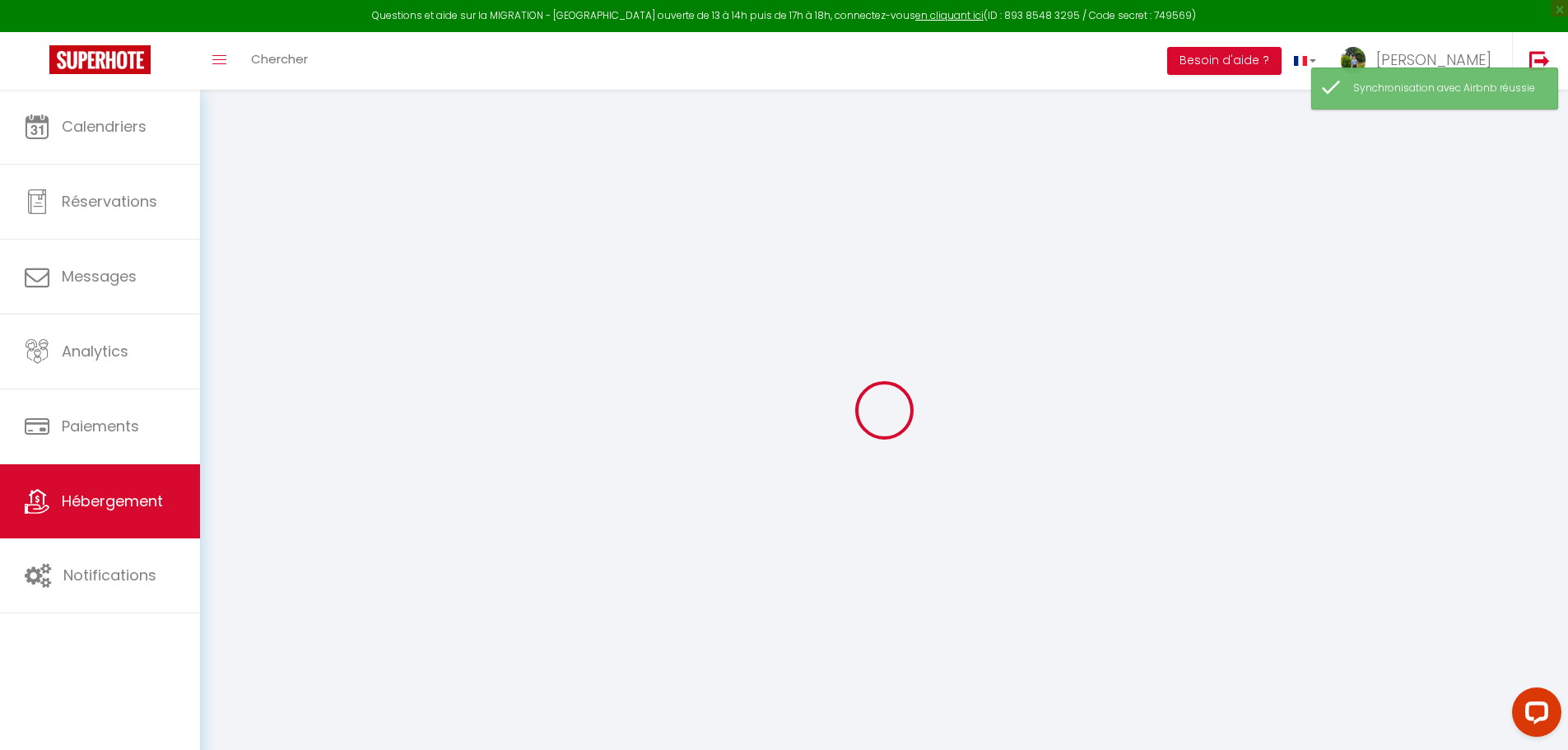
checkbox input "false"
select select
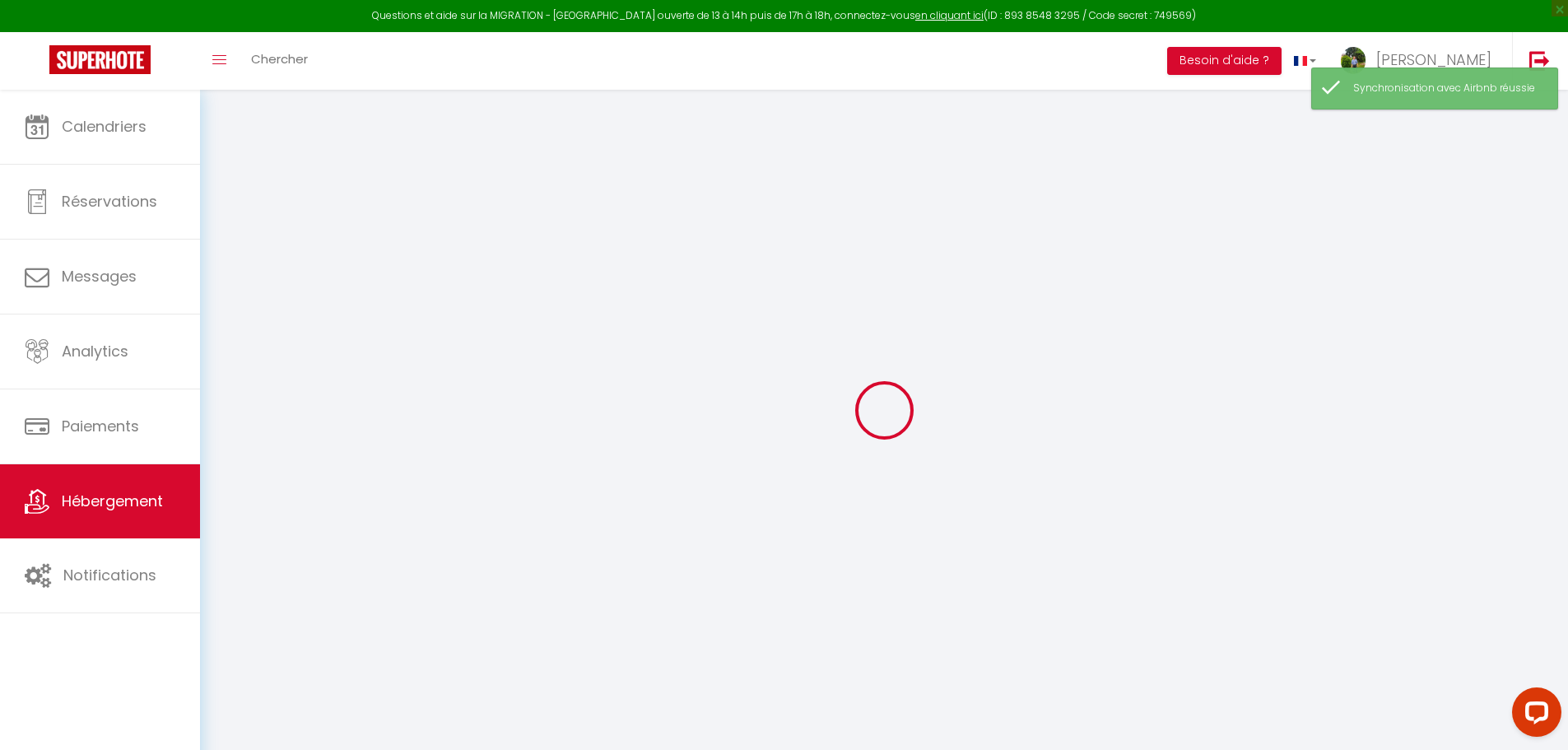
select select
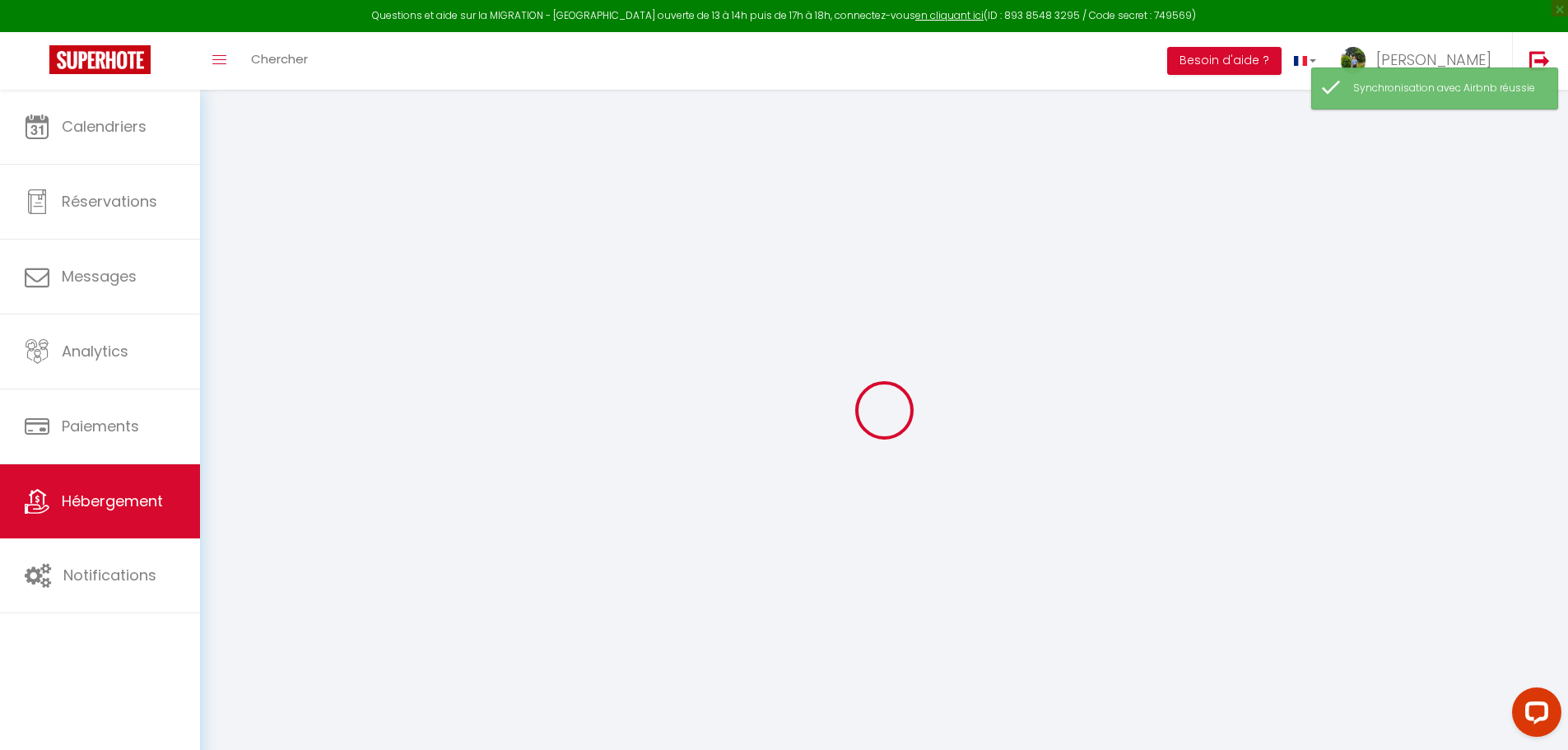
select select
checkbox input "false"
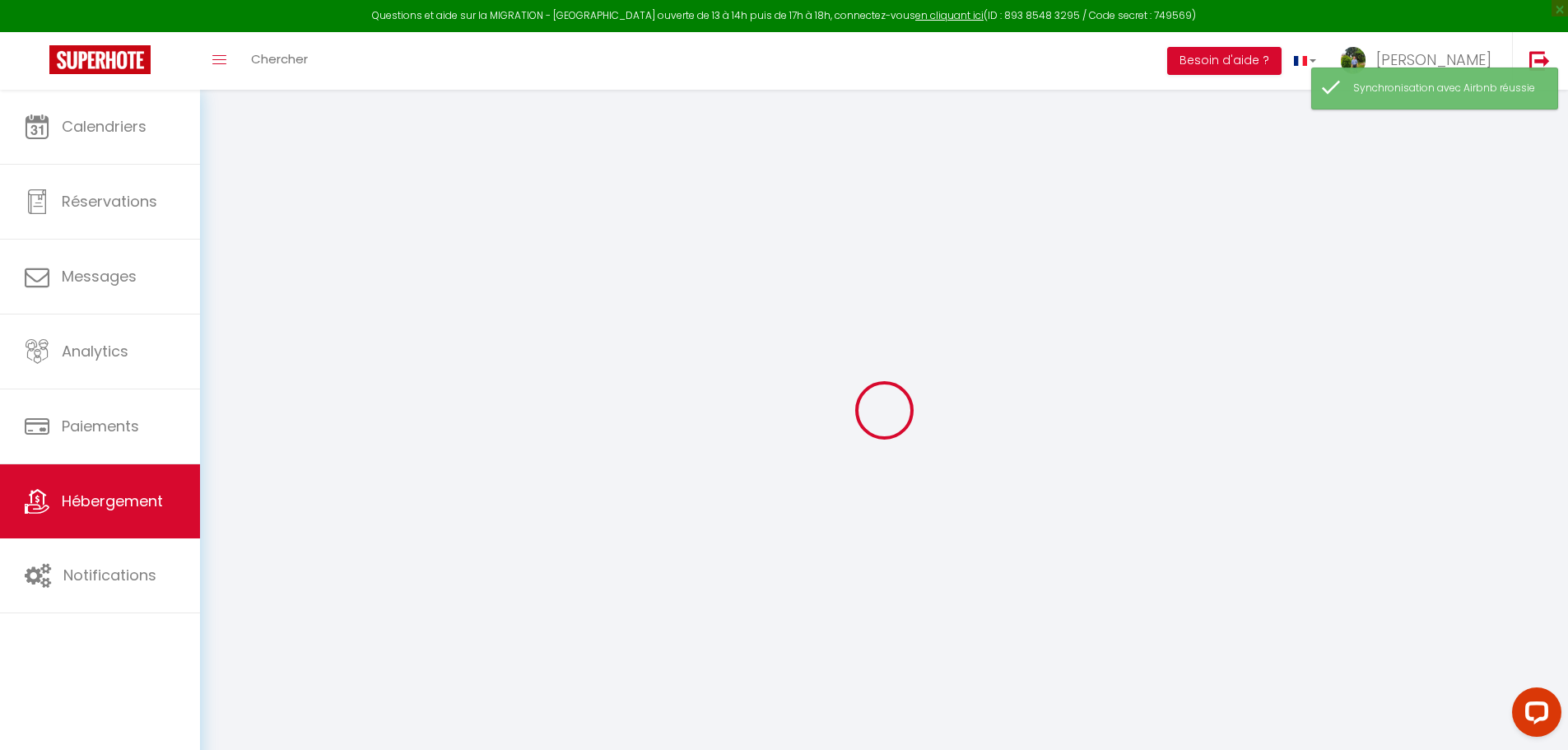
checkbox input "false"
select select
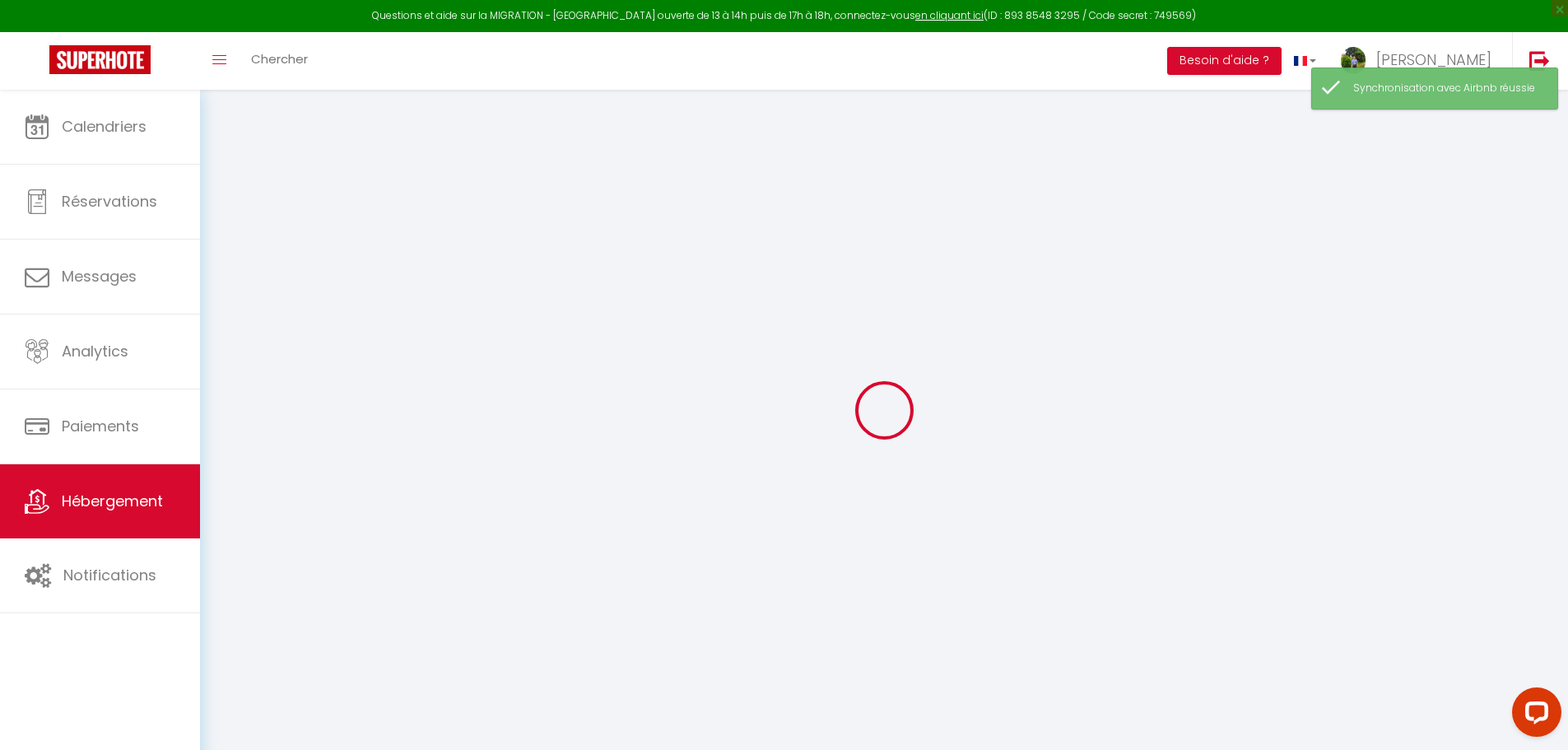
select select
checkbox input "false"
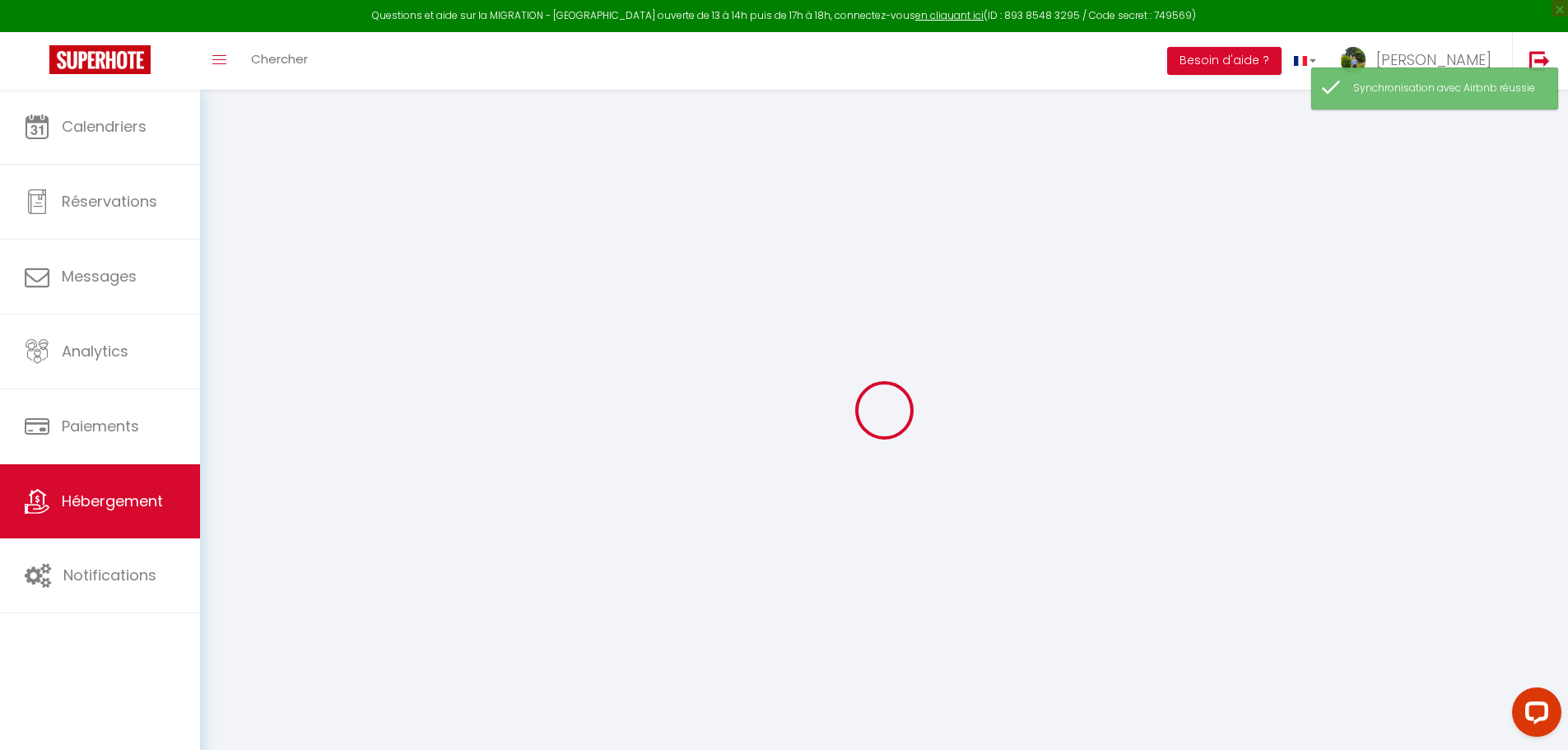
checkbox input "false"
select select
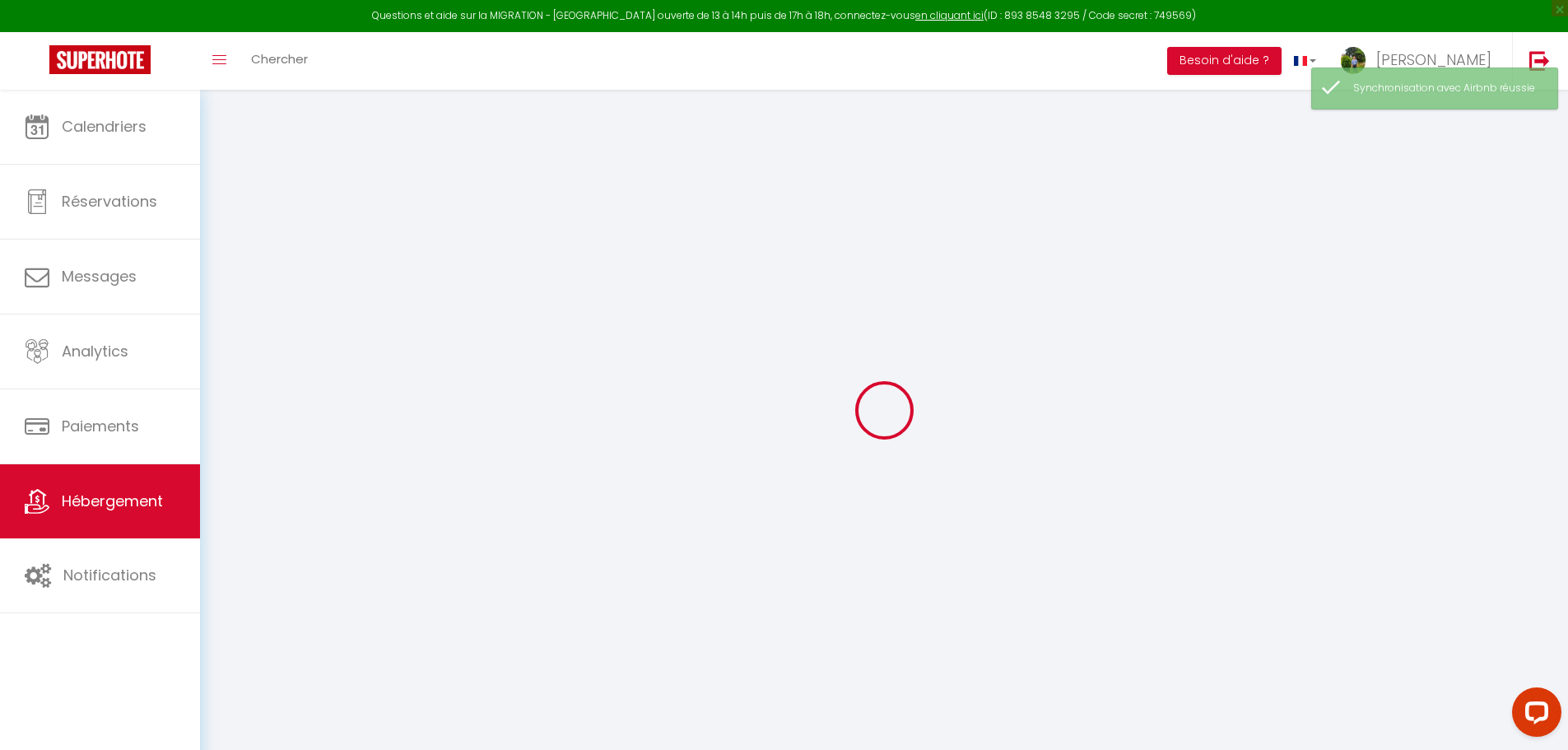
select select
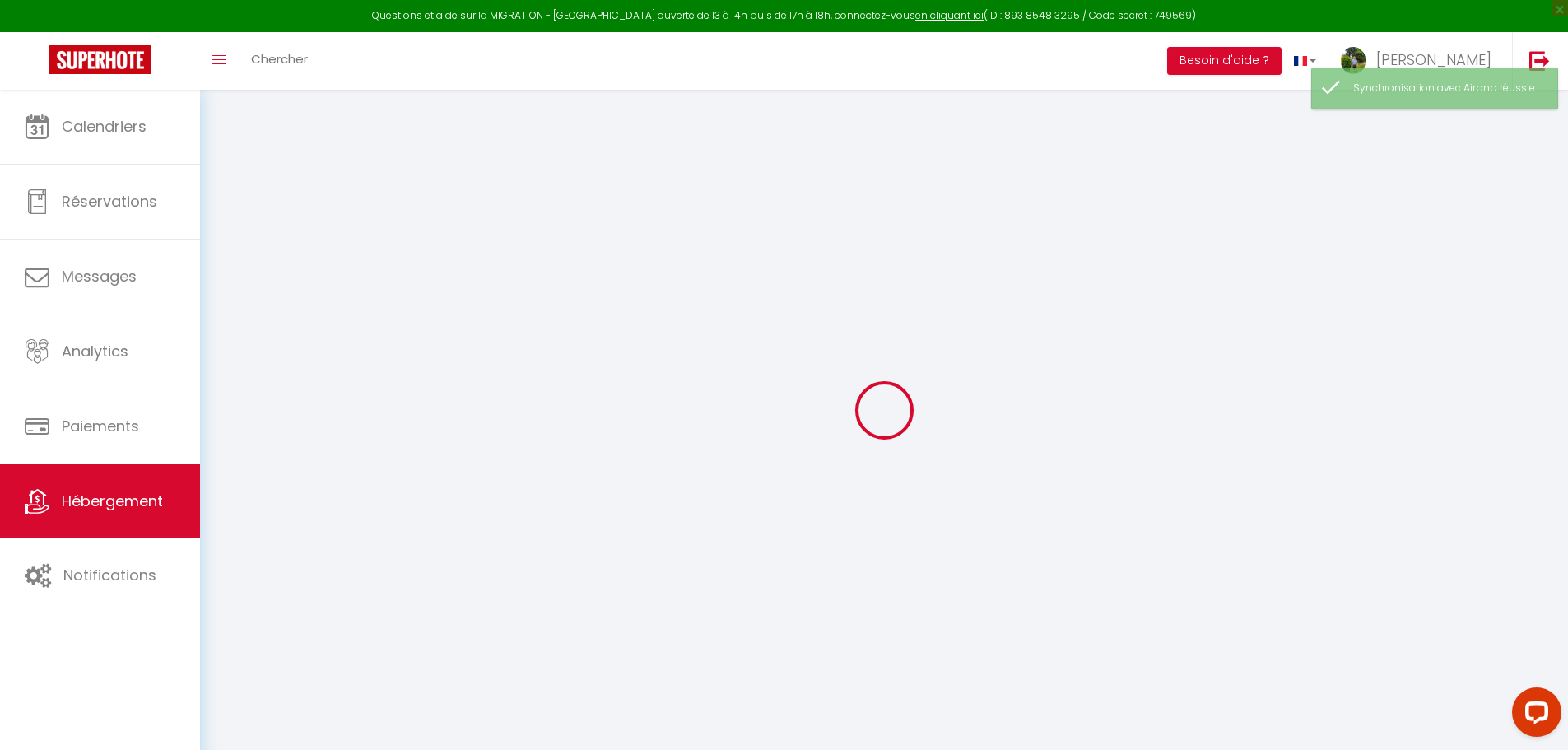
select select
checkbox input "false"
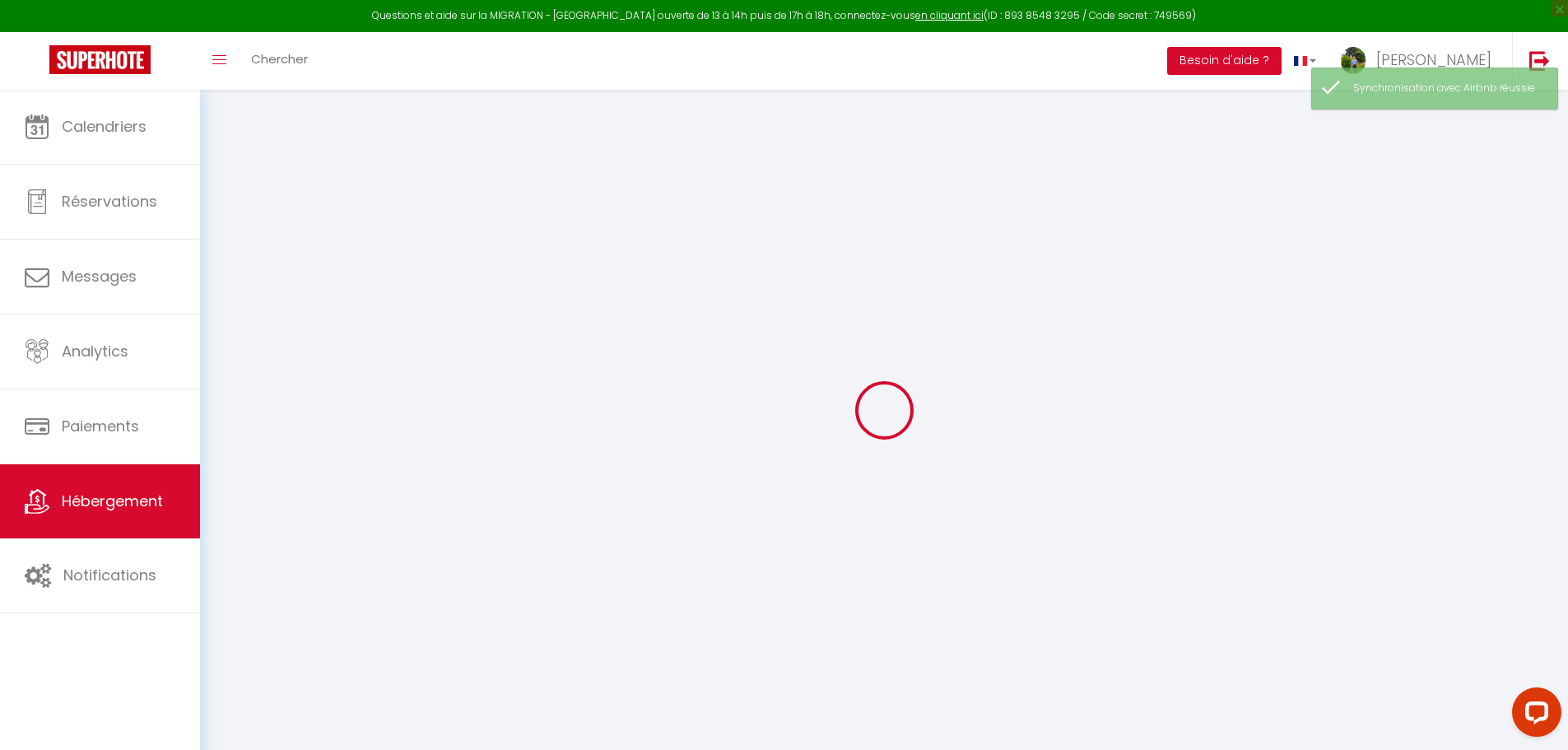
select select
type input "-[GEOGRAPHIC_DATA]-[GEOGRAPHIC_DATA]"
type input "Venez dormir chez nous"
type input "[STREET_ADDRESS]"
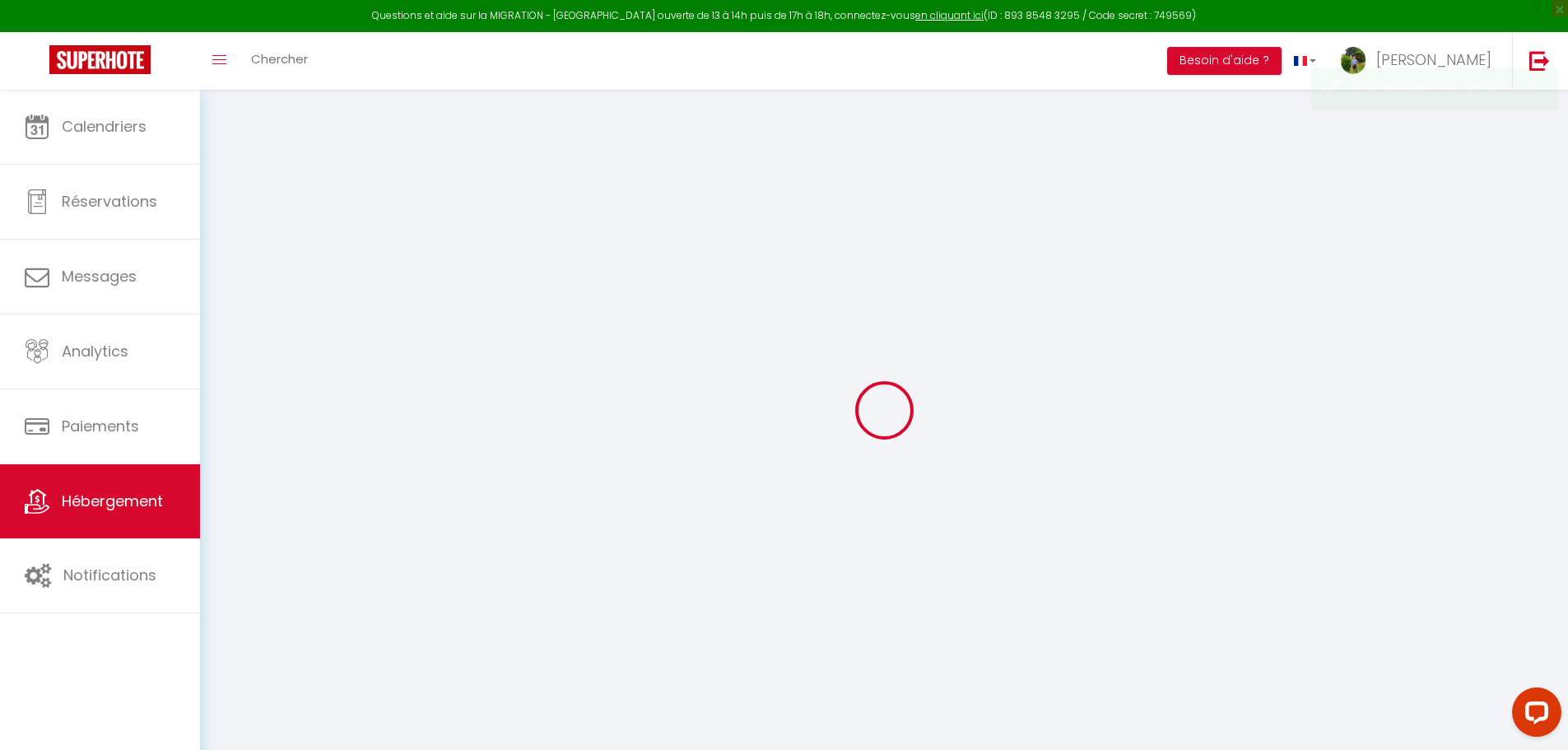
type input "81400"
type input "Carmaux"
select select "houses"
select select "14"
select select "7"
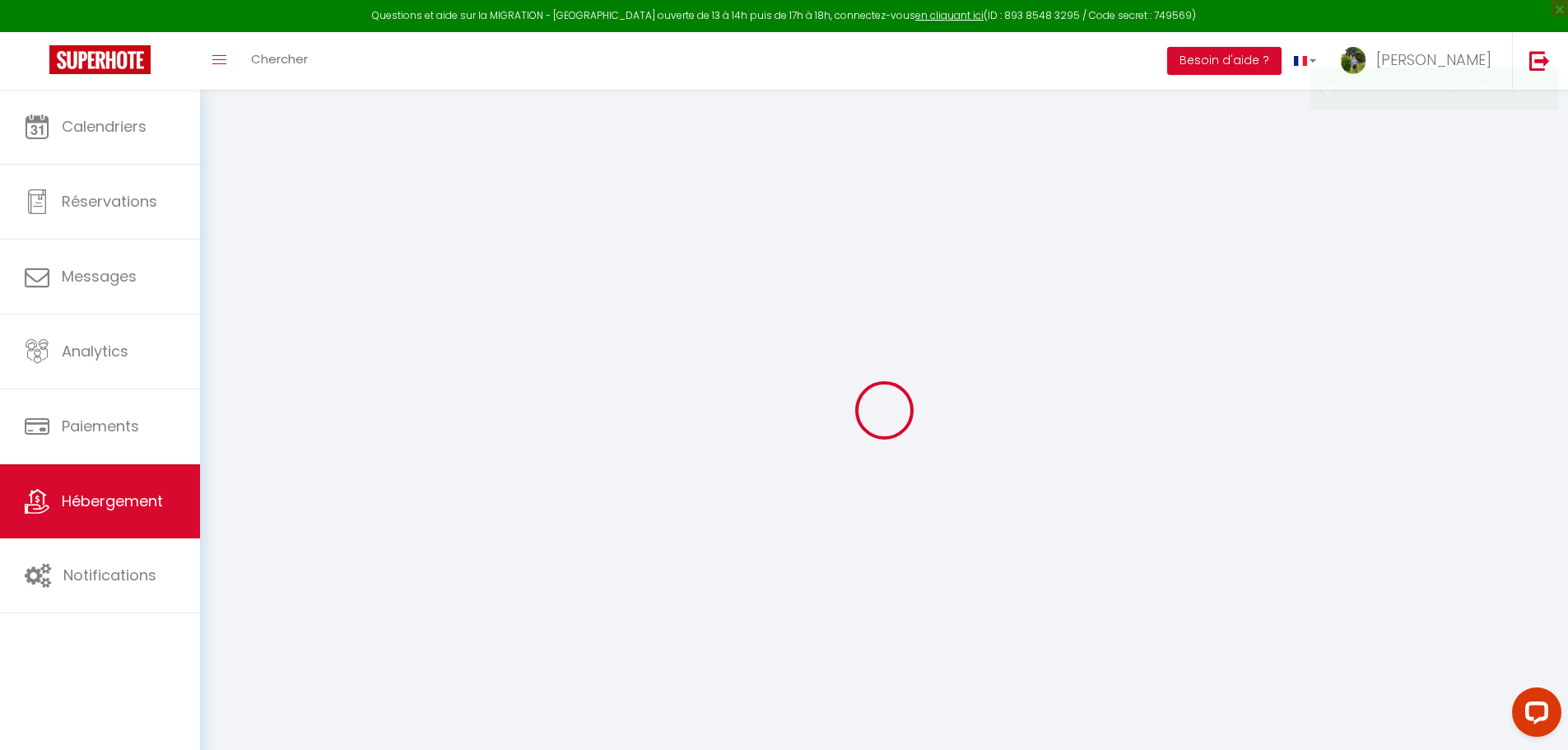
select select "7"
type input "350"
type input "295"
type input "2.00"
type input "1000"
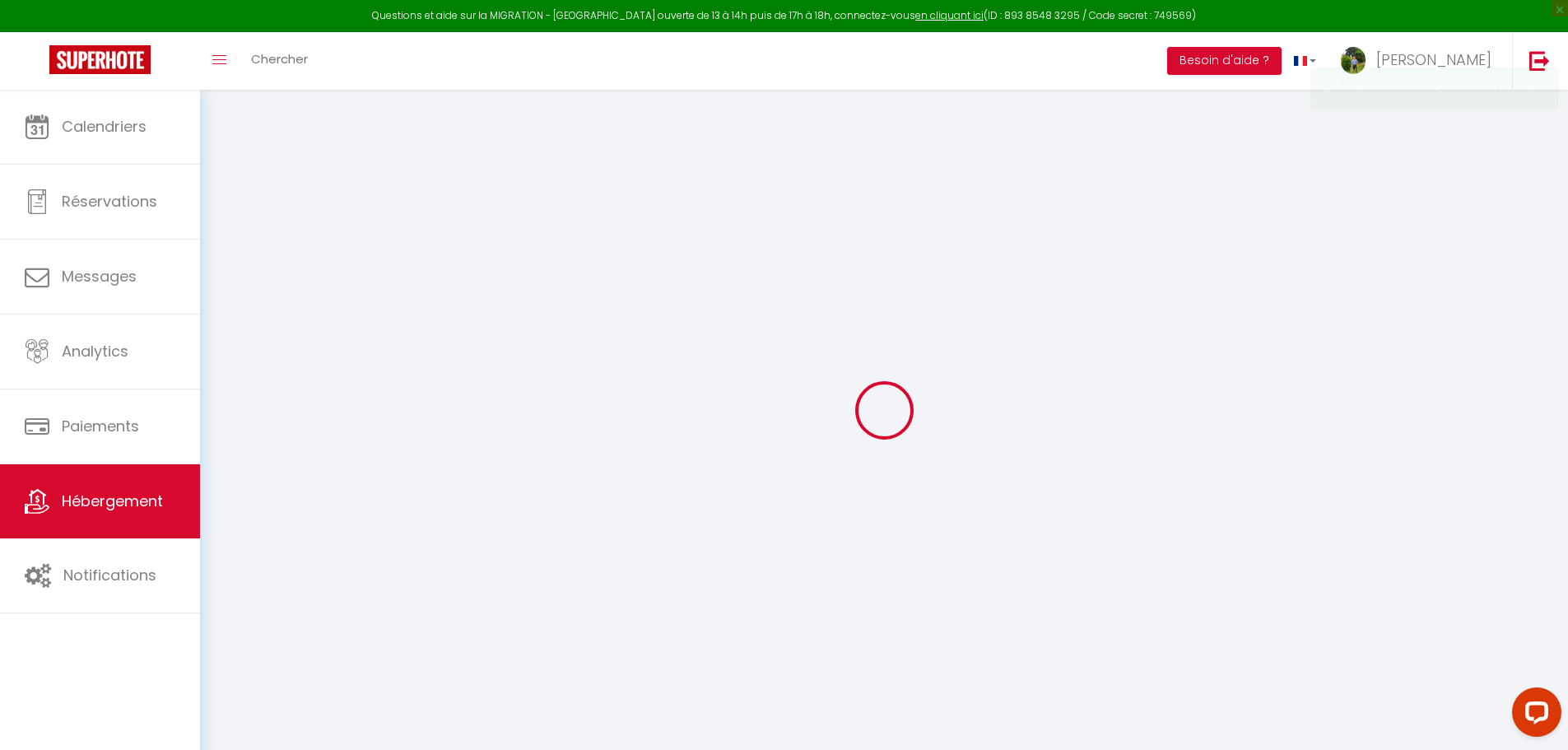
select select
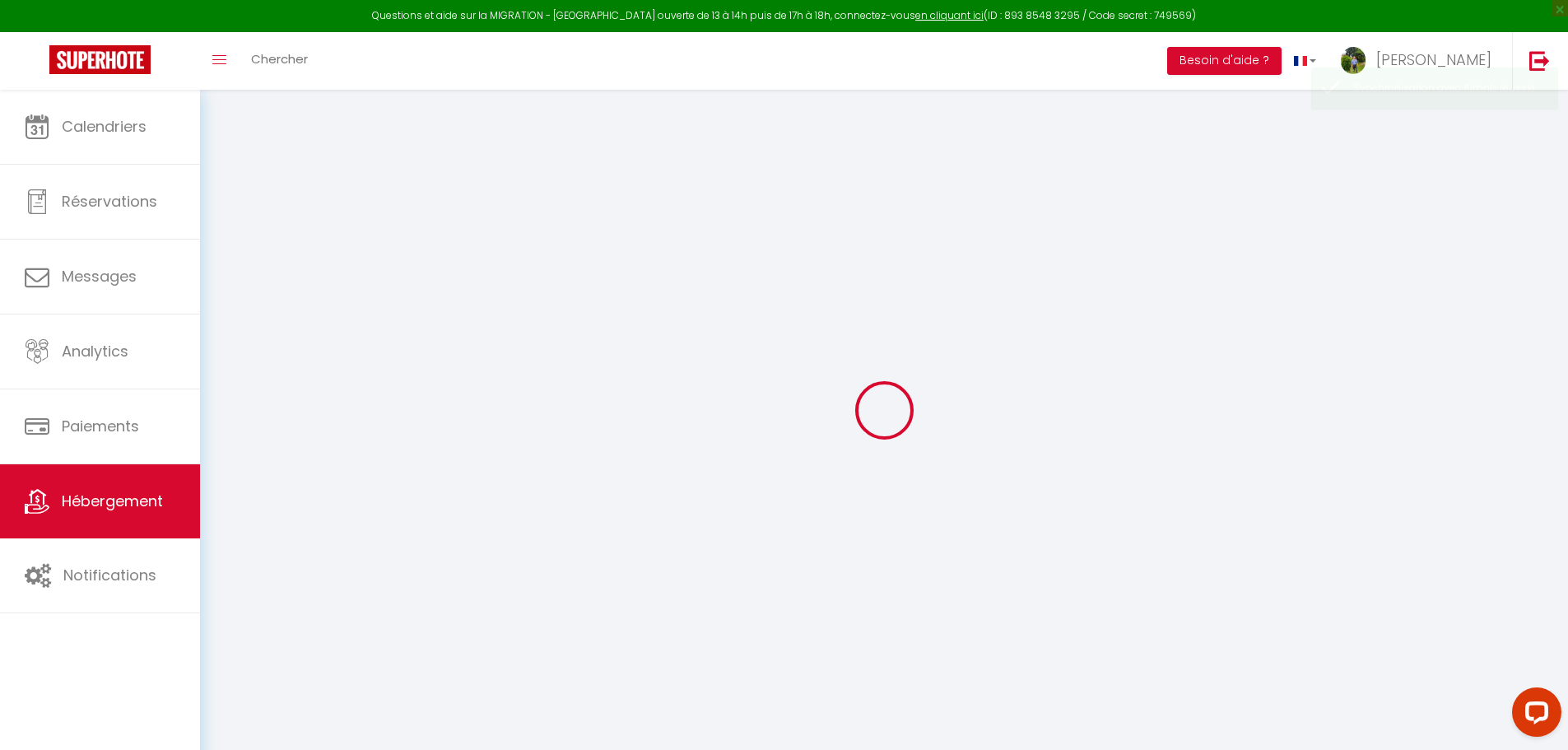
select select
type input "[STREET_ADDRESS]"
type input "81400"
type input "Carmaux"
type input "[EMAIL_ADDRESS][DOMAIN_NAME]"
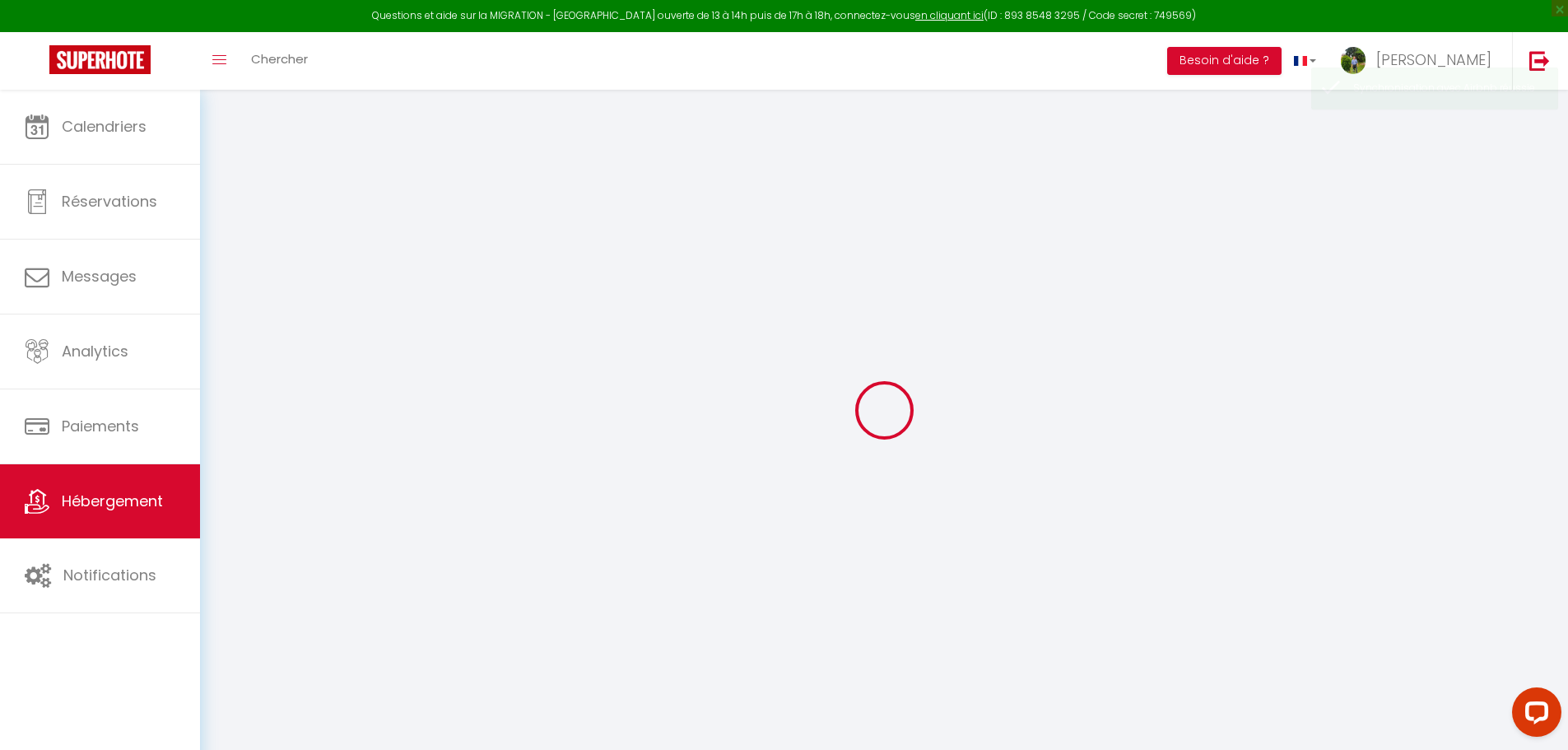
select select "4538"
checkbox input "false"
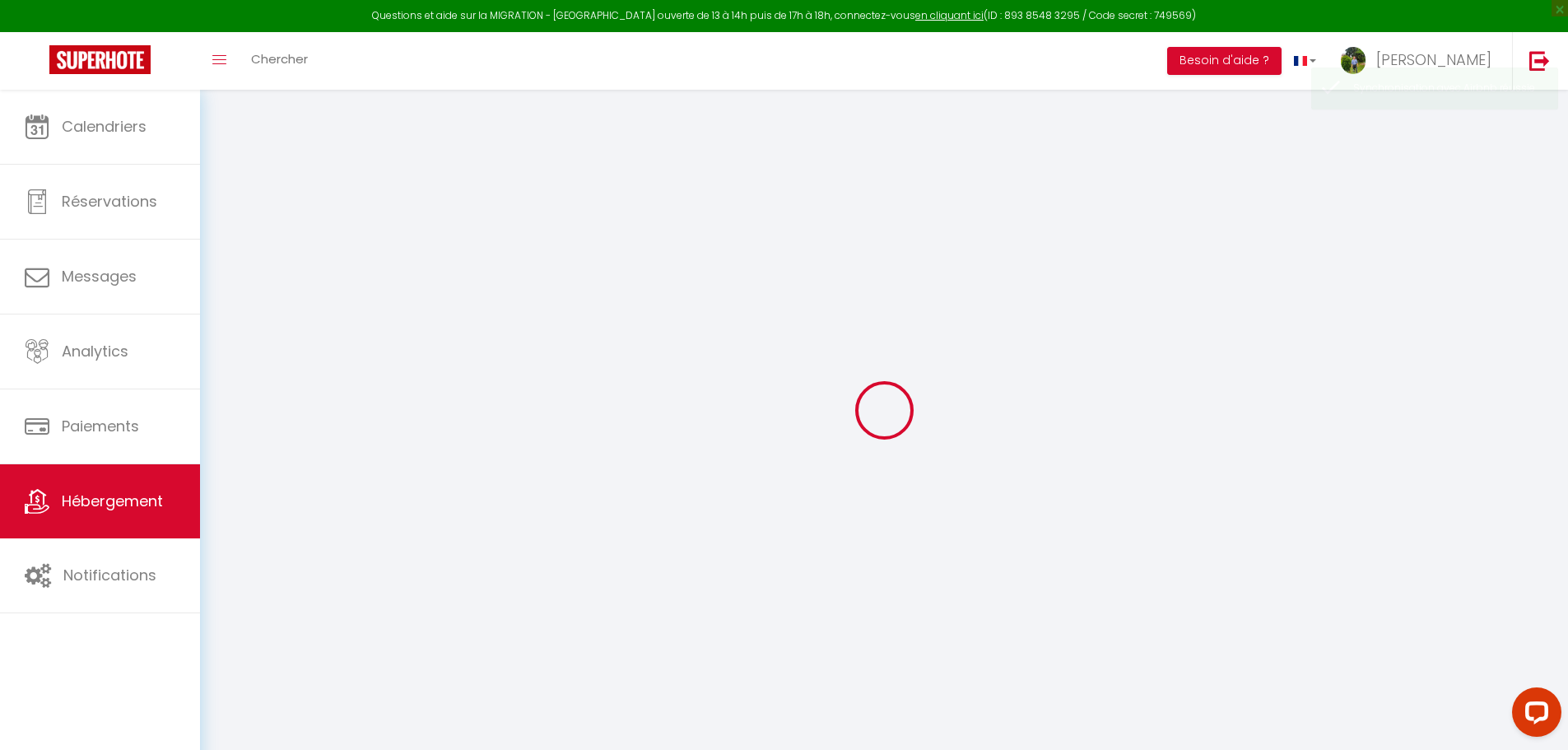
type input "0"
select select
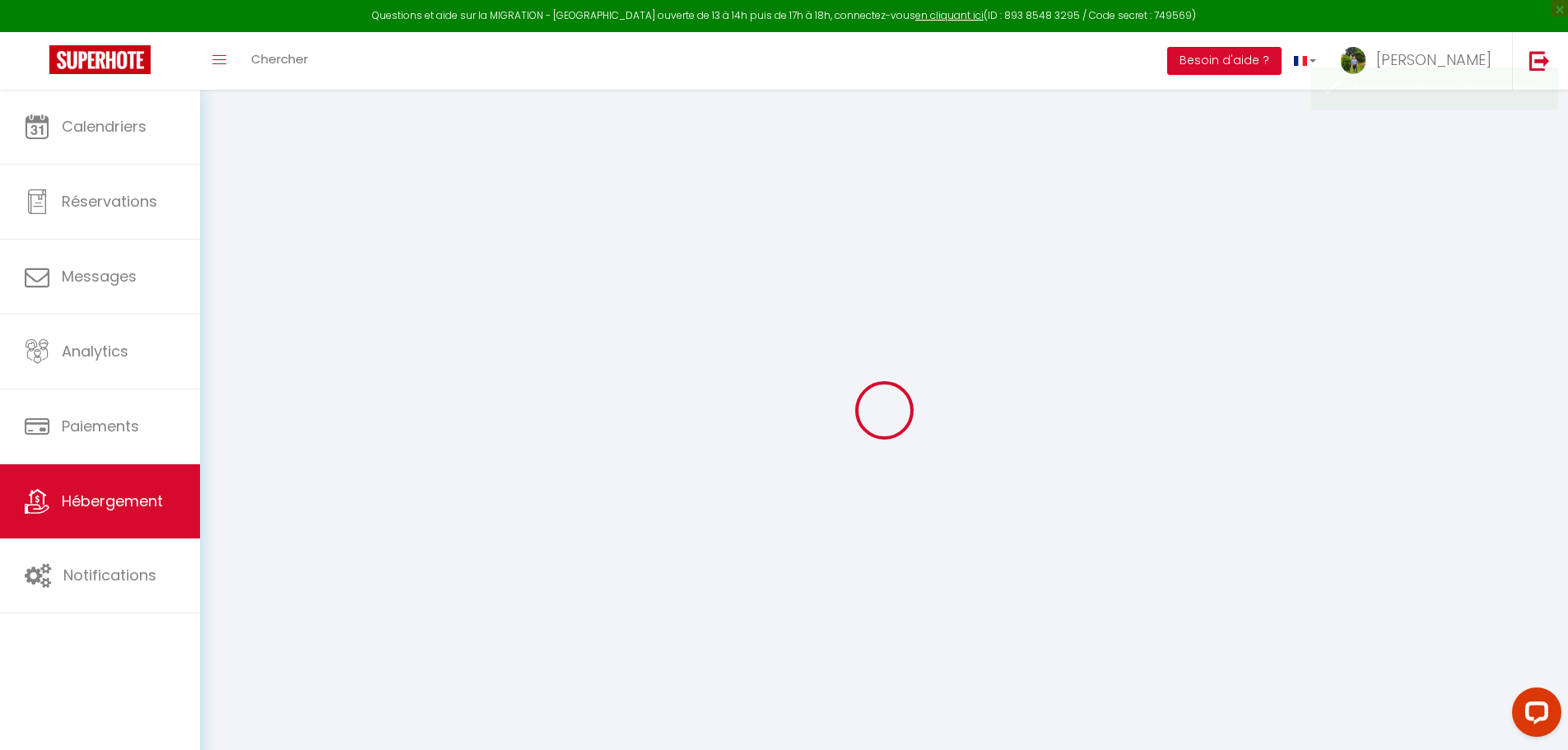
select select
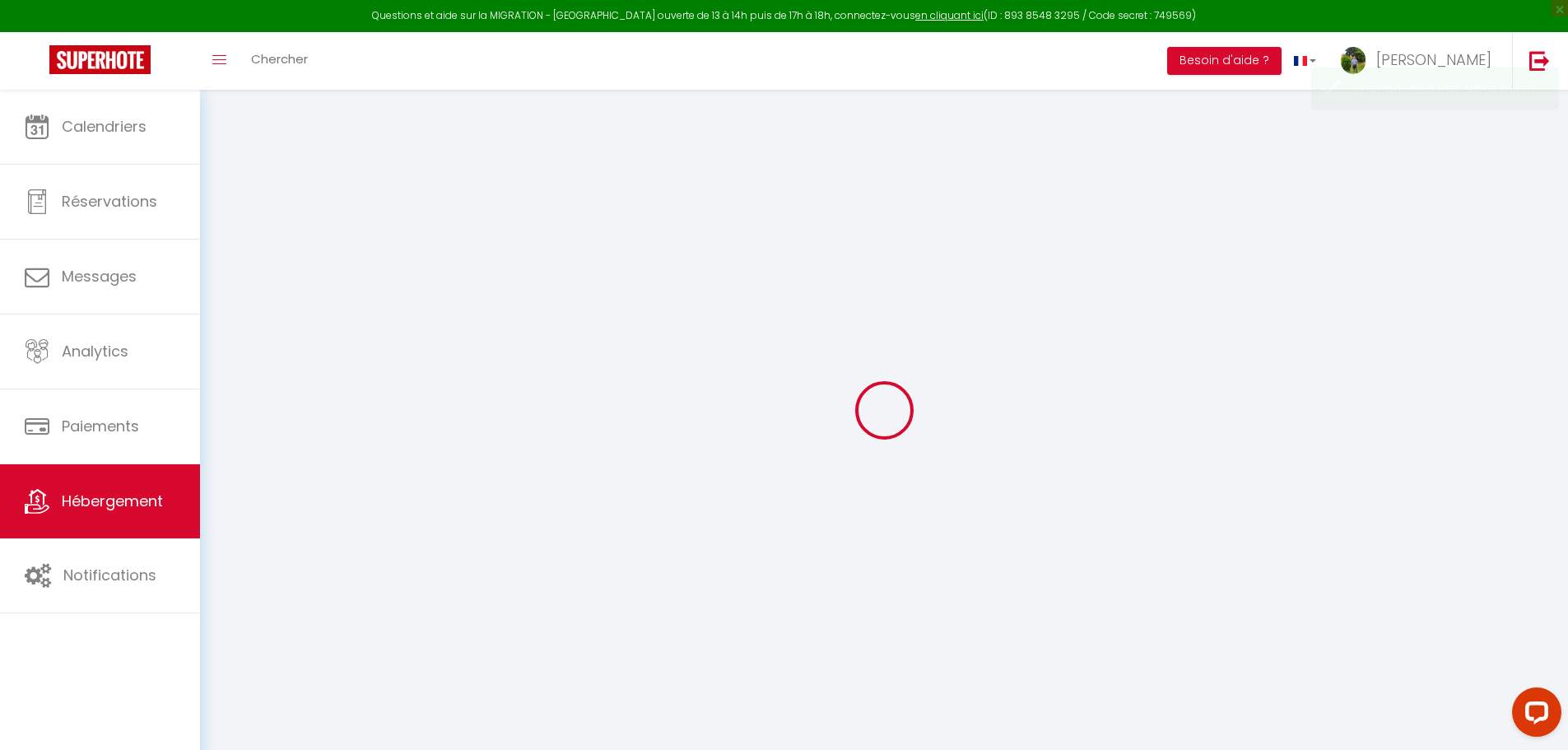
checkbox input "false"
select select
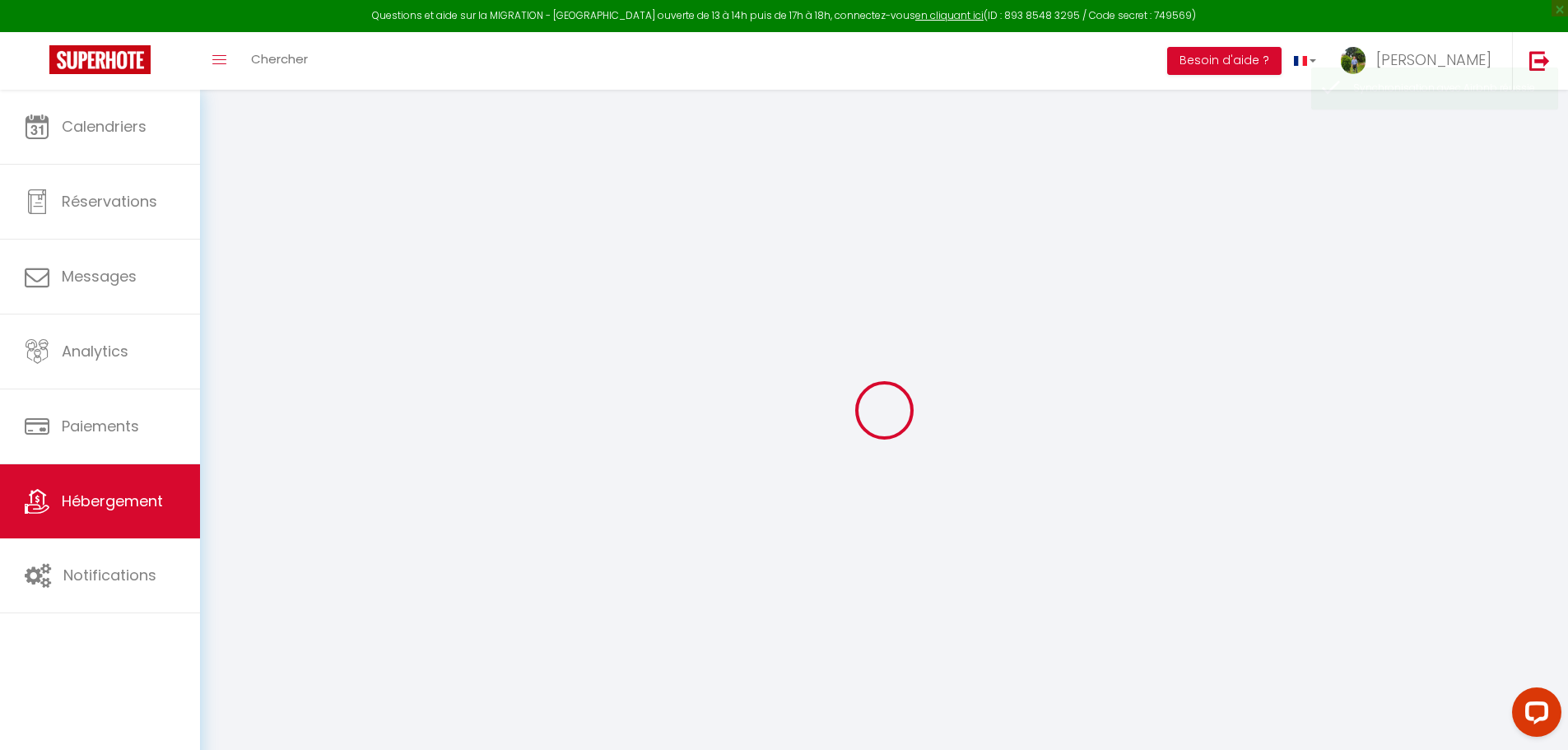
select select
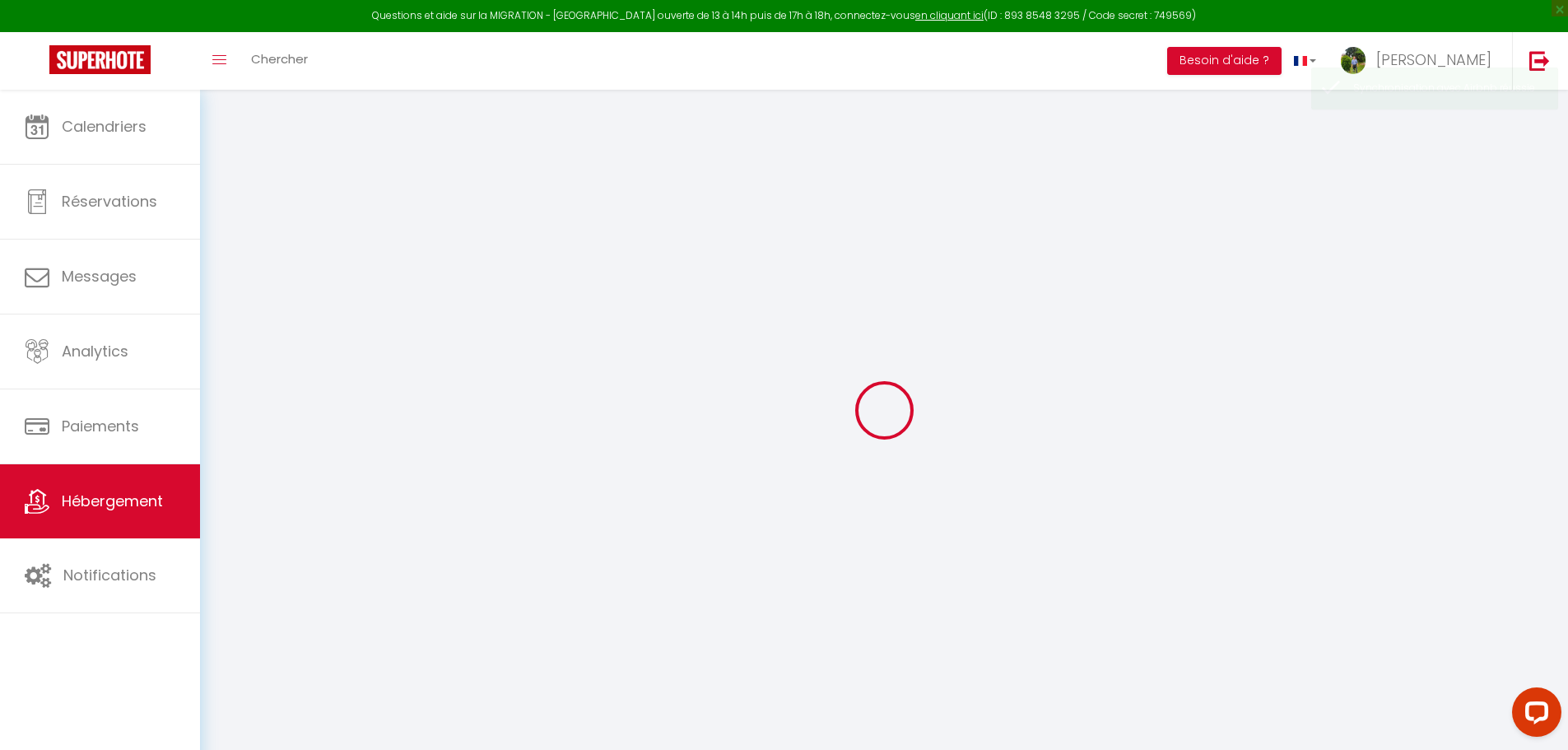
checkbox input "false"
select select "31864"
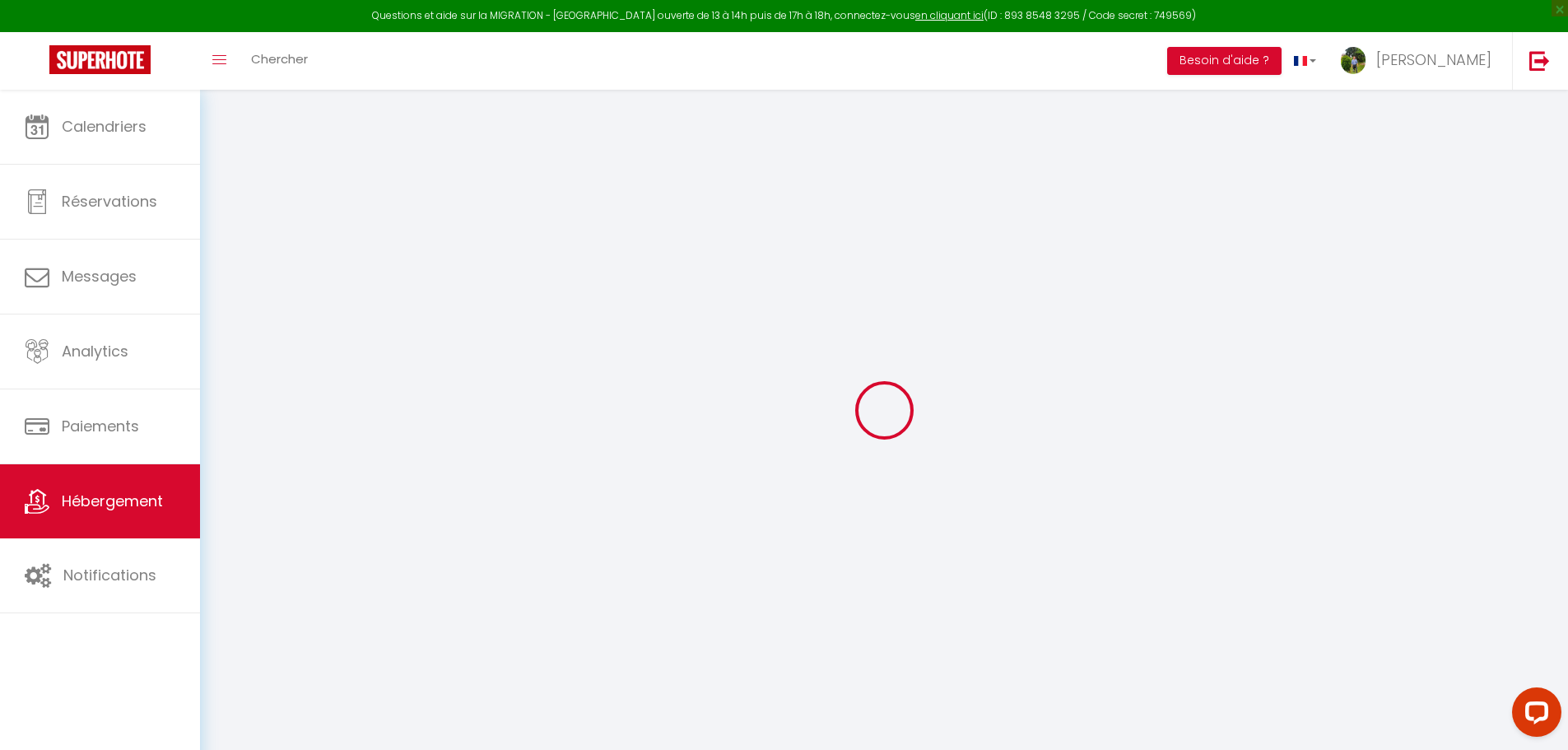
checkbox input "false"
select select "17:00"
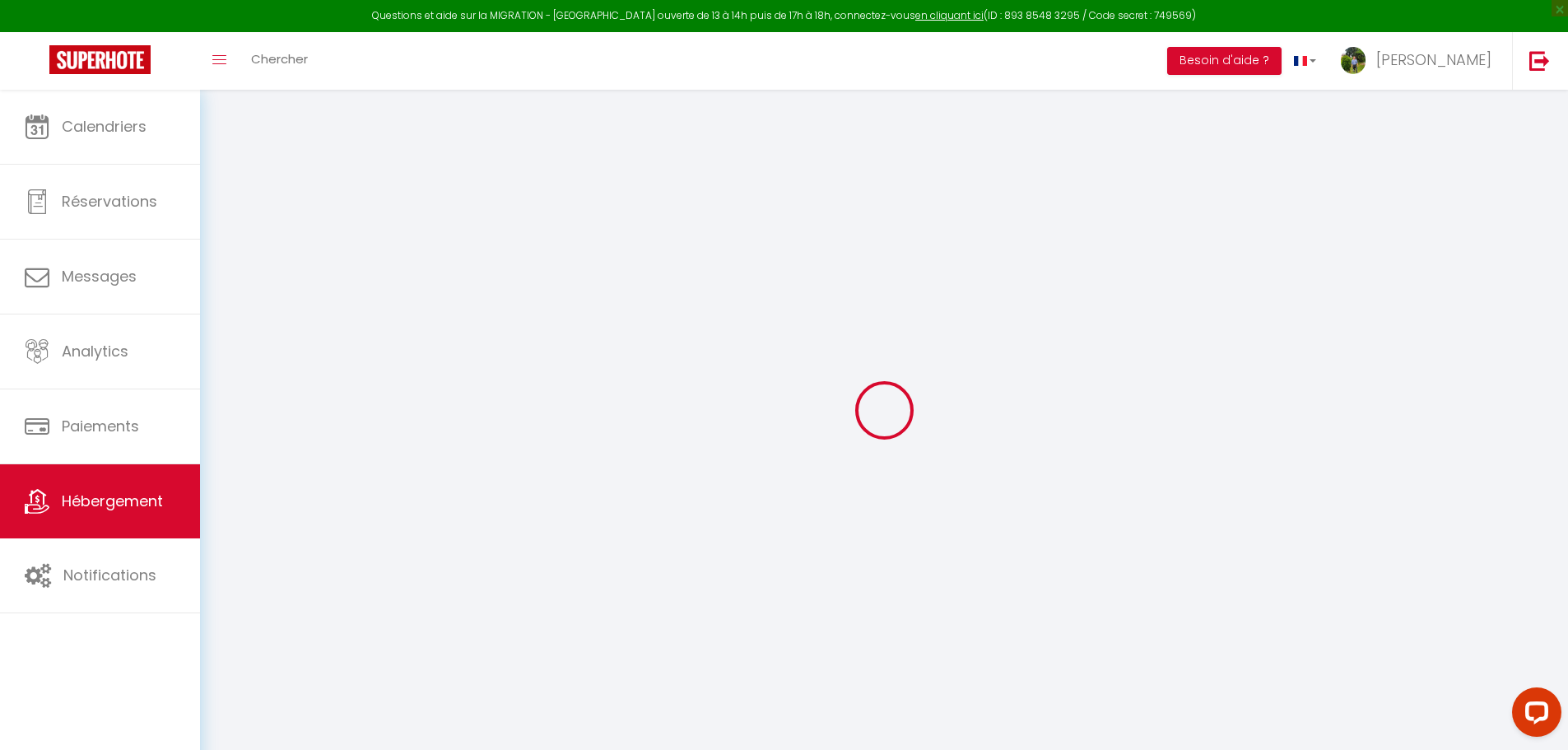
select select
select select "11:00"
select select "30"
select select "120"
select select "22:00"
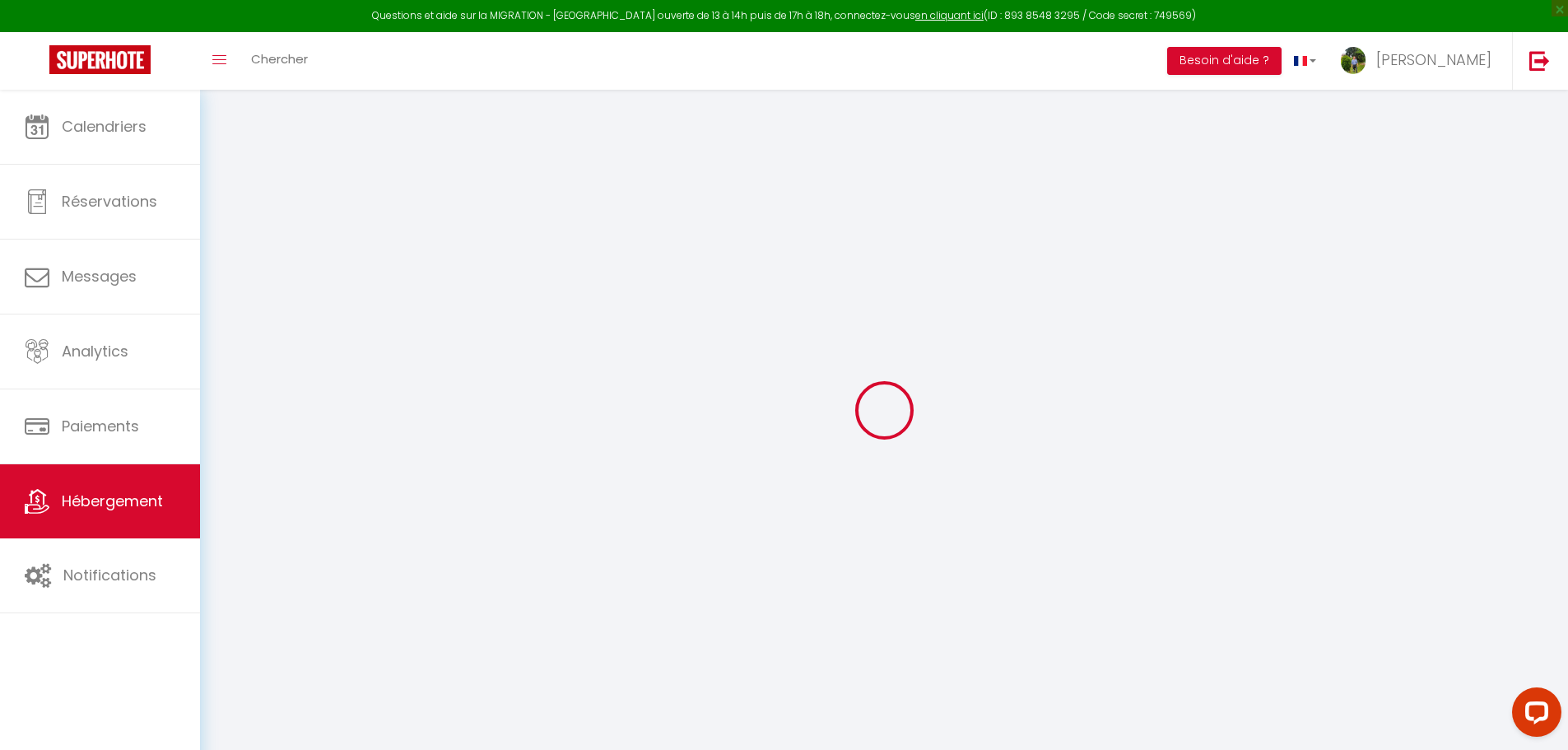
select select
checkbox input "false"
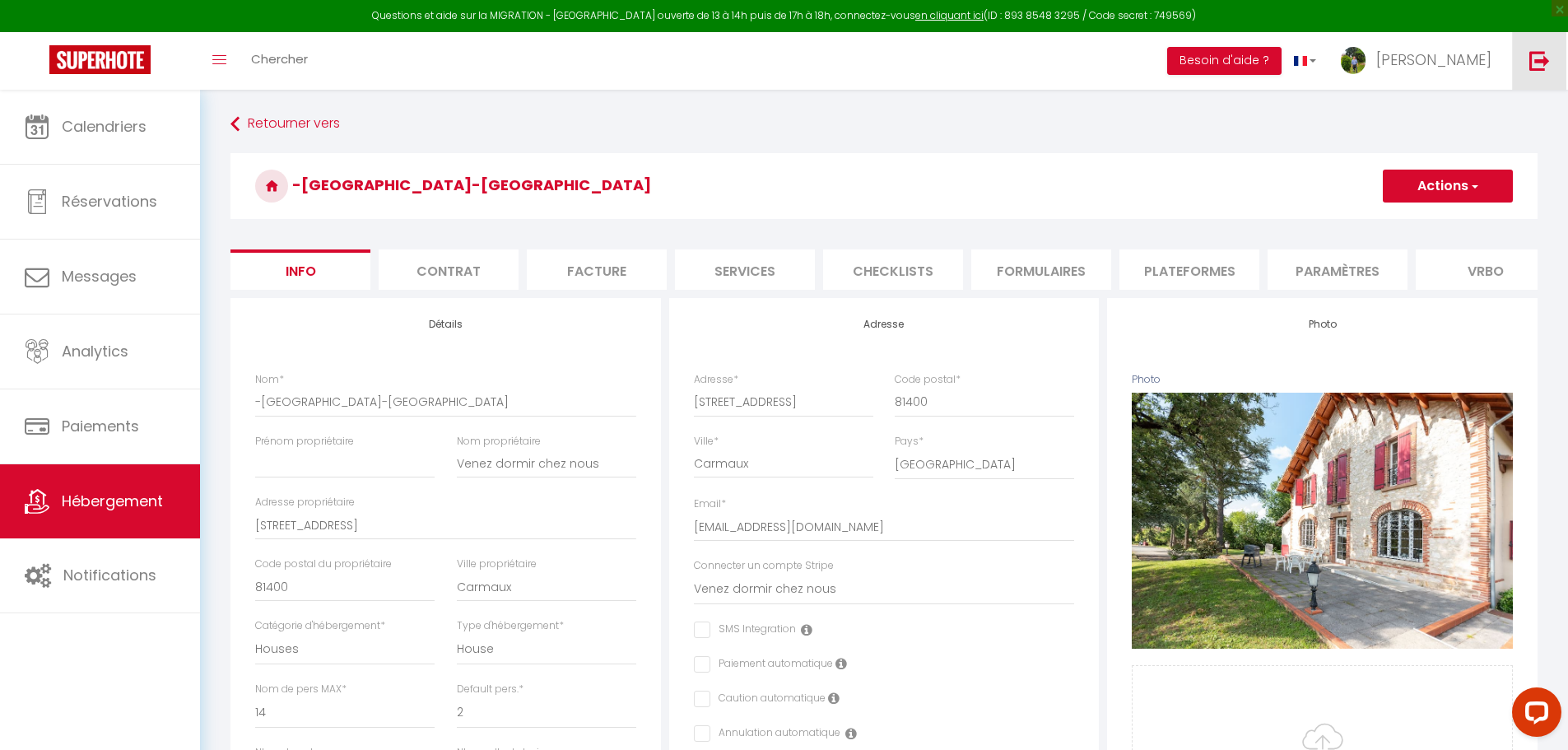
click at [1530, 63] on link at bounding box center [1538, 61] width 55 height 57
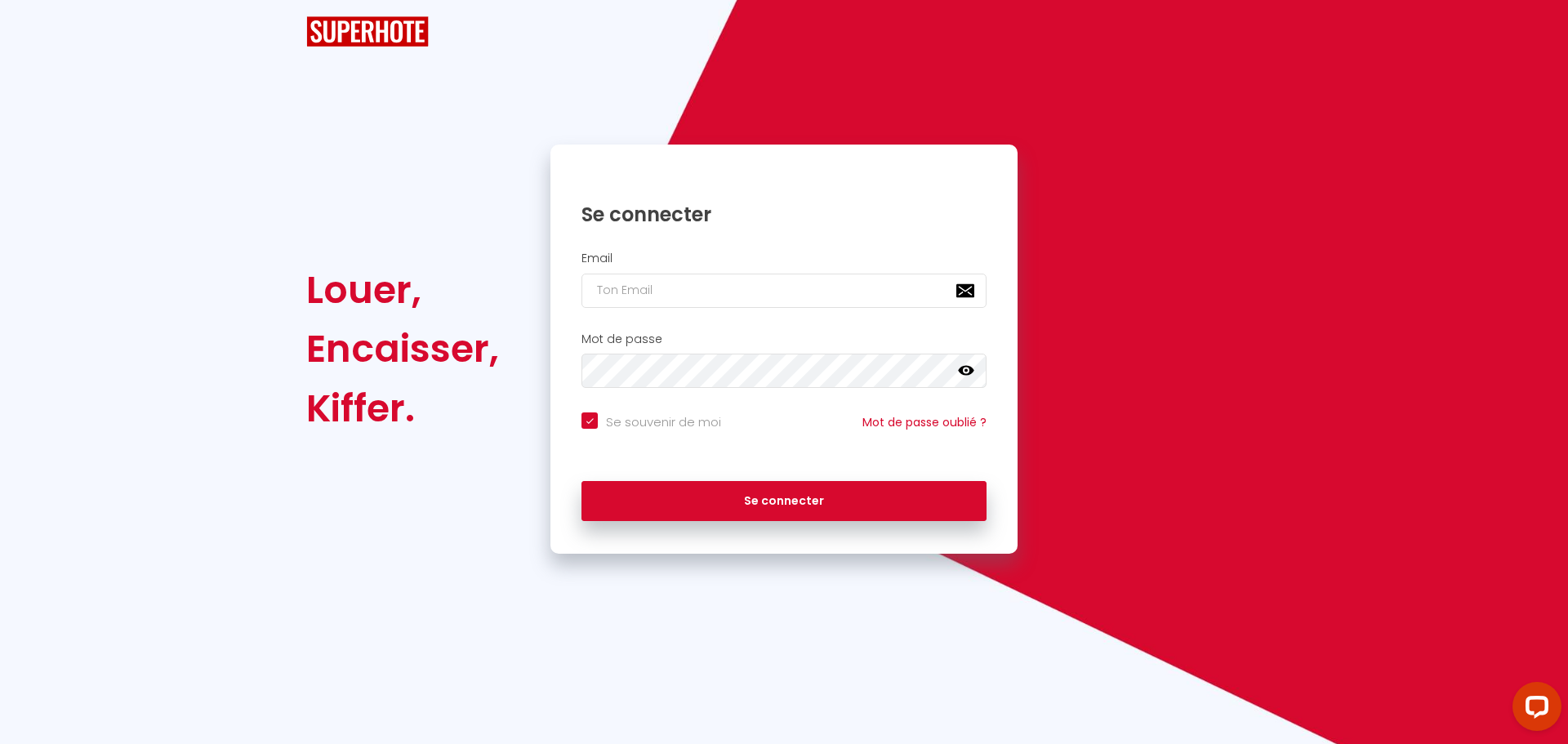
checkbox input "true"
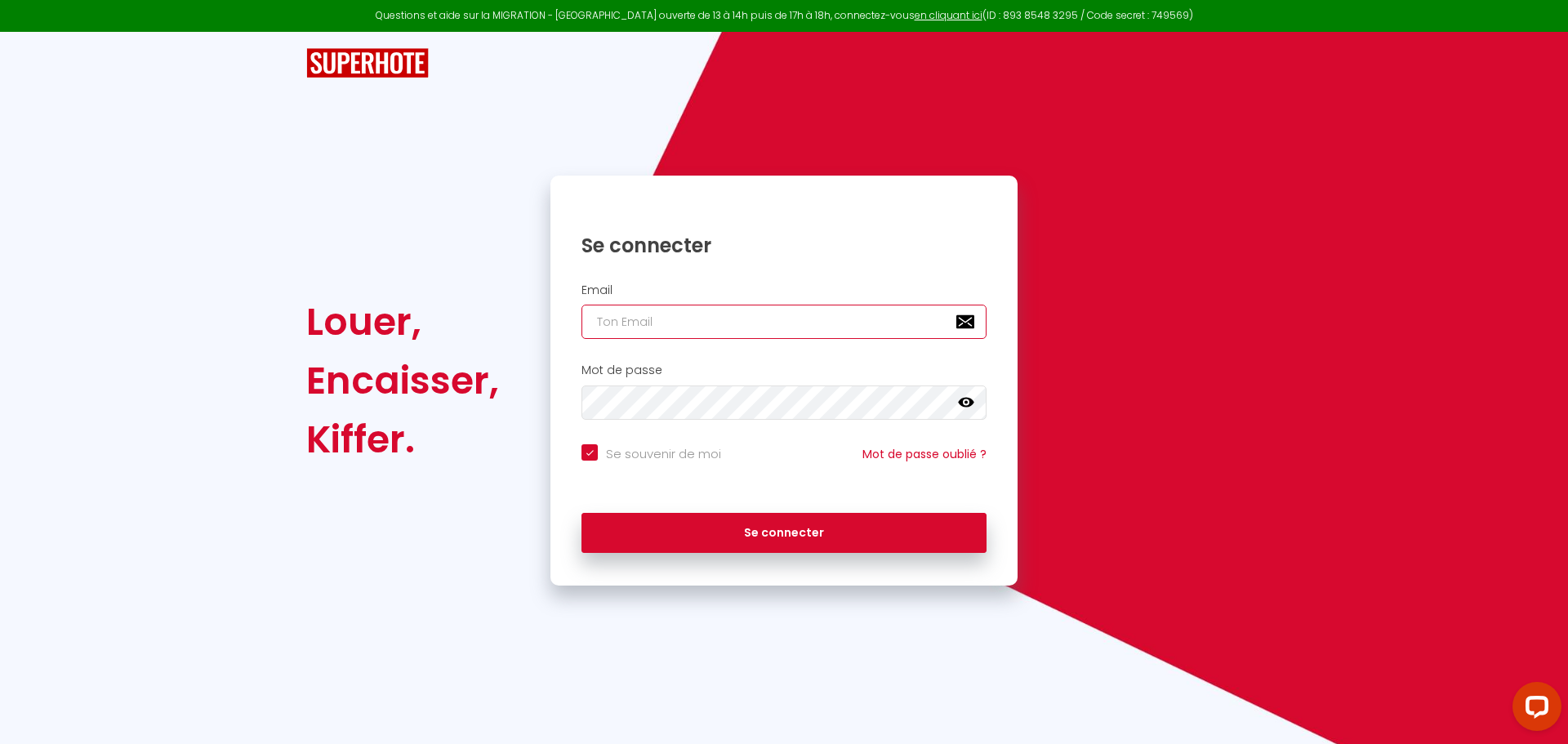
type input "daniel@superhote.com"
checkbox input "true"
drag, startPoint x: 741, startPoint y: 325, endPoint x: 527, endPoint y: 325, distance: 214.0
click at [530, 325] on div "Louer, Encaisser, Kiffer. Se connecter Email daniel@superhote.com Mot de passe …" at bounding box center [783, 380] width 976 height 410
paste input "jeremybaudry49@gmail"
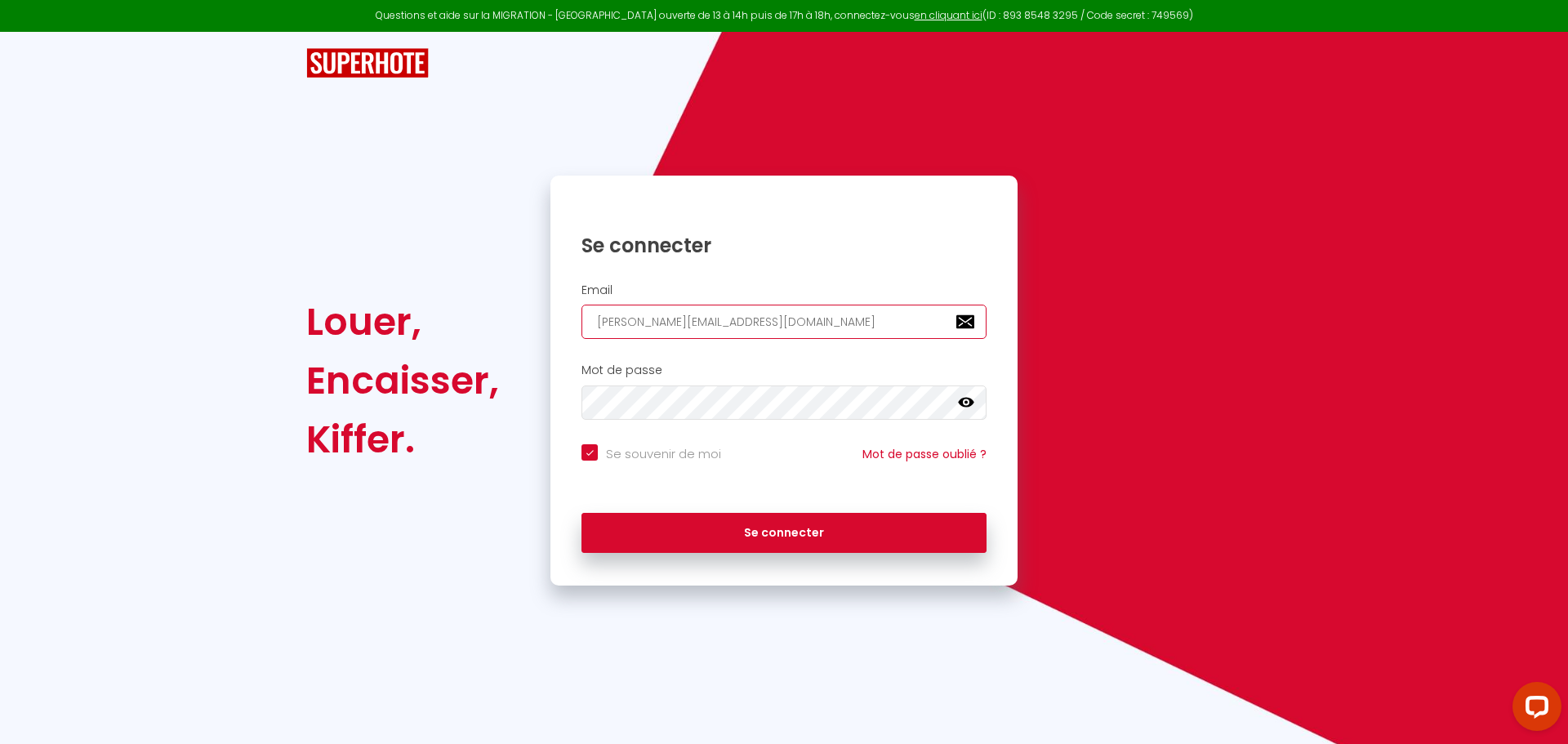
type input "jeremybaudry49@gmail.com"
checkbox input "true"
type input "jeremybaudry49@gmail.com"
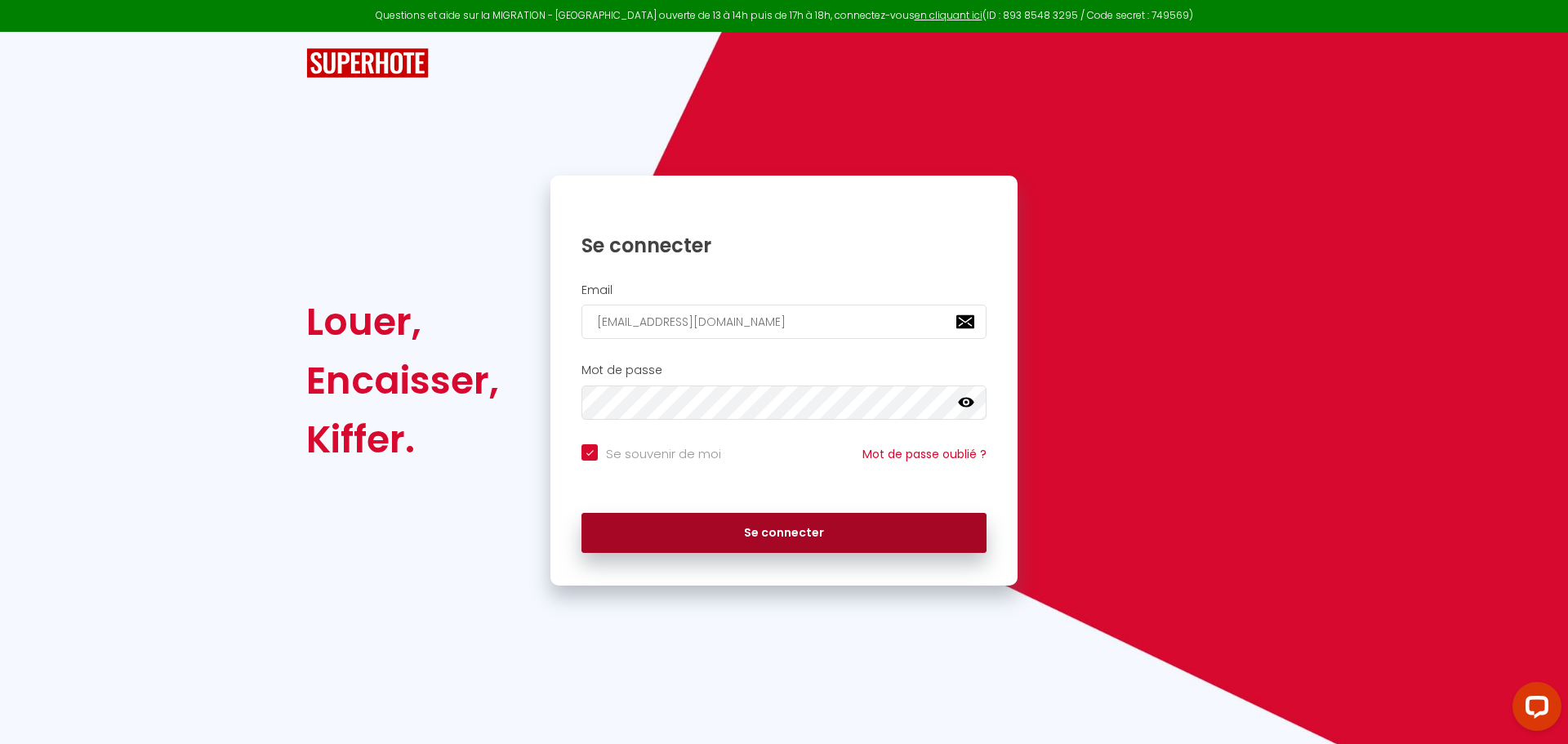
click at [737, 546] on button "Se connecter" at bounding box center [784, 533] width 405 height 41
click at [737, 545] on button "Se connecter" at bounding box center [784, 533] width 405 height 41
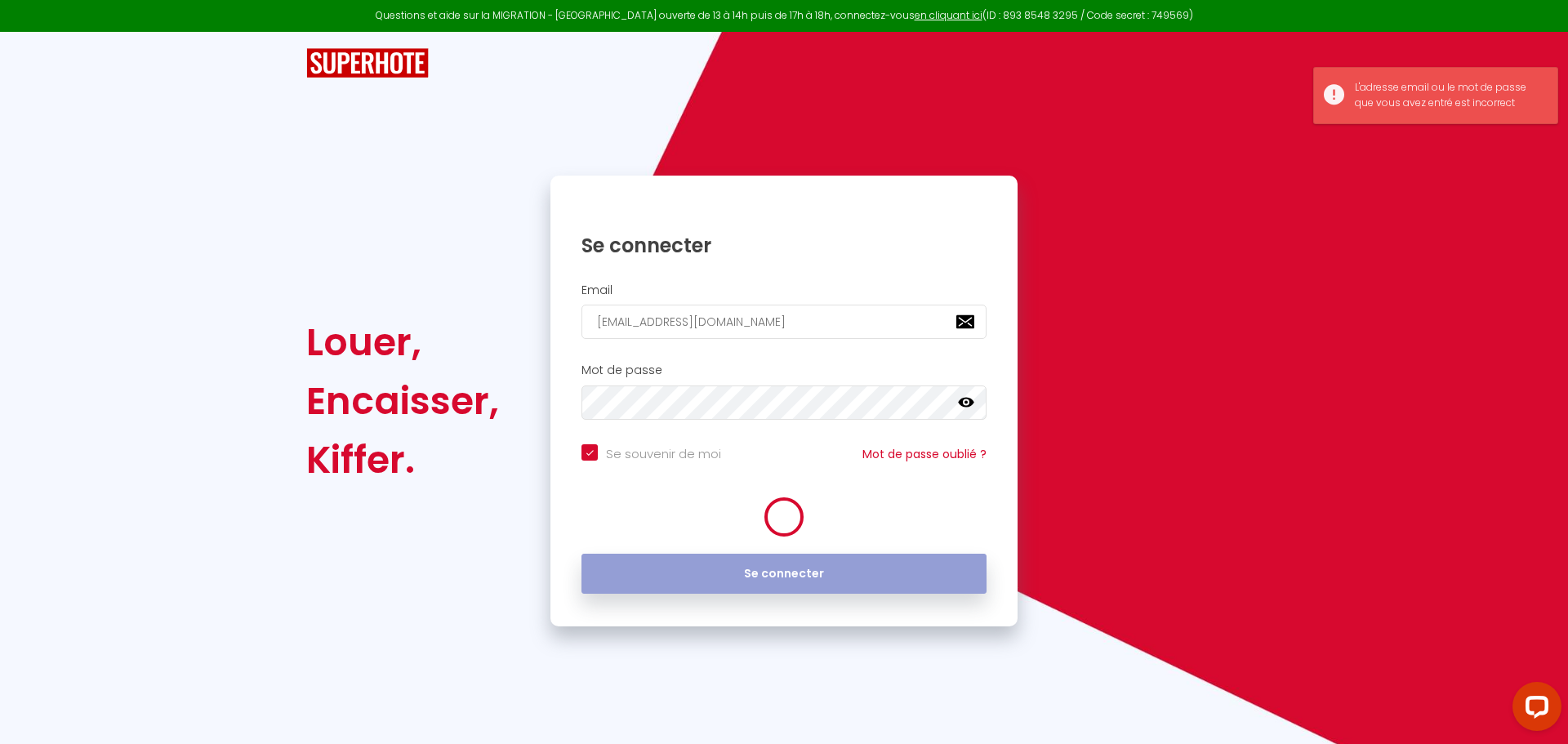
checkbox input "true"
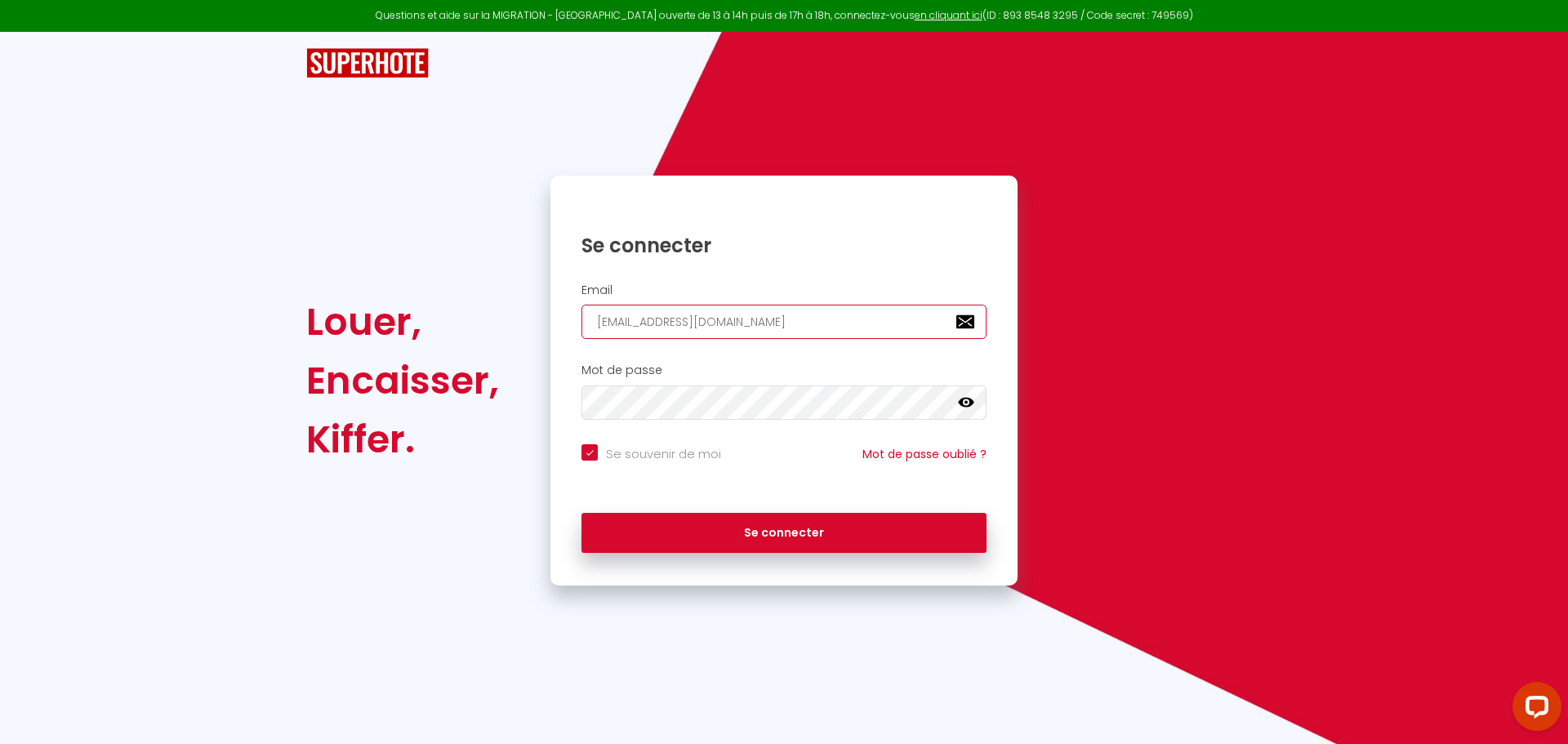
drag, startPoint x: 797, startPoint y: 318, endPoint x: 560, endPoint y: 327, distance: 237.2
click at [560, 327] on div "Email jeremybaudry49@gmail.com" at bounding box center [784, 311] width 467 height 57
paste input "an-marie.monclaire@sfr.fr"
type input "jean-marie.monclaire@sfr.fr"
checkbox input "true"
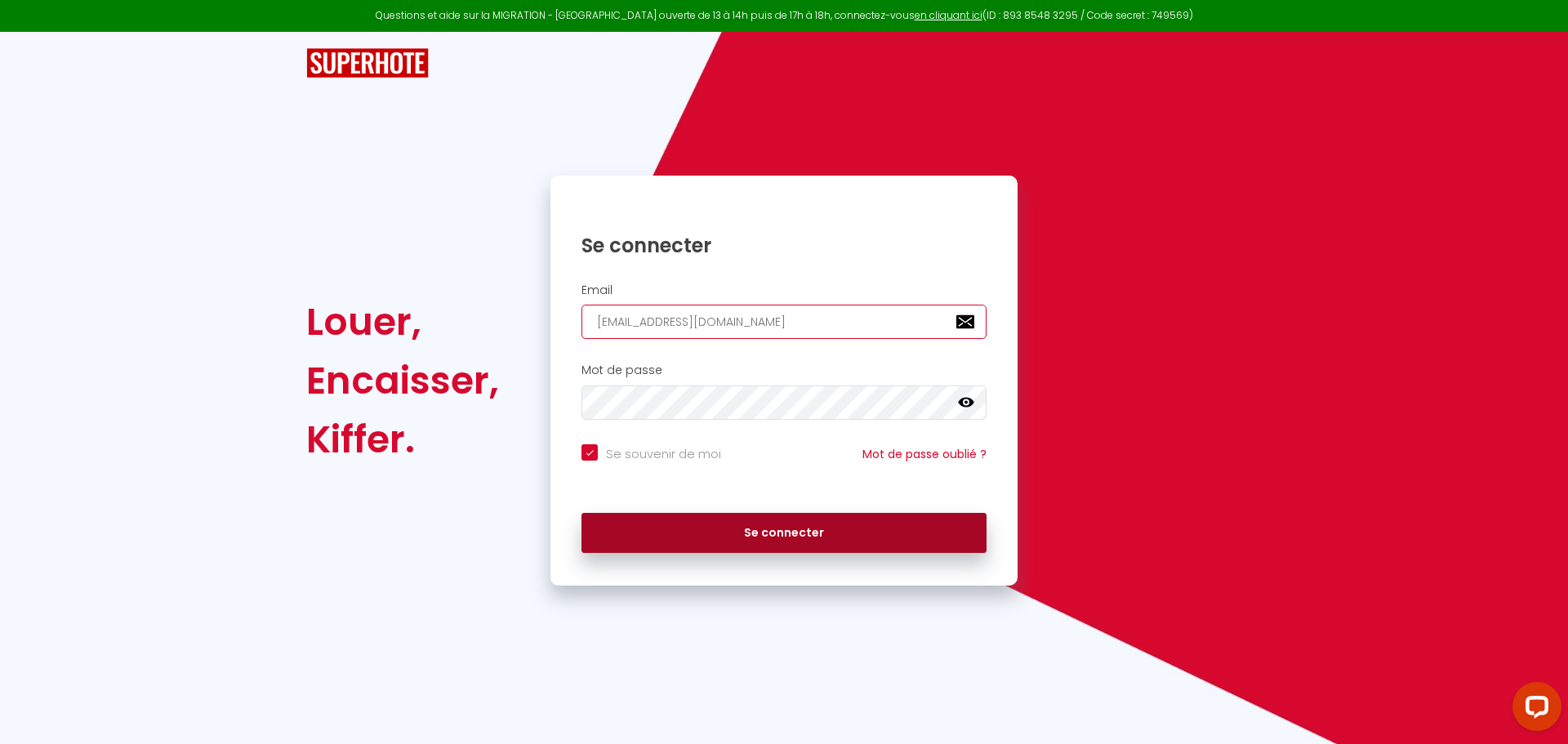
type input "jean-marie.monclaire@sfr.fr"
click at [737, 530] on button "Se connecter" at bounding box center [784, 533] width 405 height 41
